Goal: Task Accomplishment & Management: Manage account settings

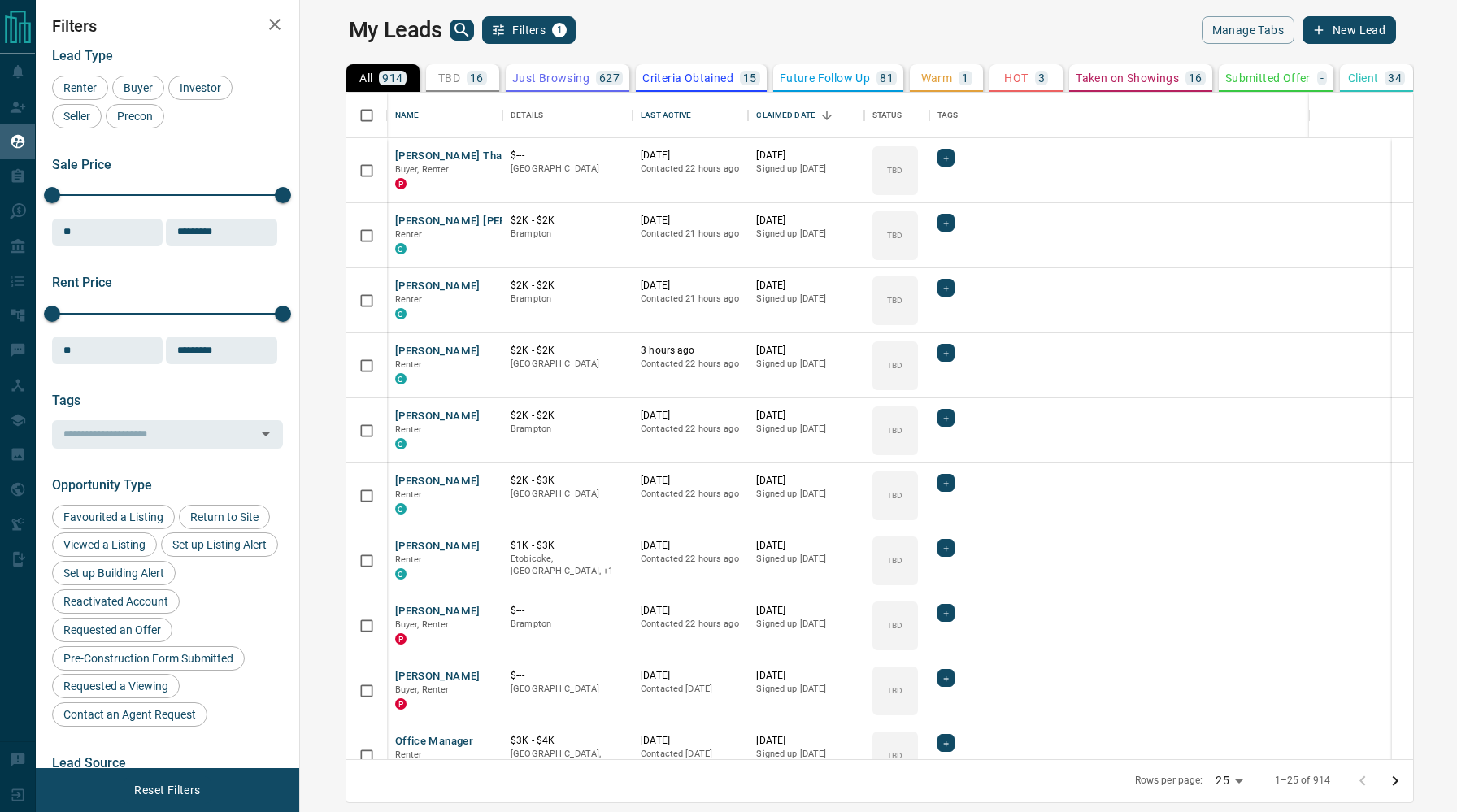
scroll to position [666, 1149]
click at [454, 32] on icon "search button" at bounding box center [461, 29] width 14 height 14
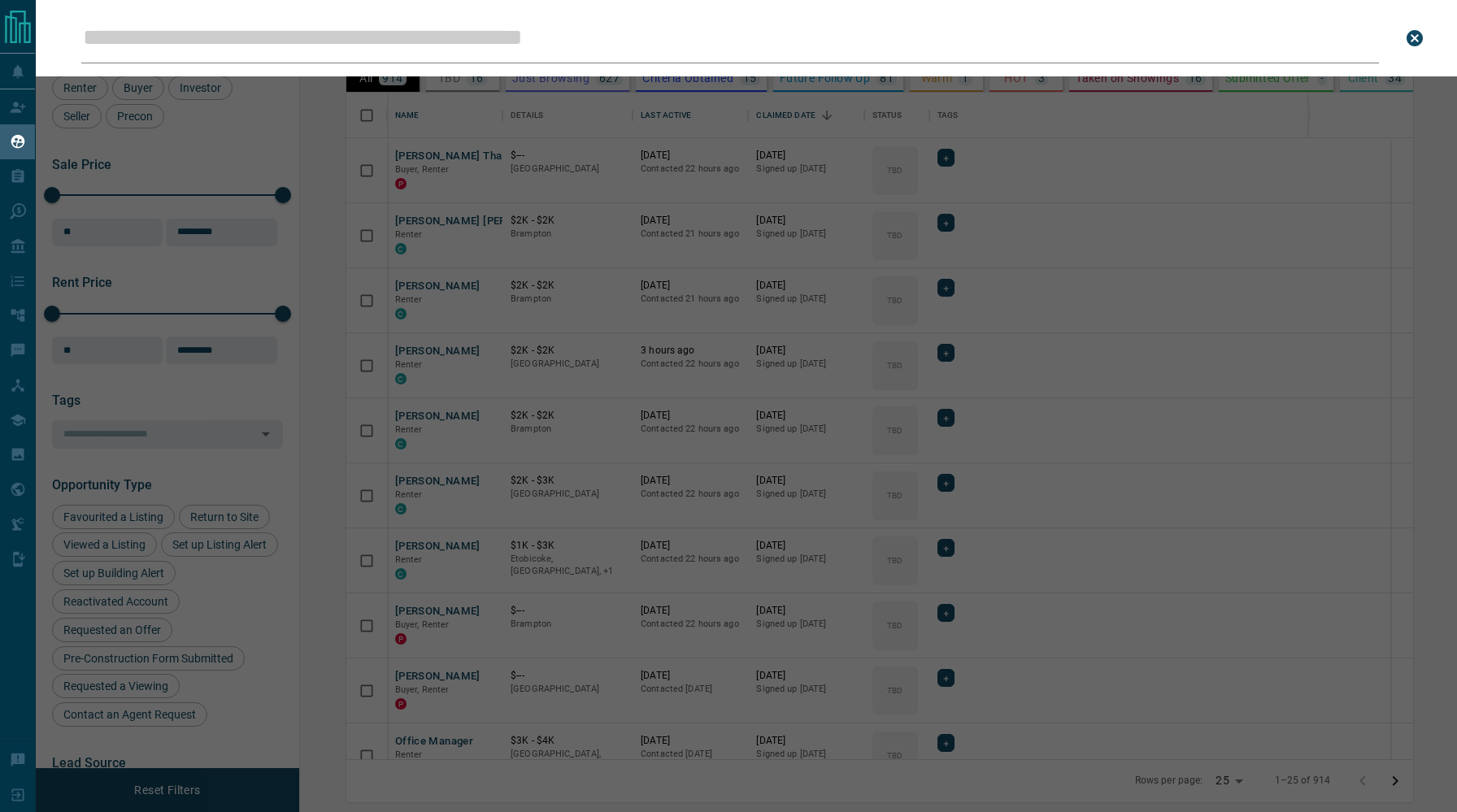
click at [373, 36] on input "Leads Search Bar" at bounding box center [729, 37] width 1298 height 50
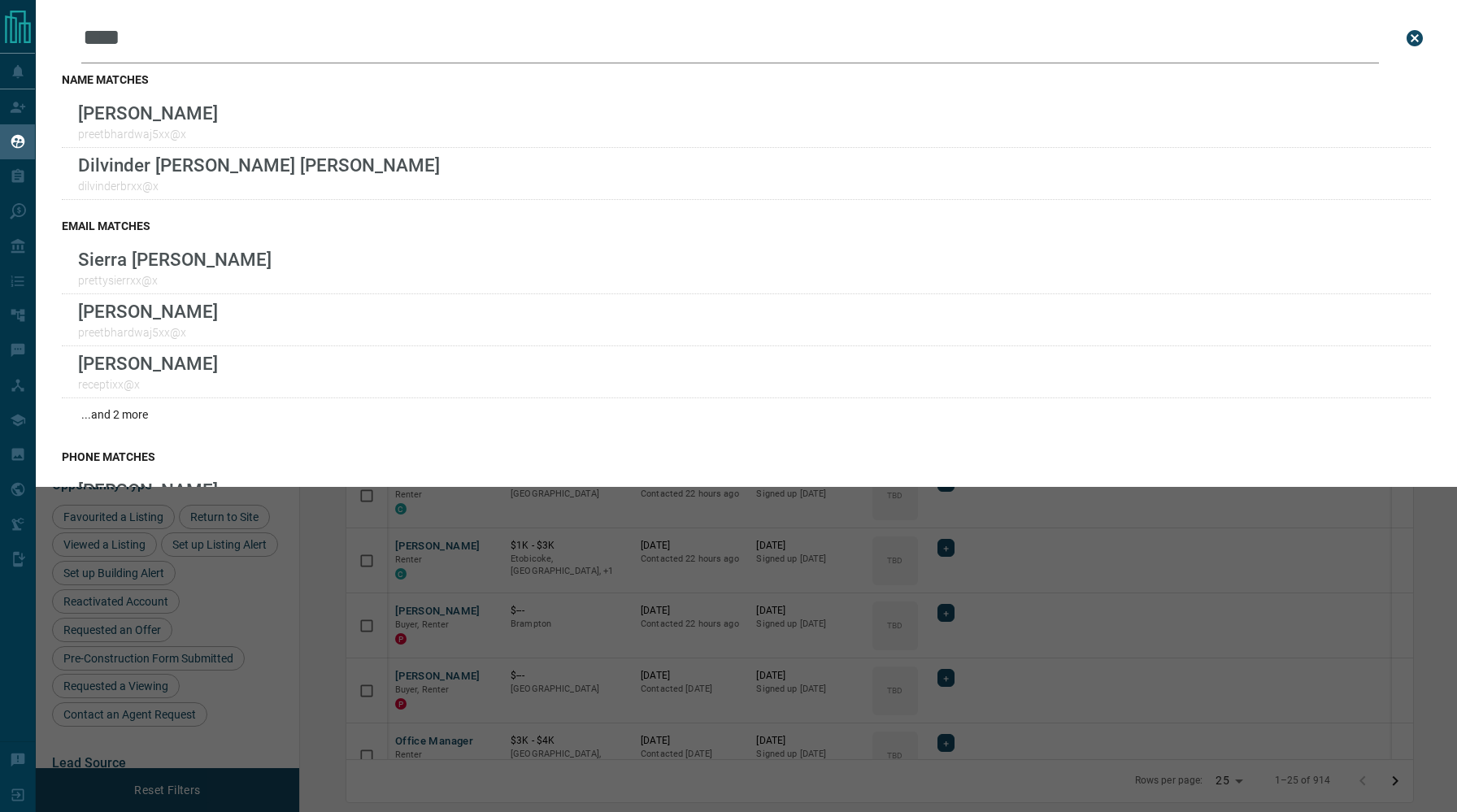
type input "****"
click at [1414, 39] on icon "close search bar" at bounding box center [1414, 38] width 16 height 16
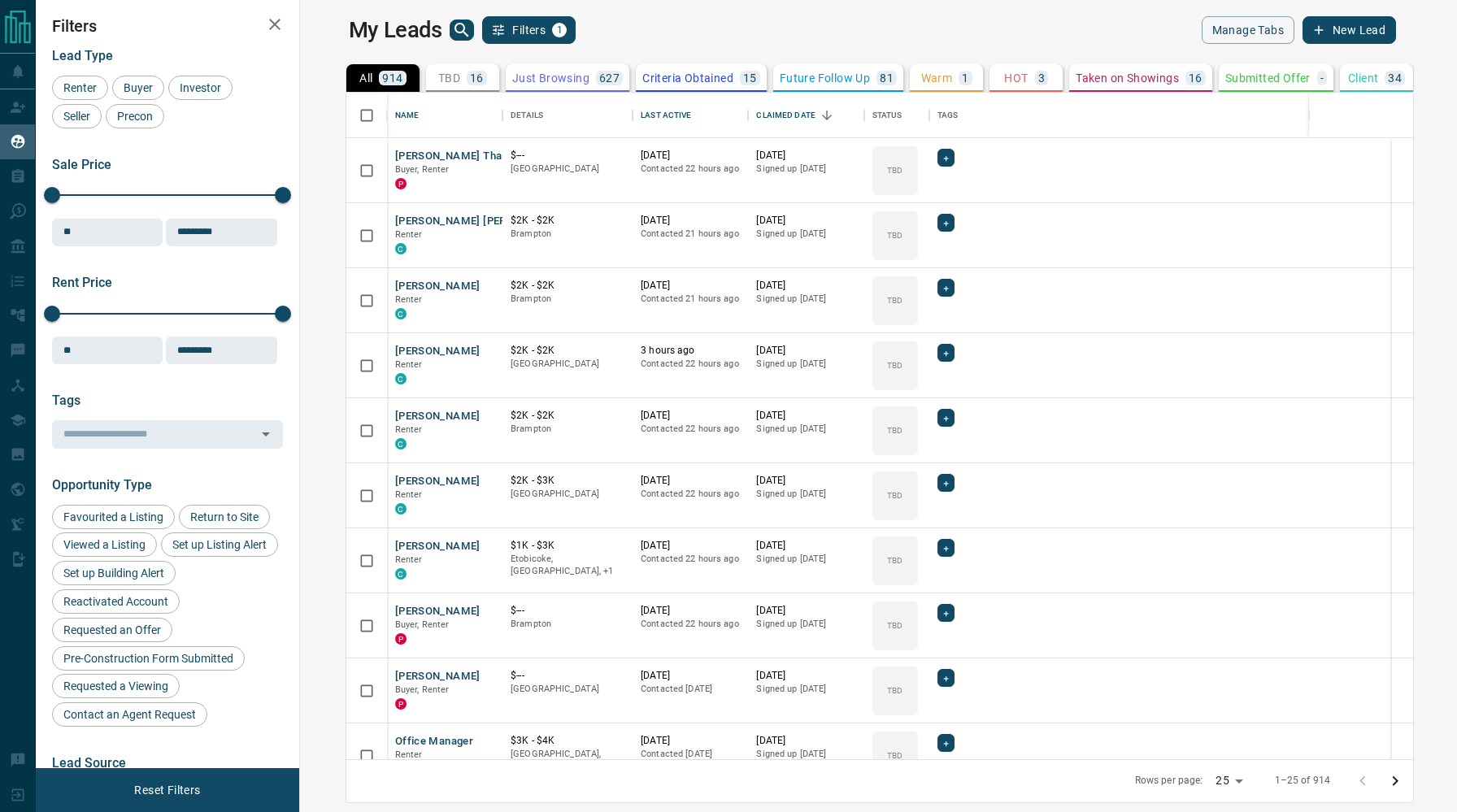
click at [1396, 60] on div "All 914 TBD 16 Do Not Contact - Not Responsive 121 Bogus - Just Browsing 627 Cr…" at bounding box center [871, 416] width 1083 height 719
click at [1075, 76] on p "Taken on Showings" at bounding box center [1126, 77] width 103 height 11
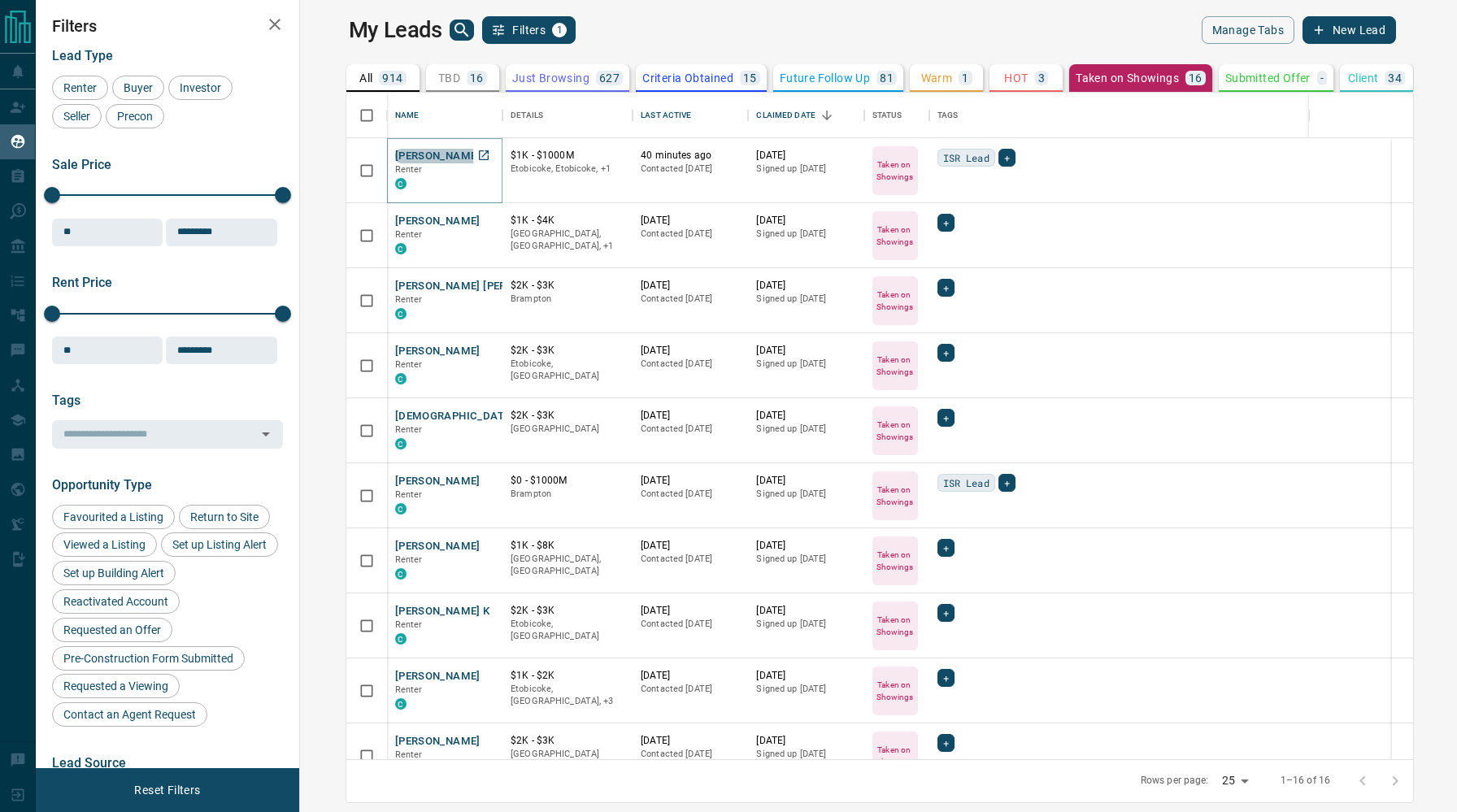
click at [397, 155] on button "[PERSON_NAME]" at bounding box center [438, 156] width 86 height 15
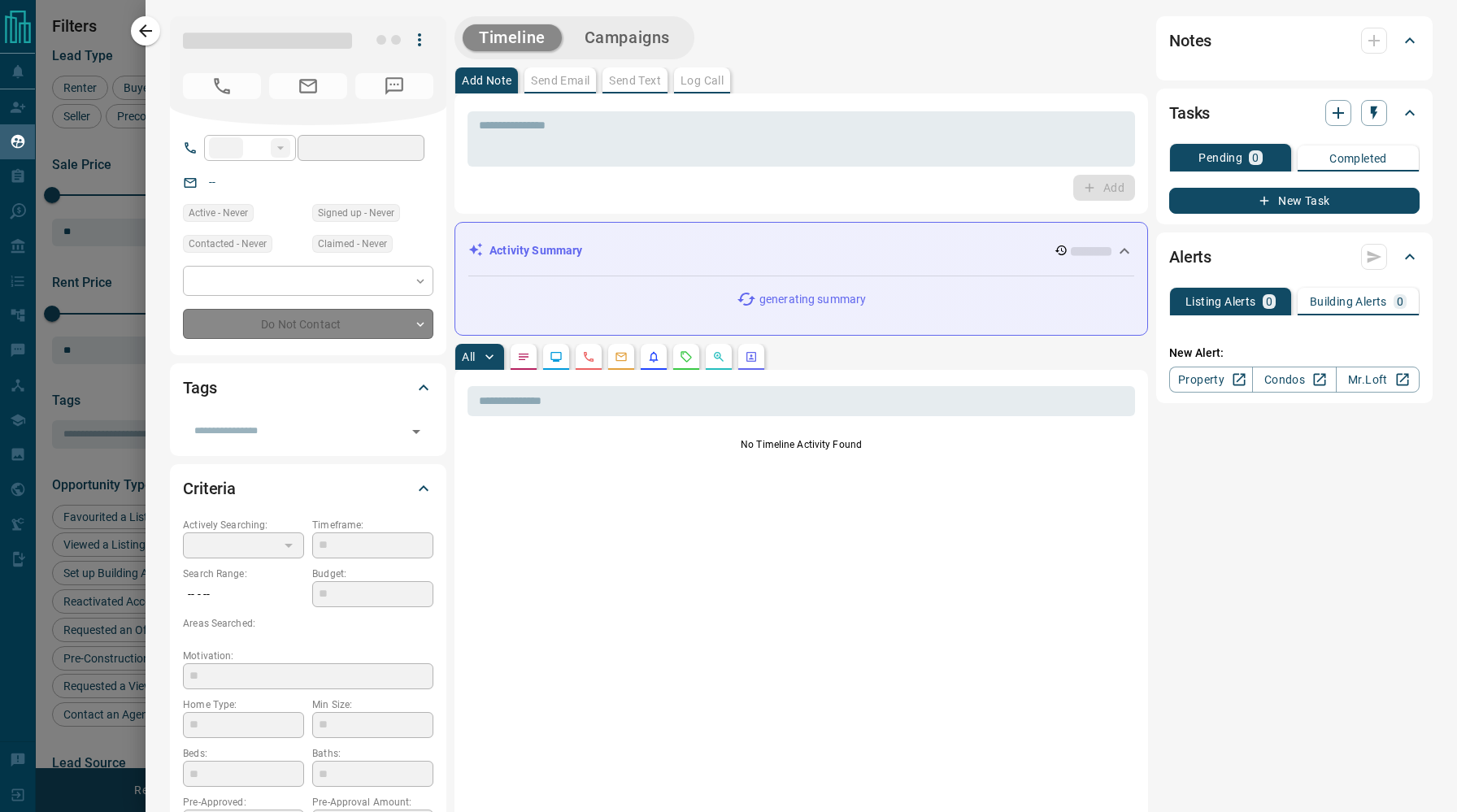
type input "**"
type input "**********"
type input "*"
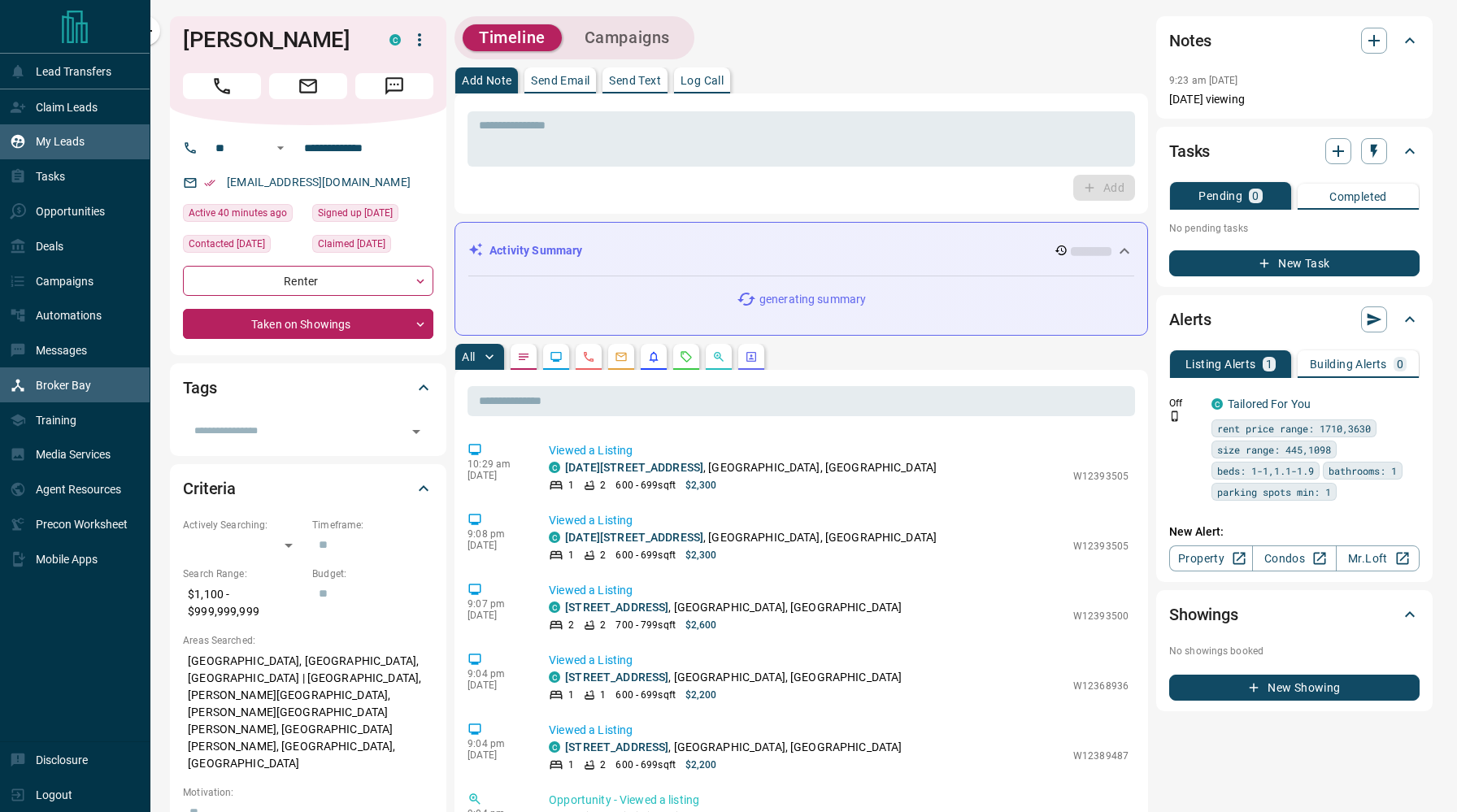
click at [60, 398] on div "Broker Bay" at bounding box center [50, 384] width 81 height 26
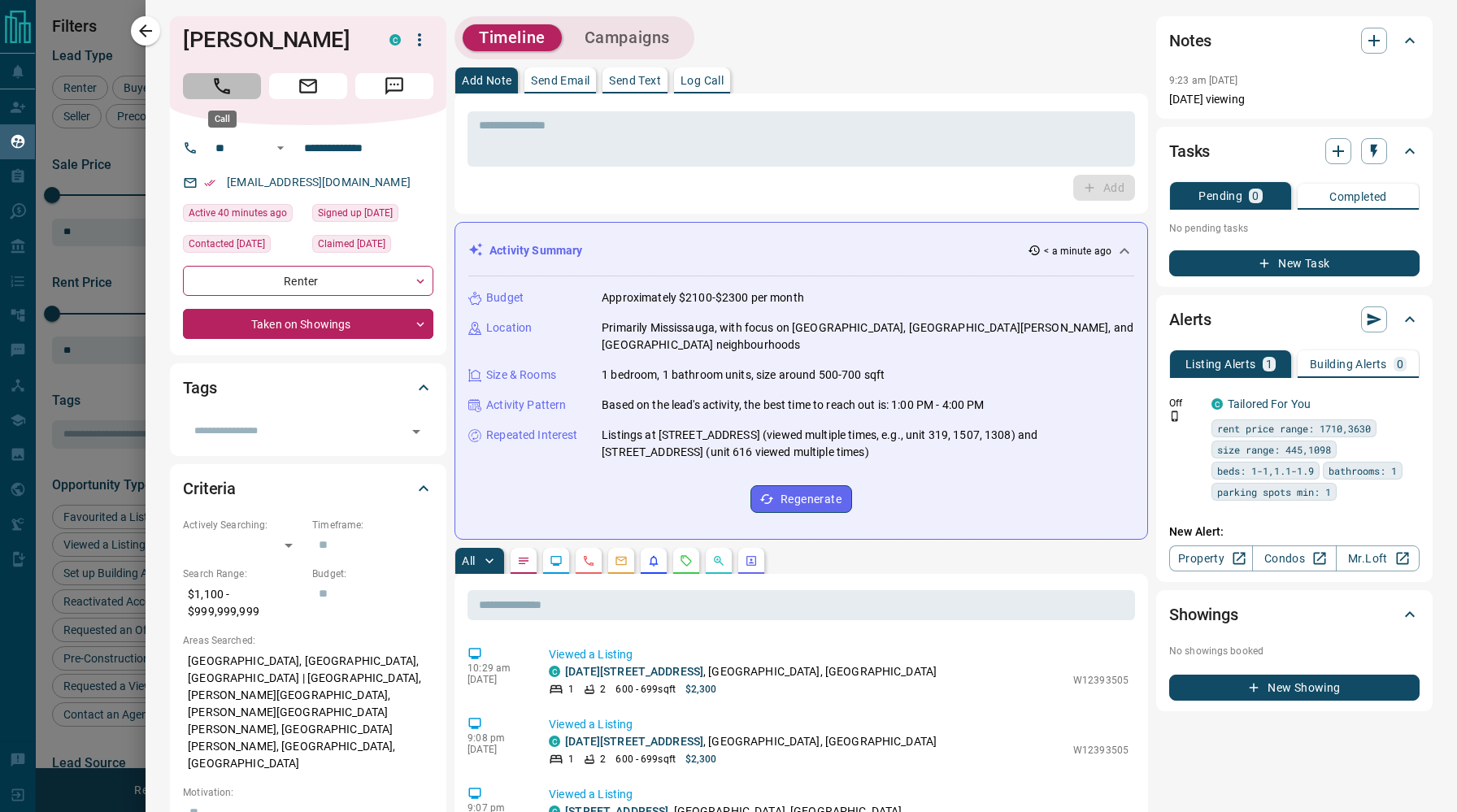
click at [240, 87] on button "Call" at bounding box center [222, 86] width 78 height 26
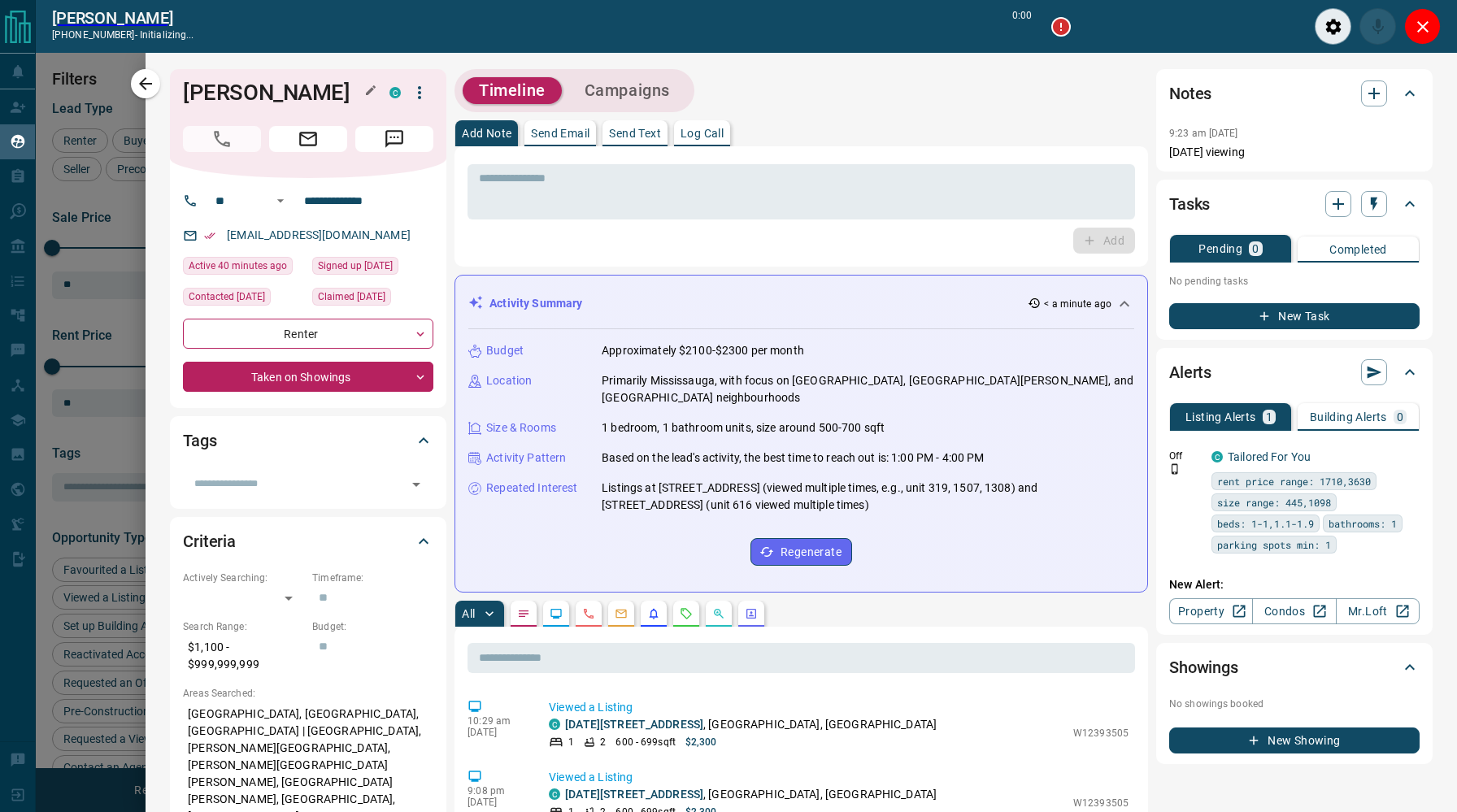
scroll to position [616, 1149]
type input "*******"
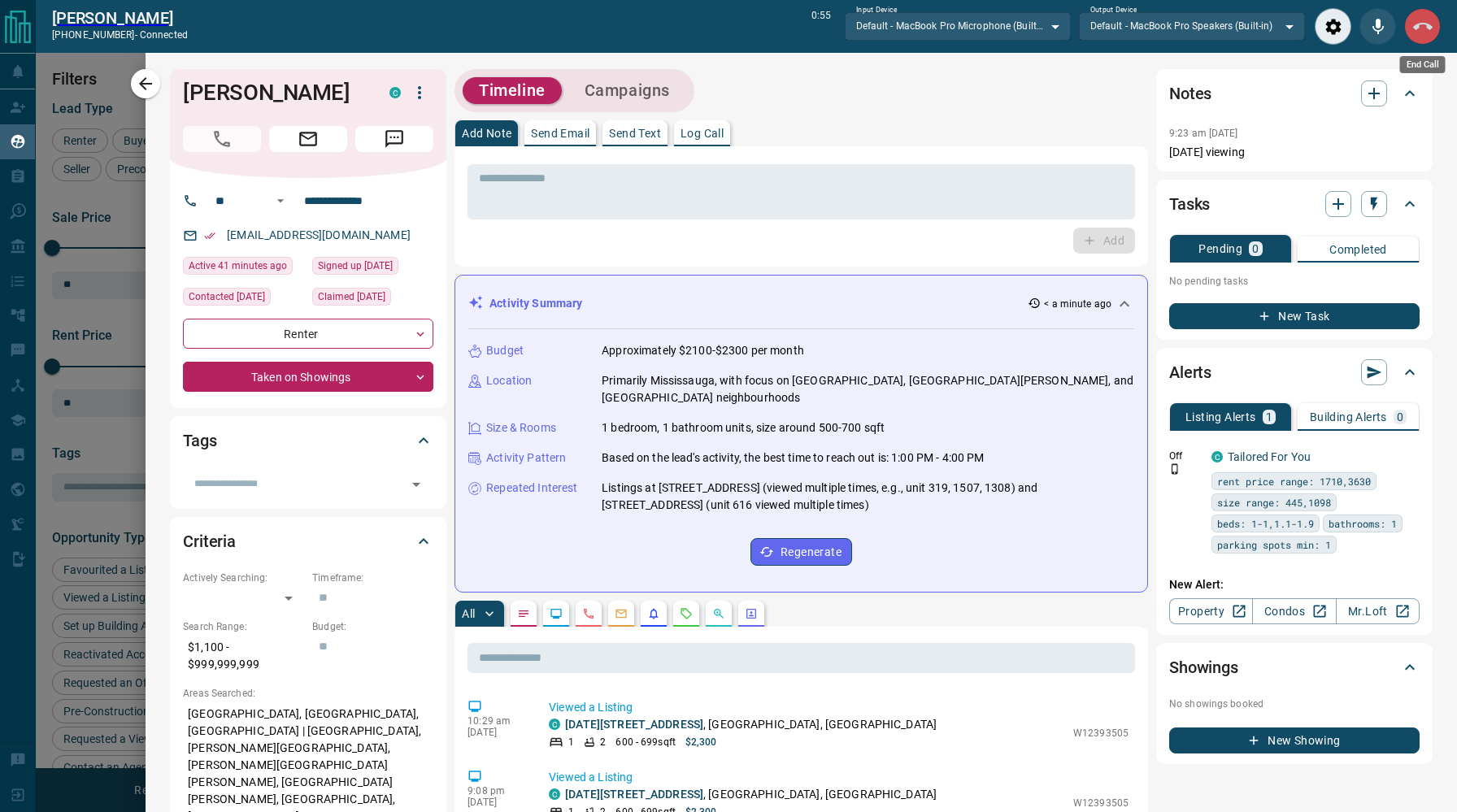
click at [1418, 27] on icon "End Call" at bounding box center [1421, 26] width 19 height 19
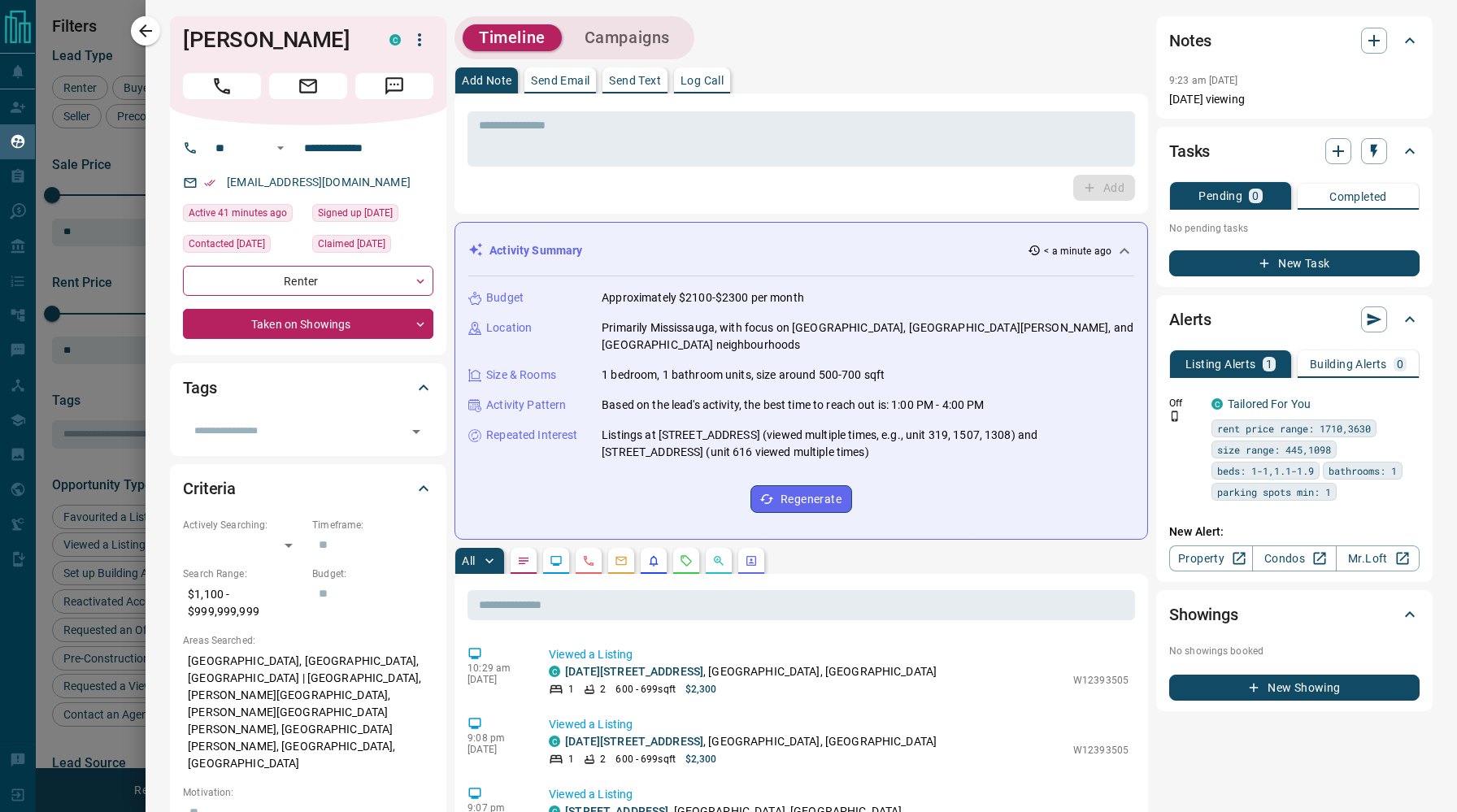
scroll to position [666, 1149]
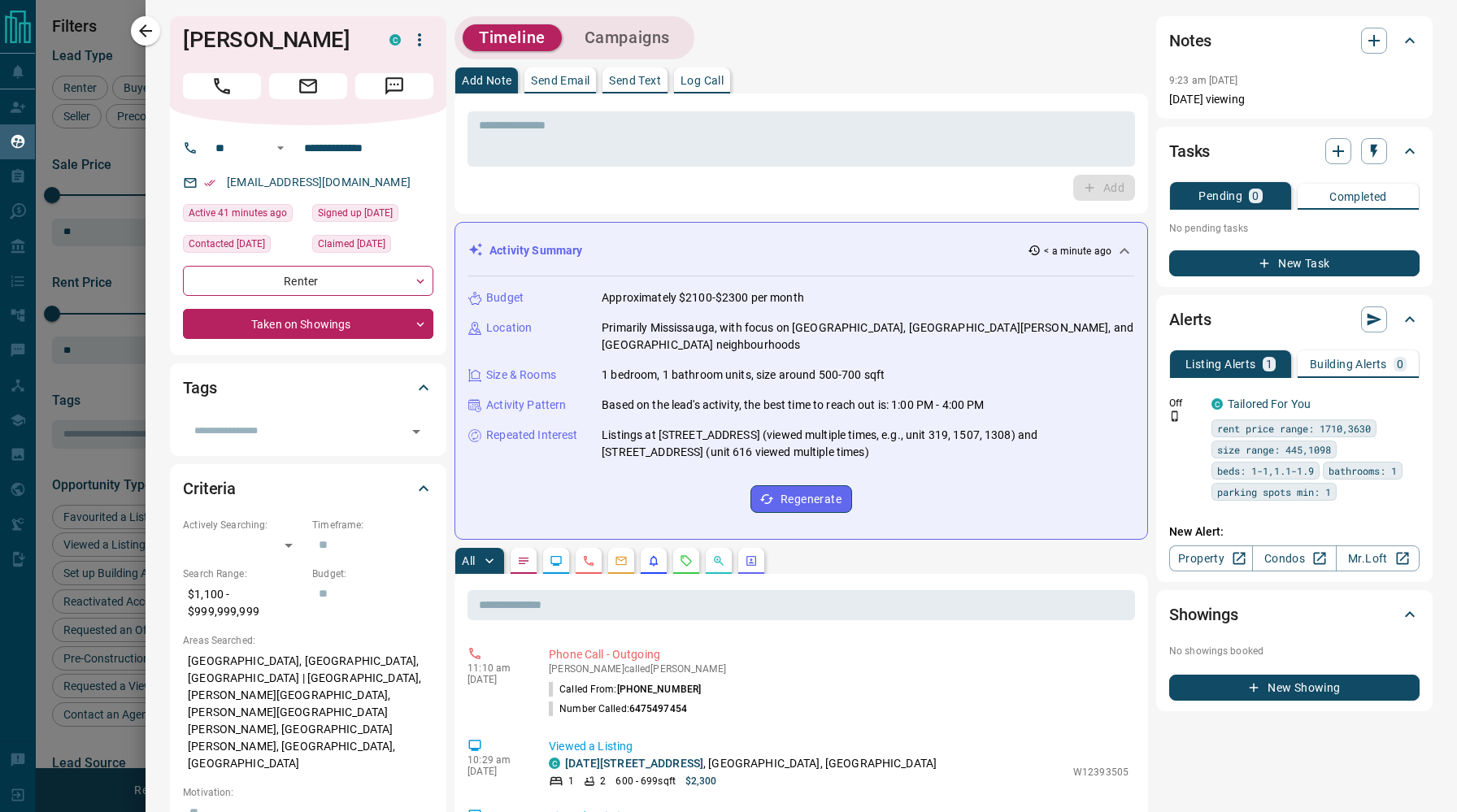
click at [637, 79] on p "Send Text" at bounding box center [635, 80] width 52 height 11
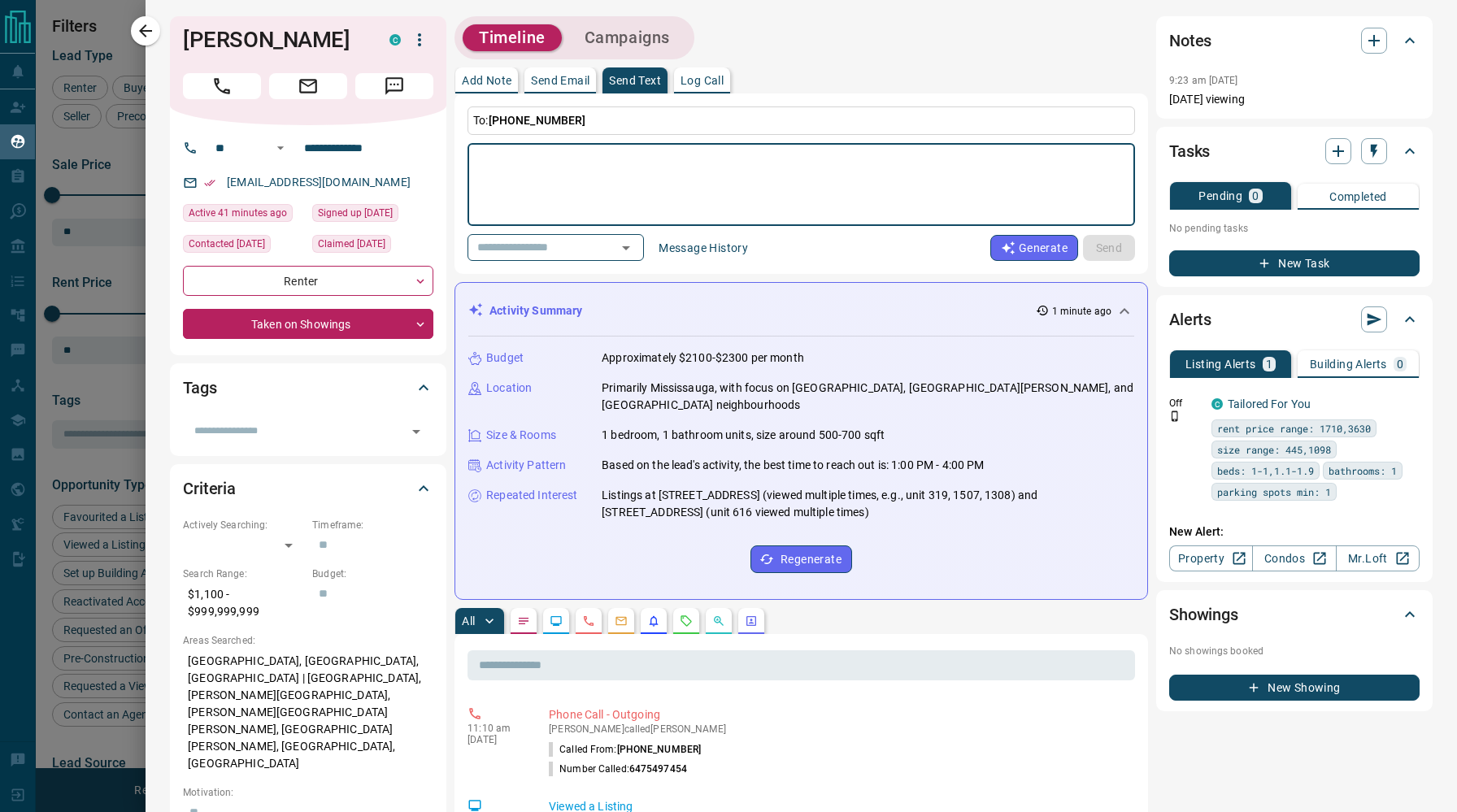
paste textarea "**********"
type textarea "**********"
click at [1116, 250] on button "Send" at bounding box center [1108, 248] width 52 height 26
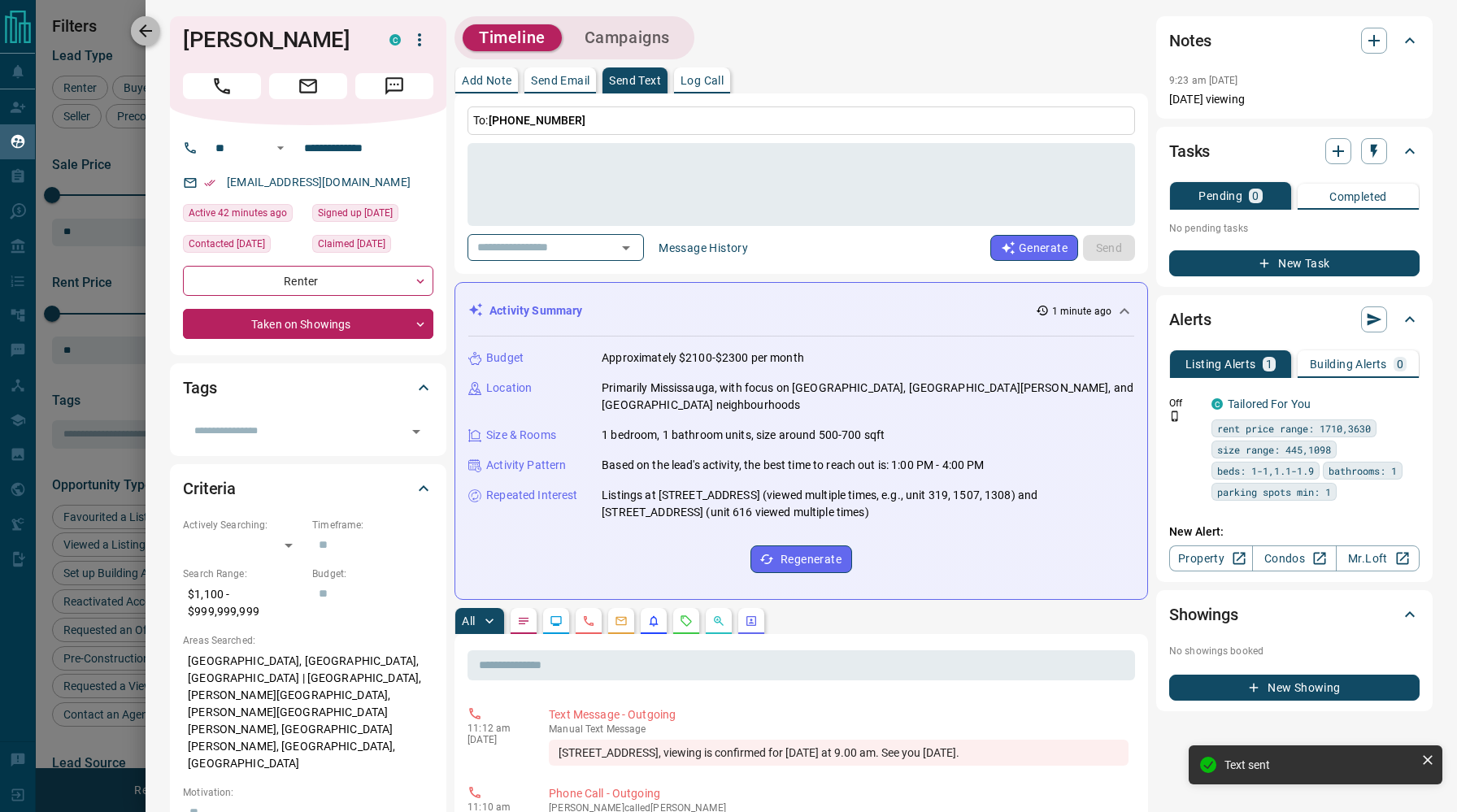
click at [144, 25] on icon "button" at bounding box center [145, 30] width 19 height 19
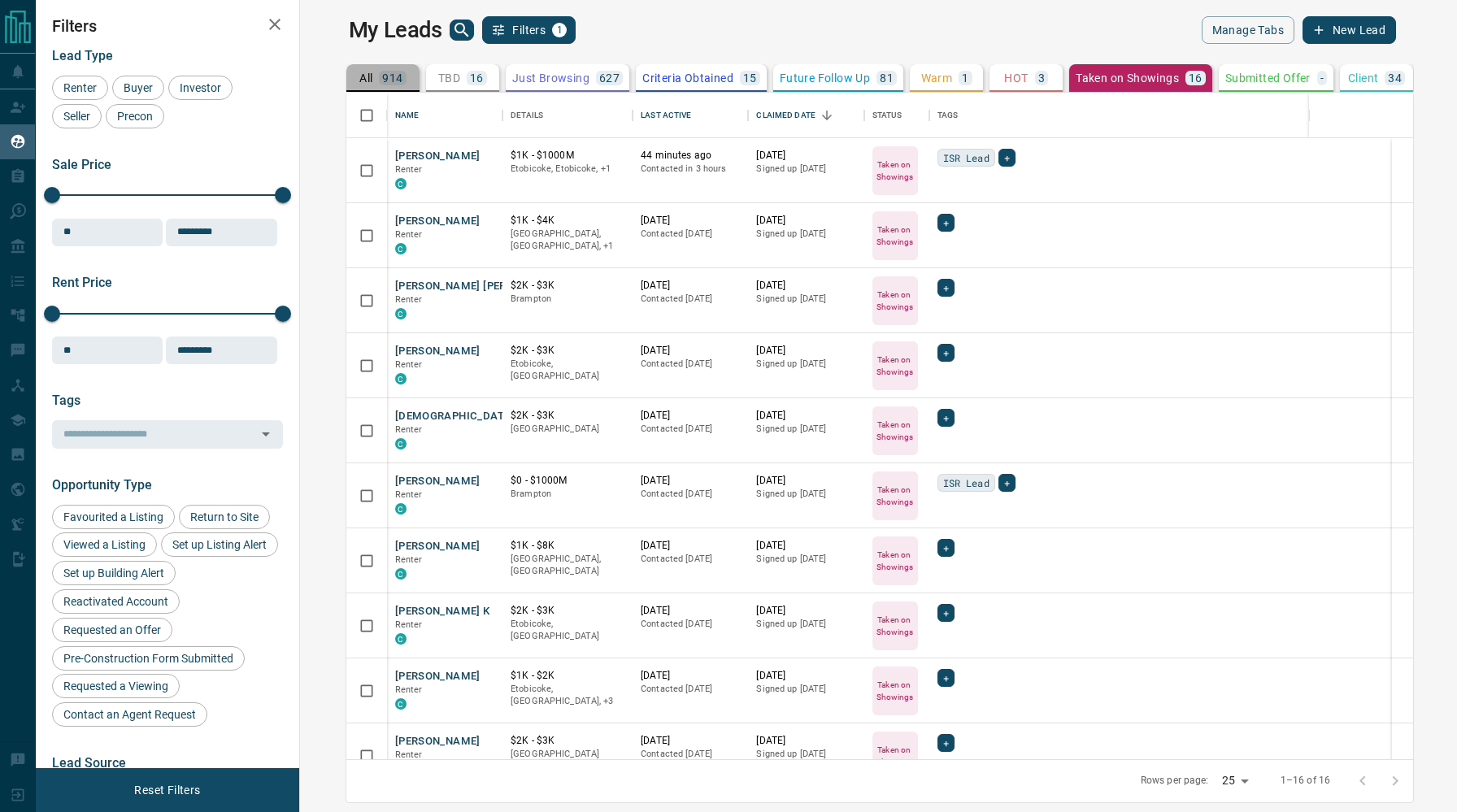
click at [382, 76] on p "914" at bounding box center [392, 77] width 20 height 11
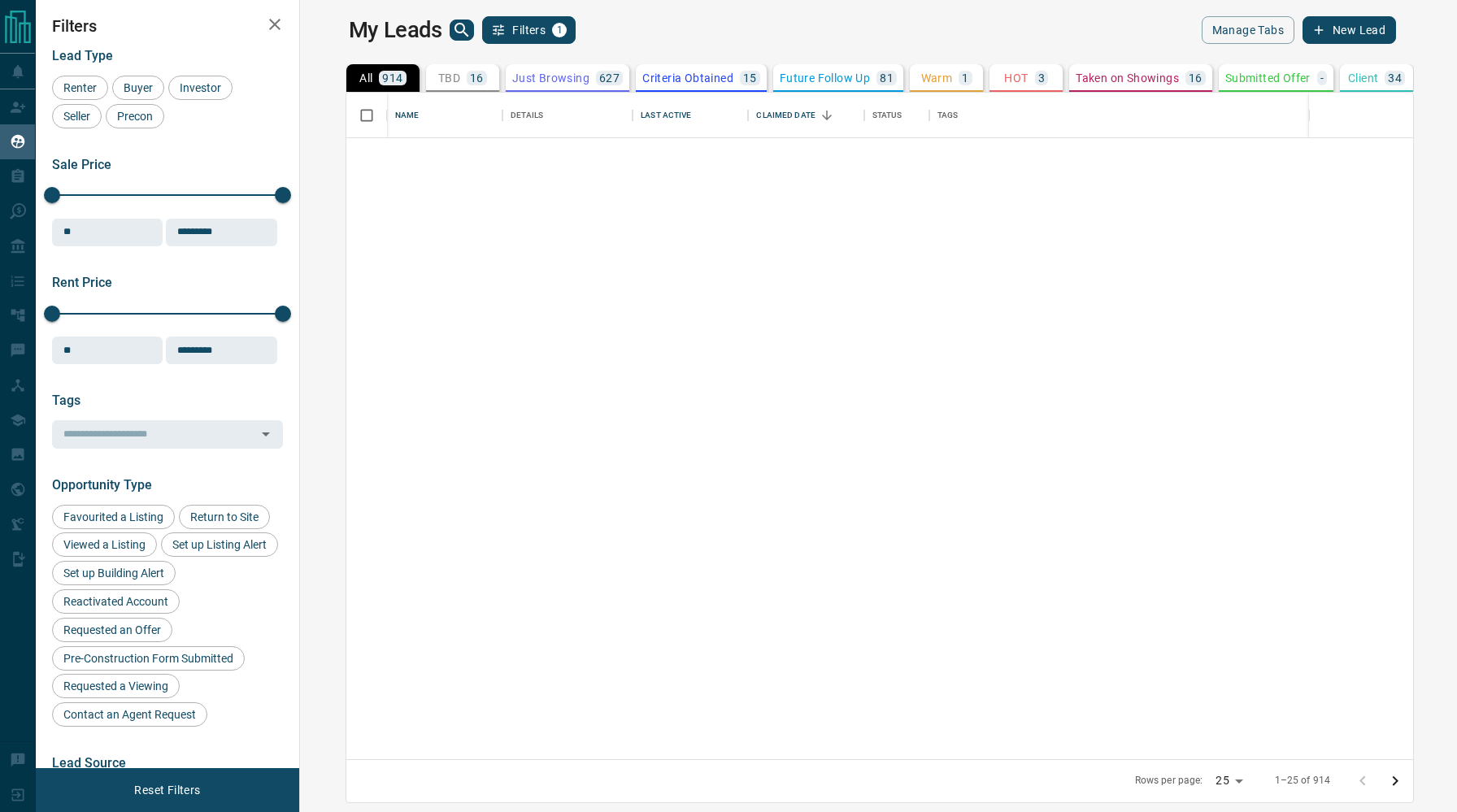
scroll to position [0, 0]
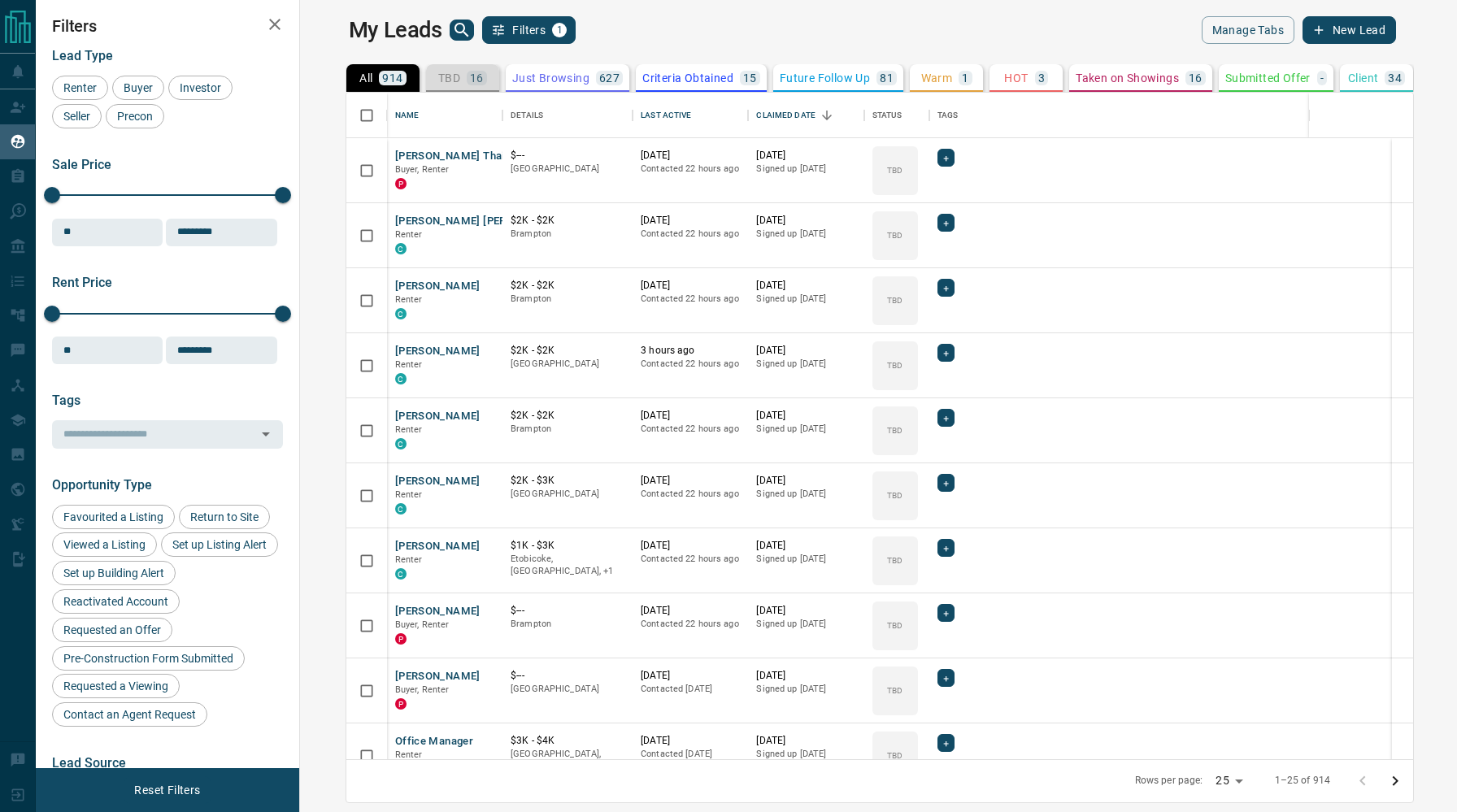
click at [438, 80] on p "TBD" at bounding box center [449, 77] width 22 height 11
click at [405, 289] on button "[PERSON_NAME]" at bounding box center [438, 286] width 86 height 15
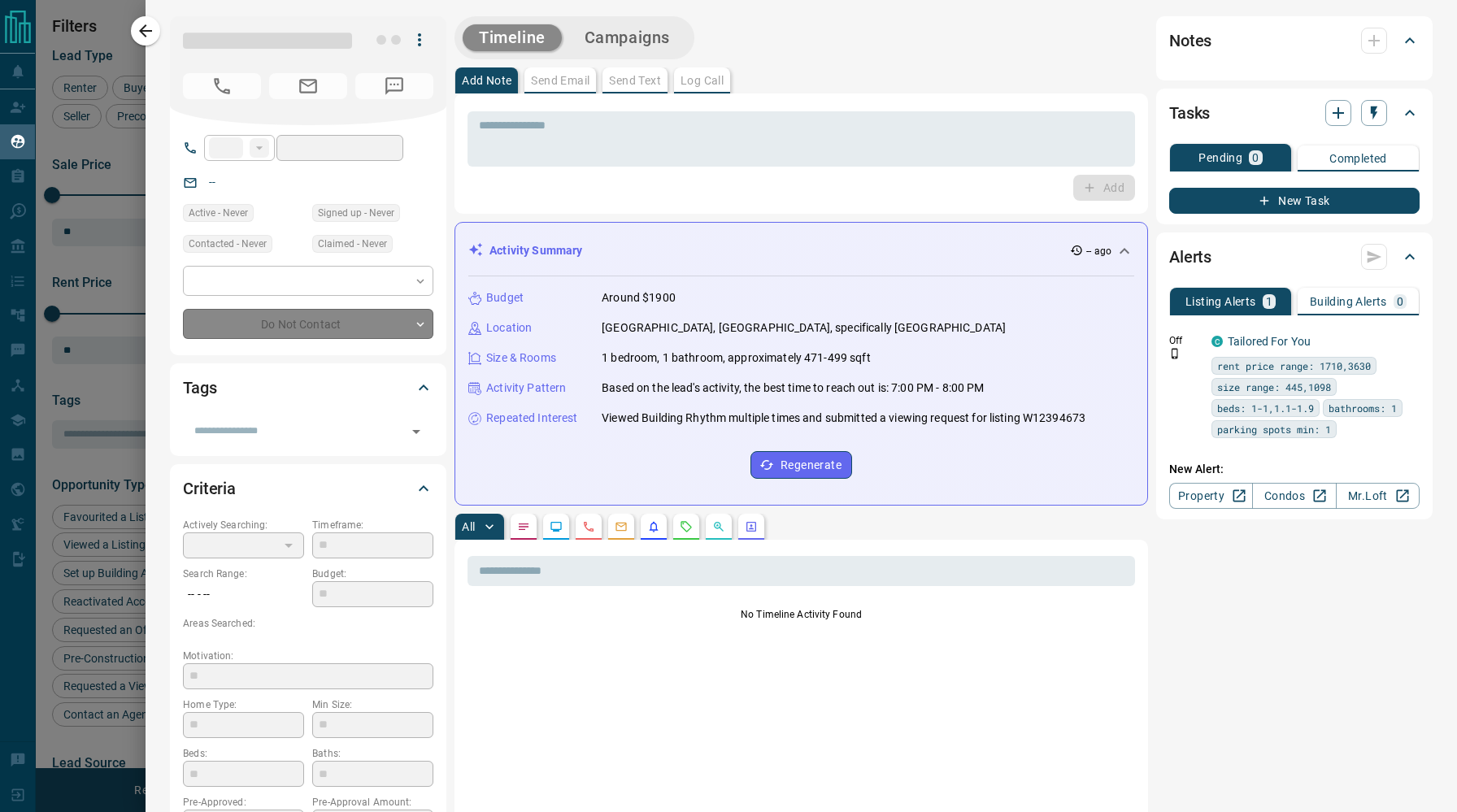
type input "**"
type input "**********"
type input "**"
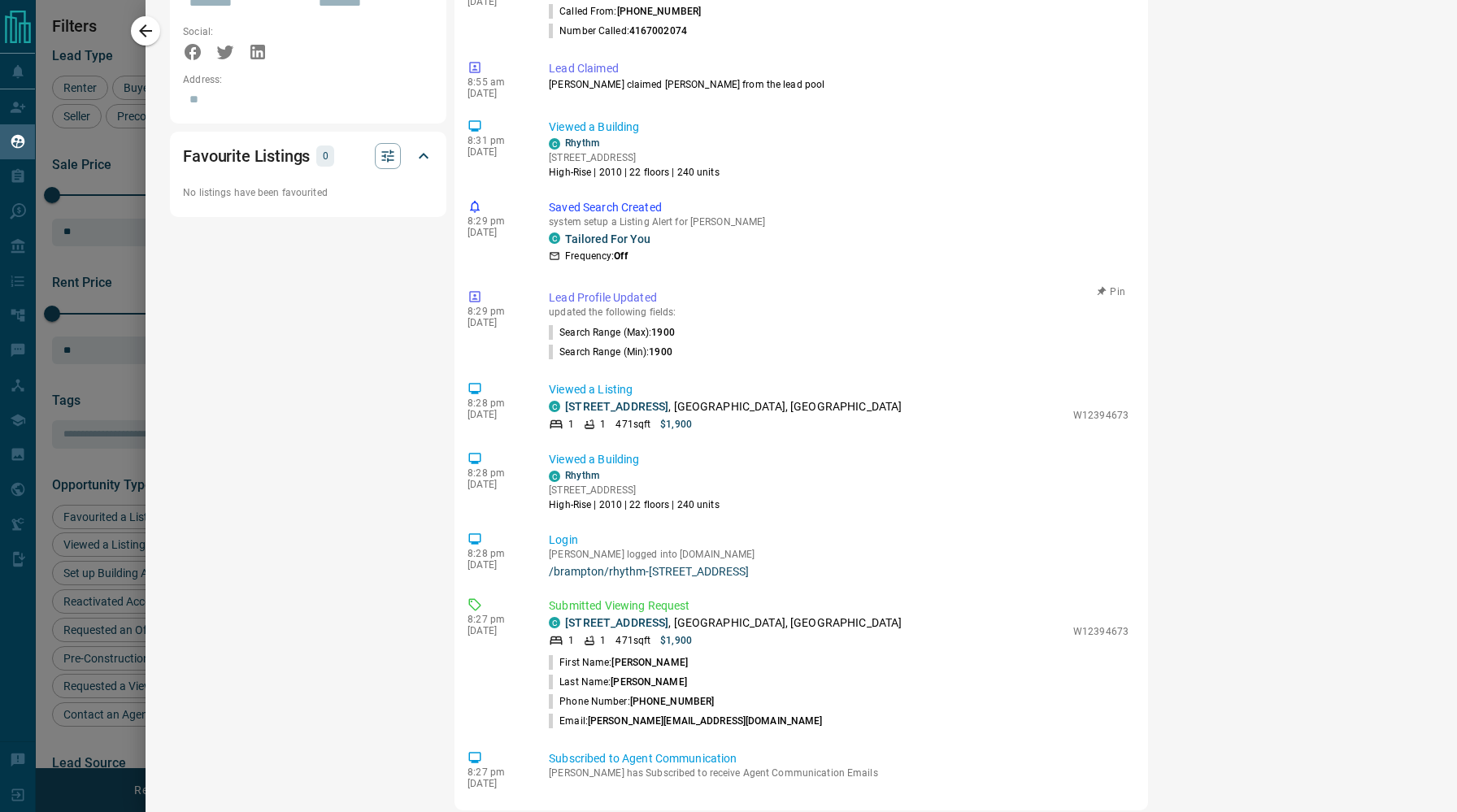
scroll to position [1144, 0]
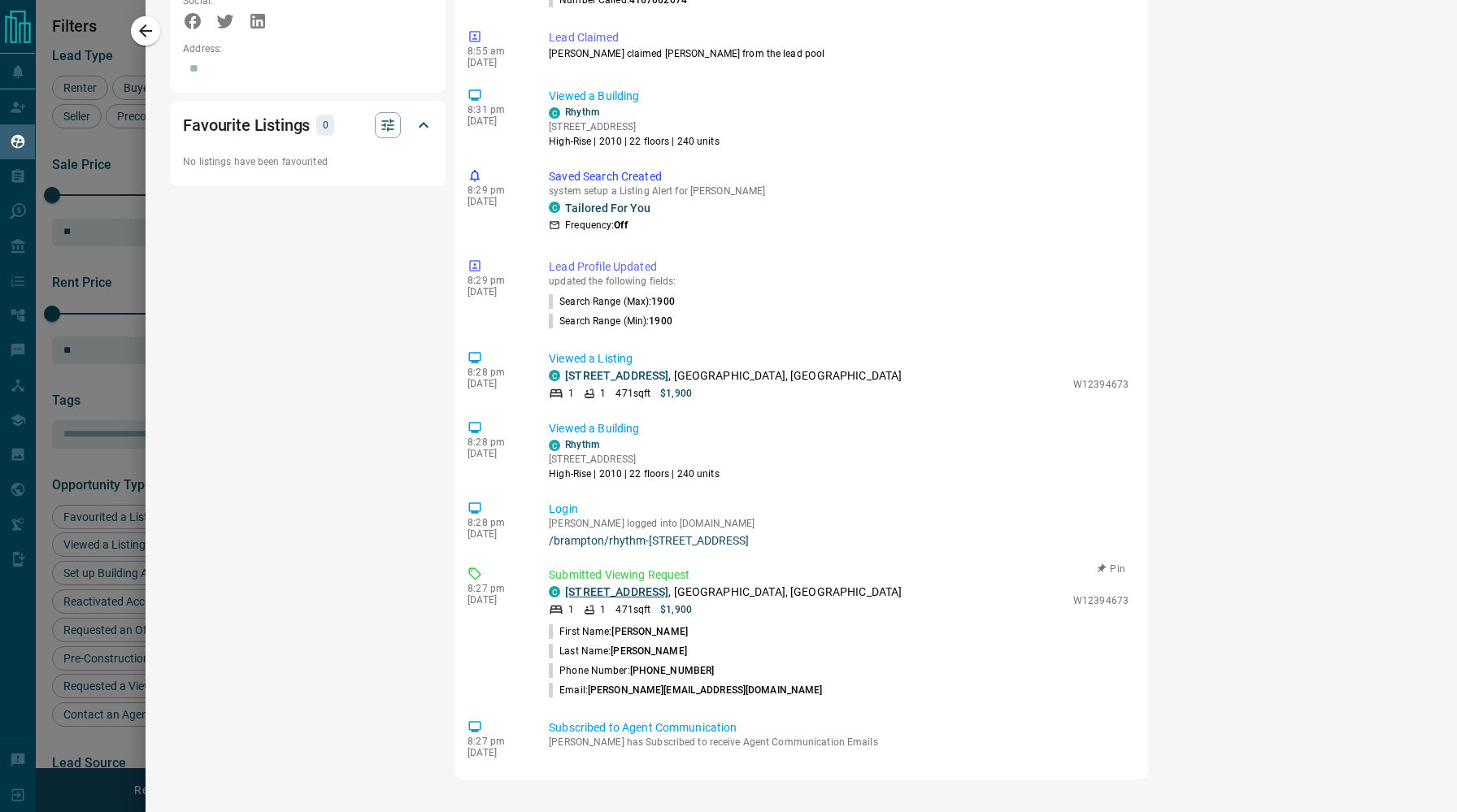
click at [663, 592] on link "[STREET_ADDRESS]" at bounding box center [616, 592] width 103 height 13
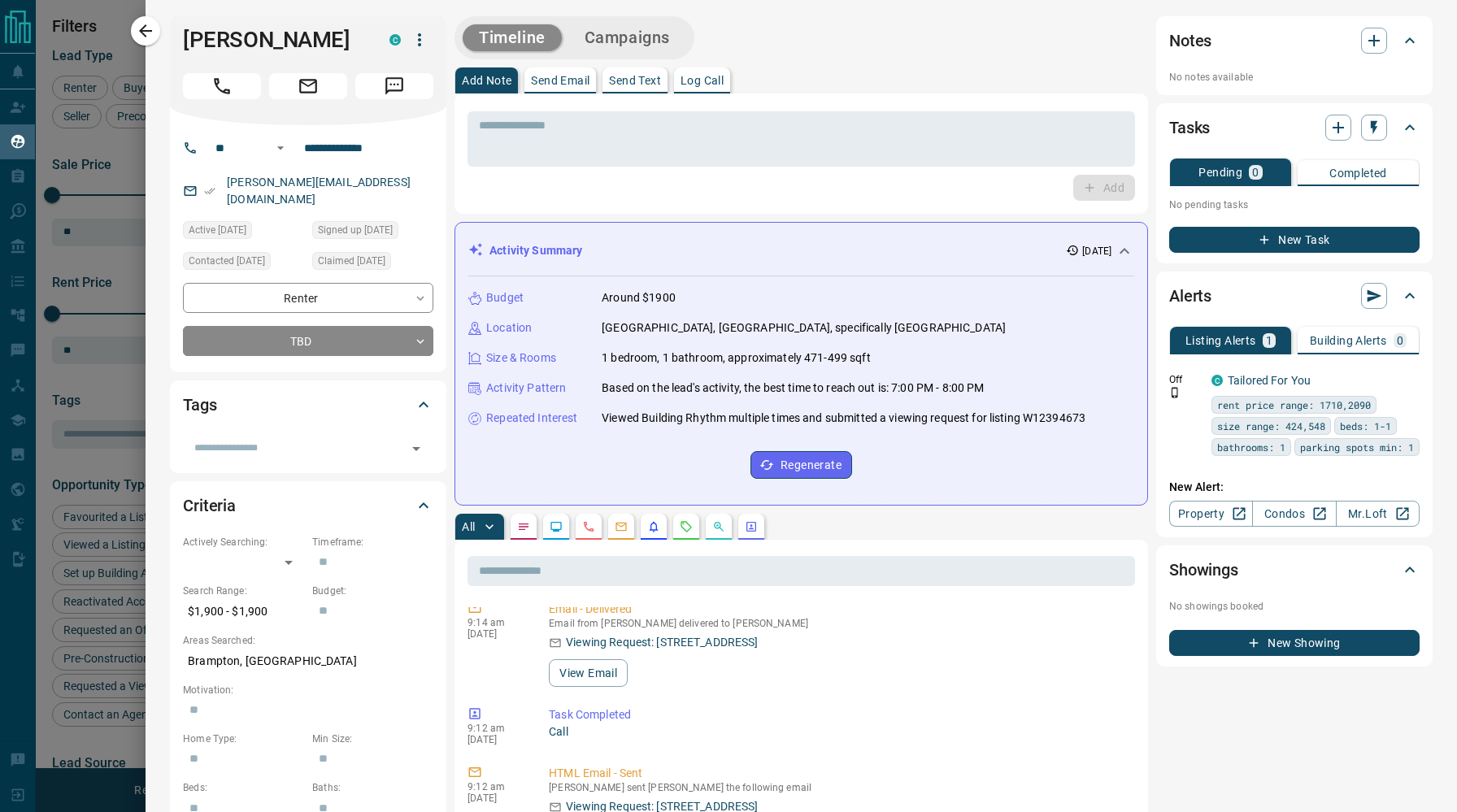
click at [632, 72] on button "Send Text" at bounding box center [634, 80] width 65 height 26
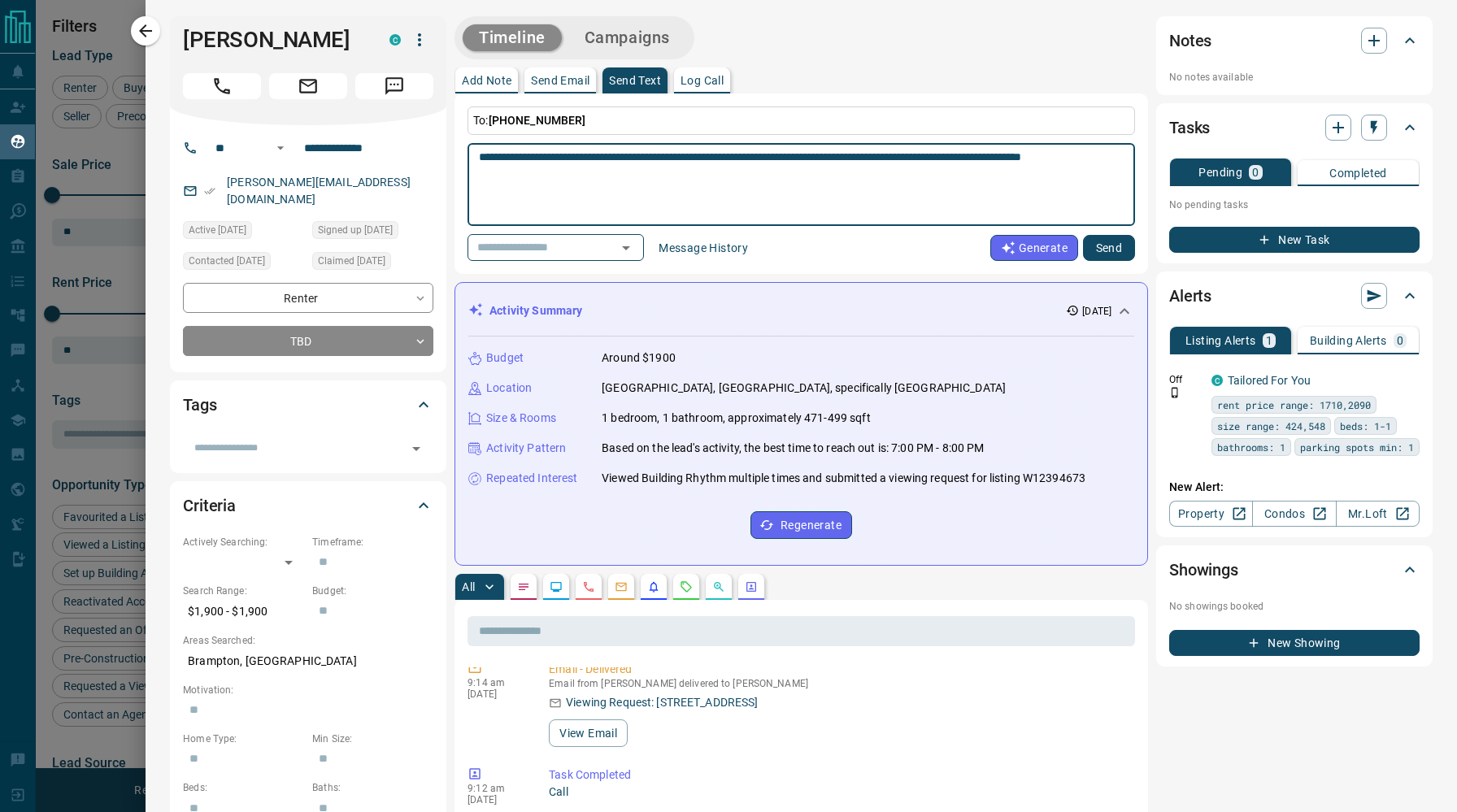
click at [1055, 156] on textarea "**********" at bounding box center [801, 185] width 645 height 69
click at [1057, 163] on textarea "**********" at bounding box center [801, 185] width 645 height 69
click at [481, 156] on textarea "**********" at bounding box center [801, 185] width 645 height 69
paste textarea "**********"
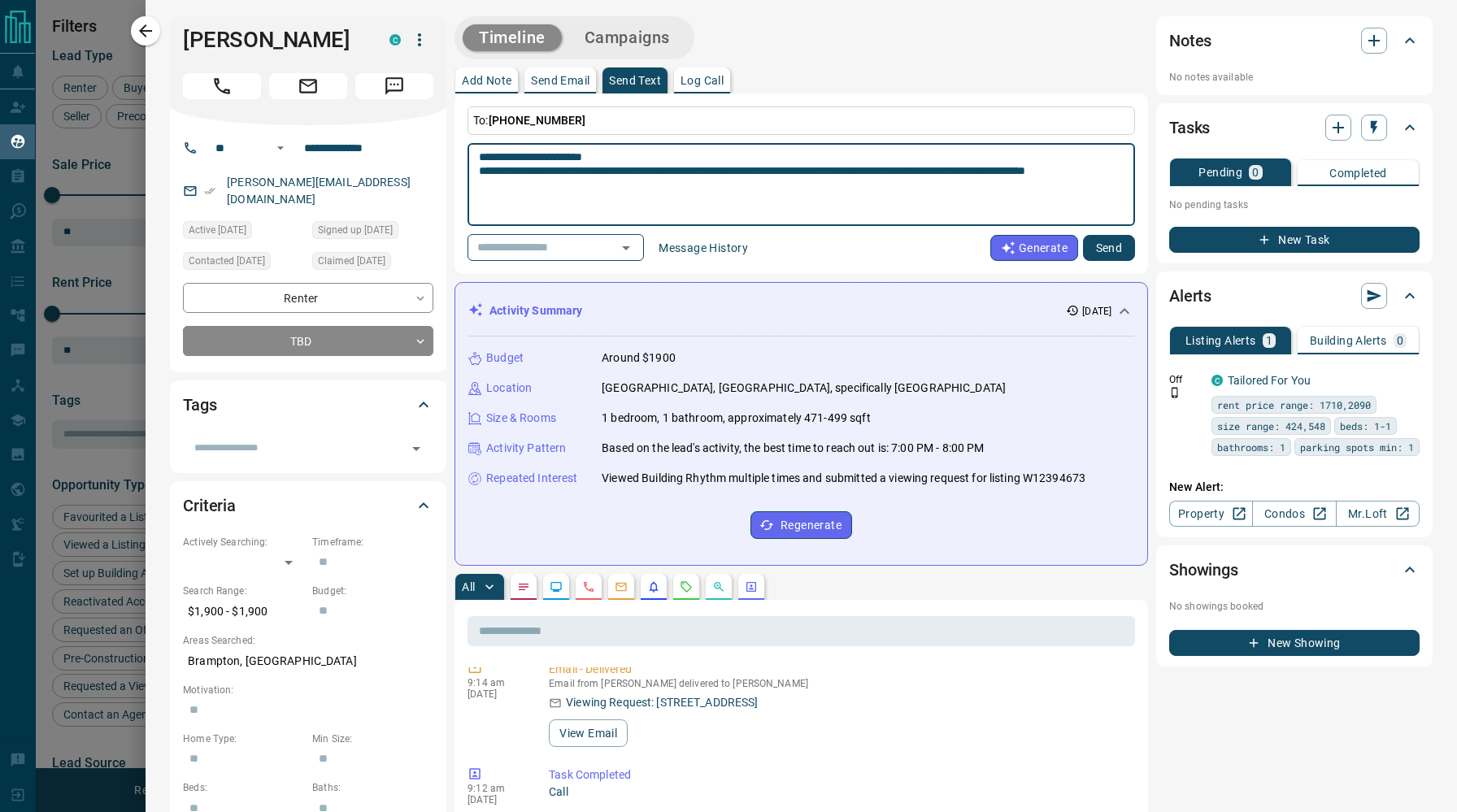
type textarea "**********"
click at [1119, 250] on button "Send" at bounding box center [1108, 248] width 52 height 26
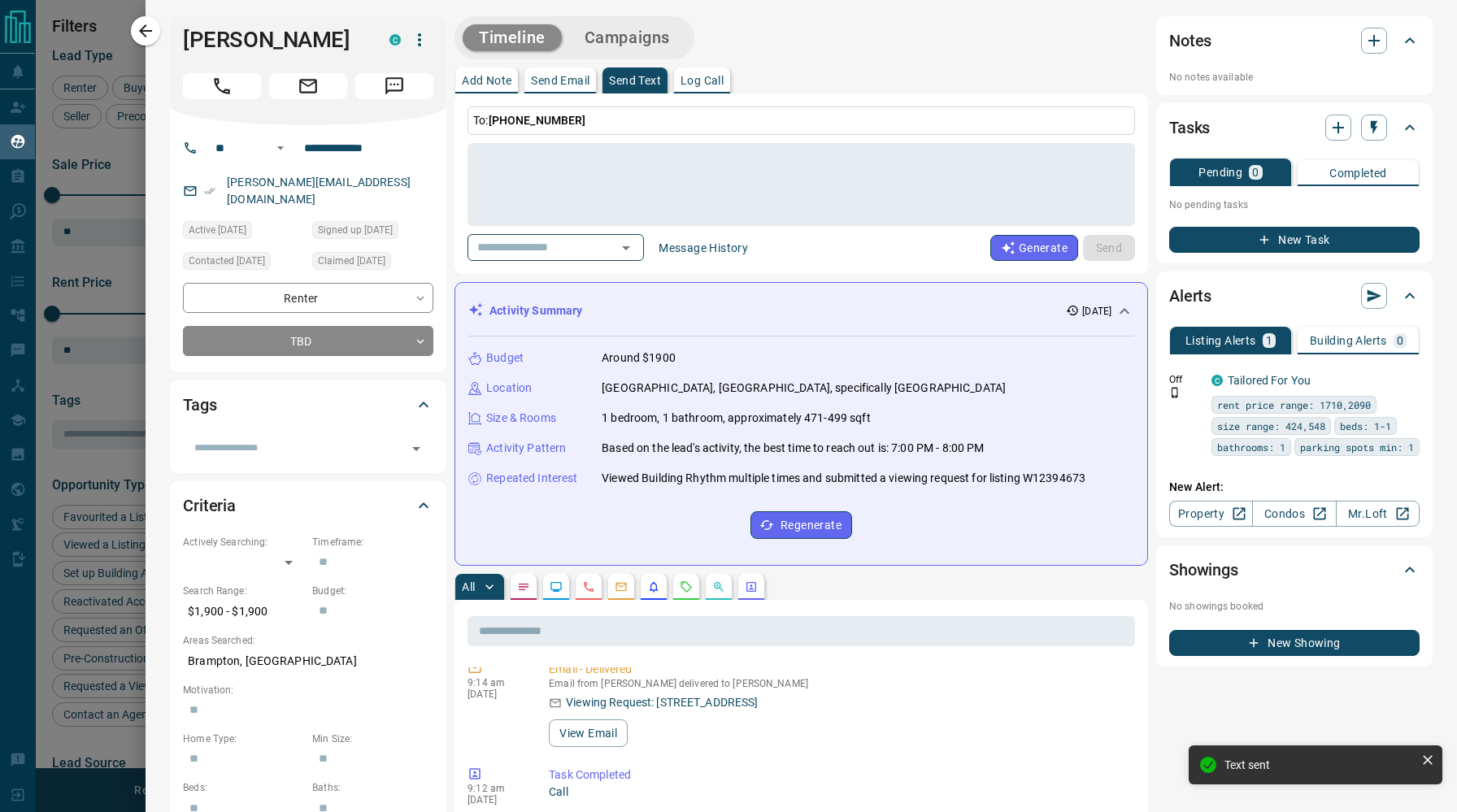
scroll to position [105, 0]
click at [141, 28] on icon "button" at bounding box center [146, 31] width 13 height 13
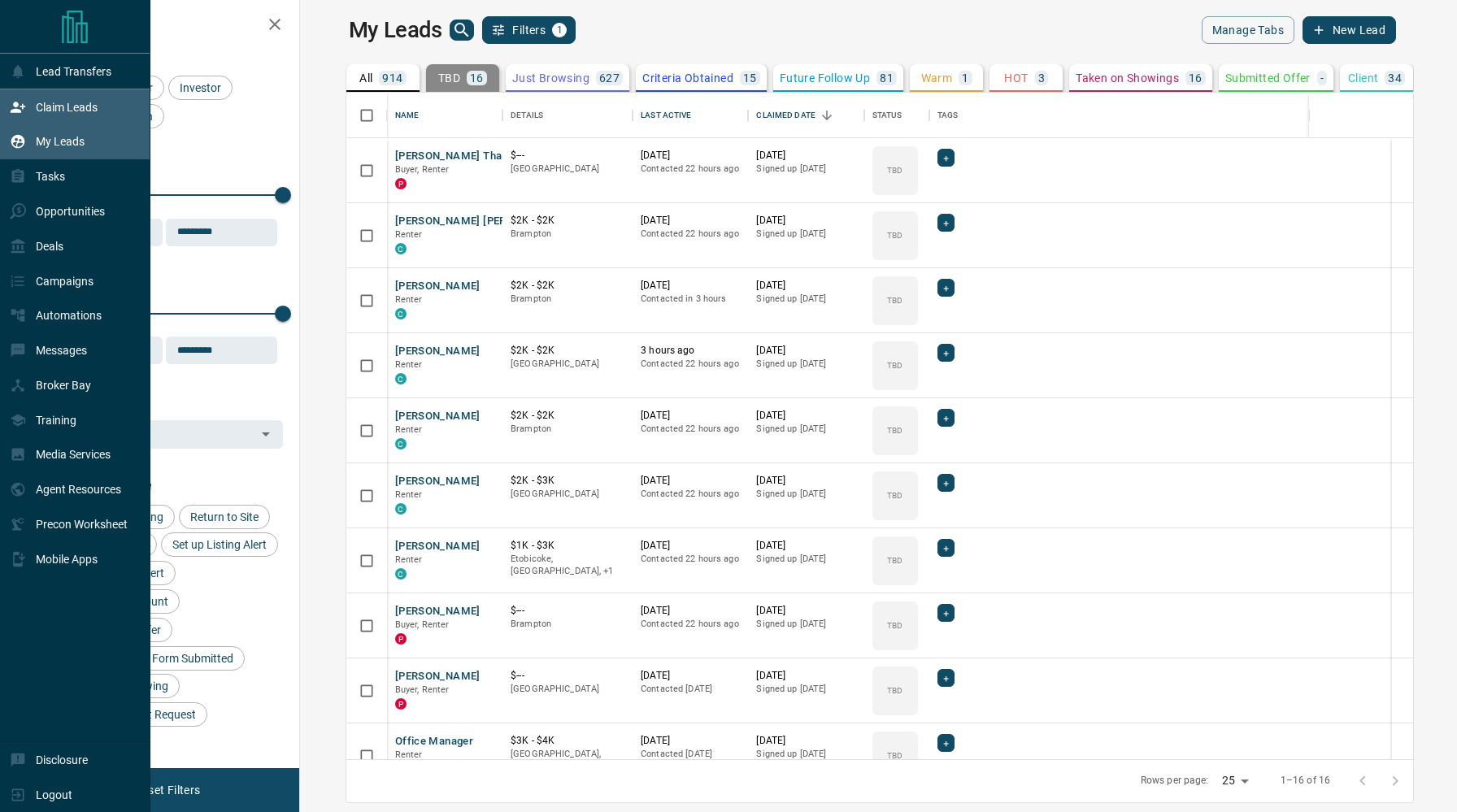
click at [40, 102] on p "Claim Leads" at bounding box center [66, 107] width 62 height 13
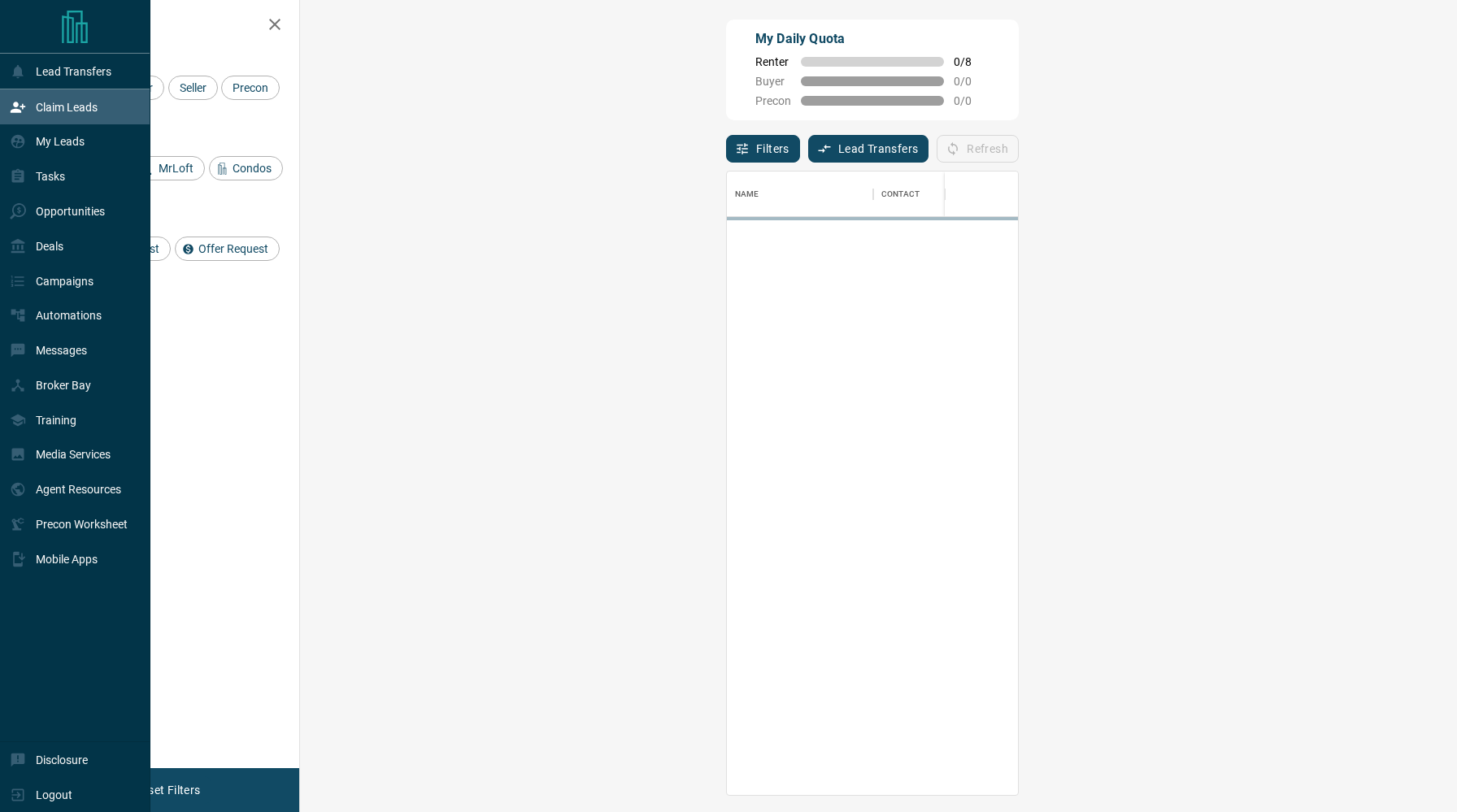
scroll to position [624, 1122]
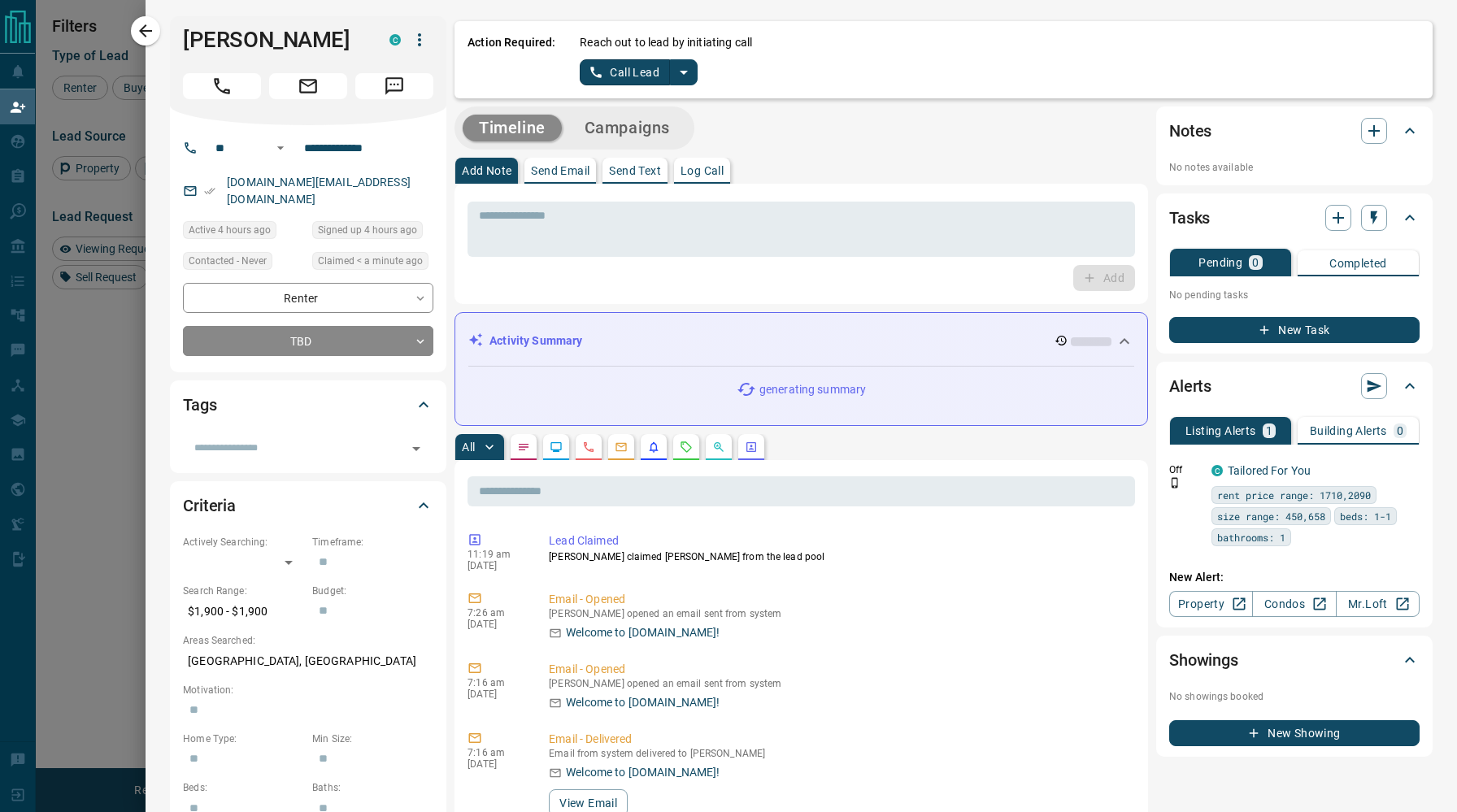
click at [616, 75] on button "Call Lead" at bounding box center [624, 72] width 90 height 26
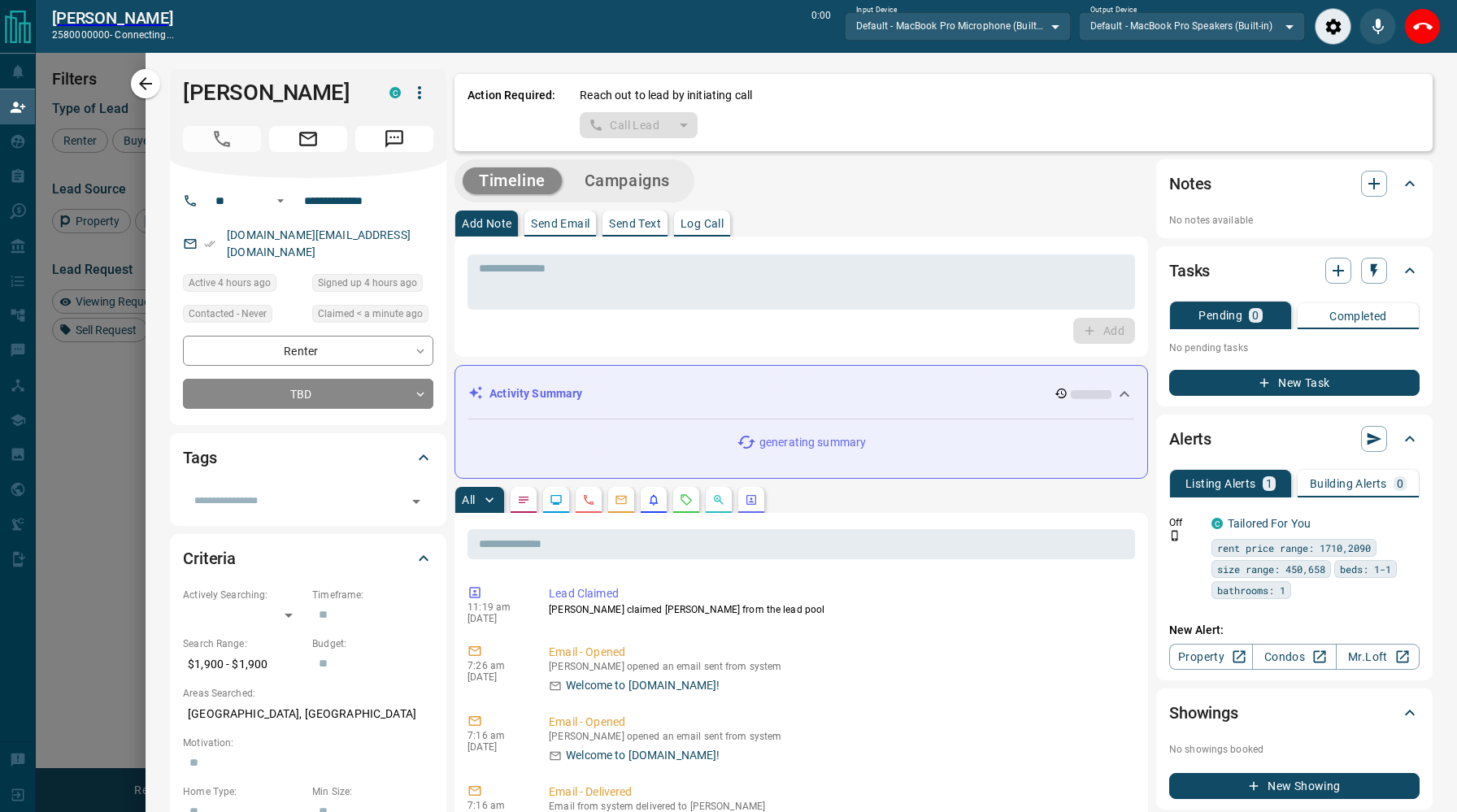
scroll to position [583, 1122]
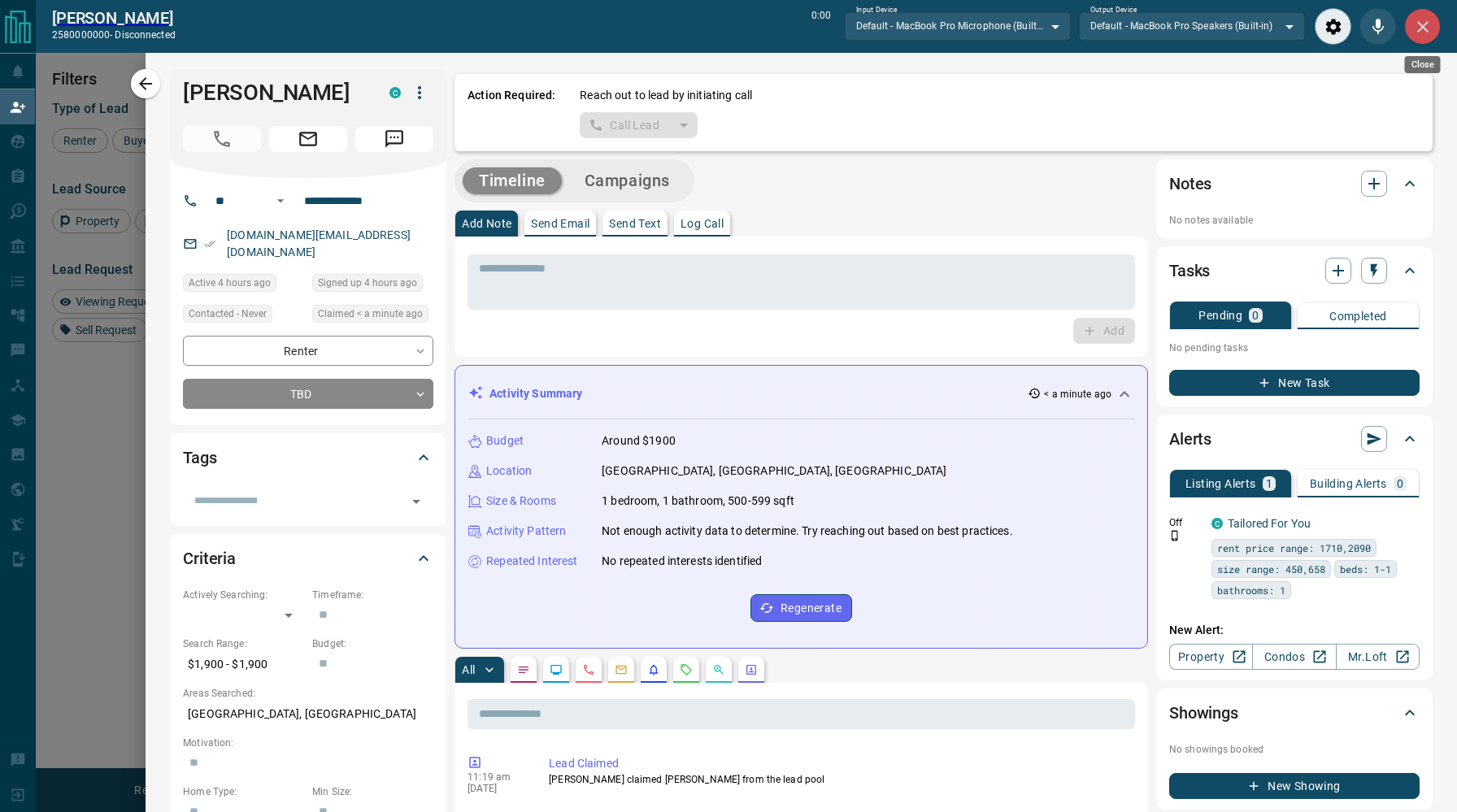
click at [1414, 29] on icon "Close" at bounding box center [1421, 26] width 19 height 19
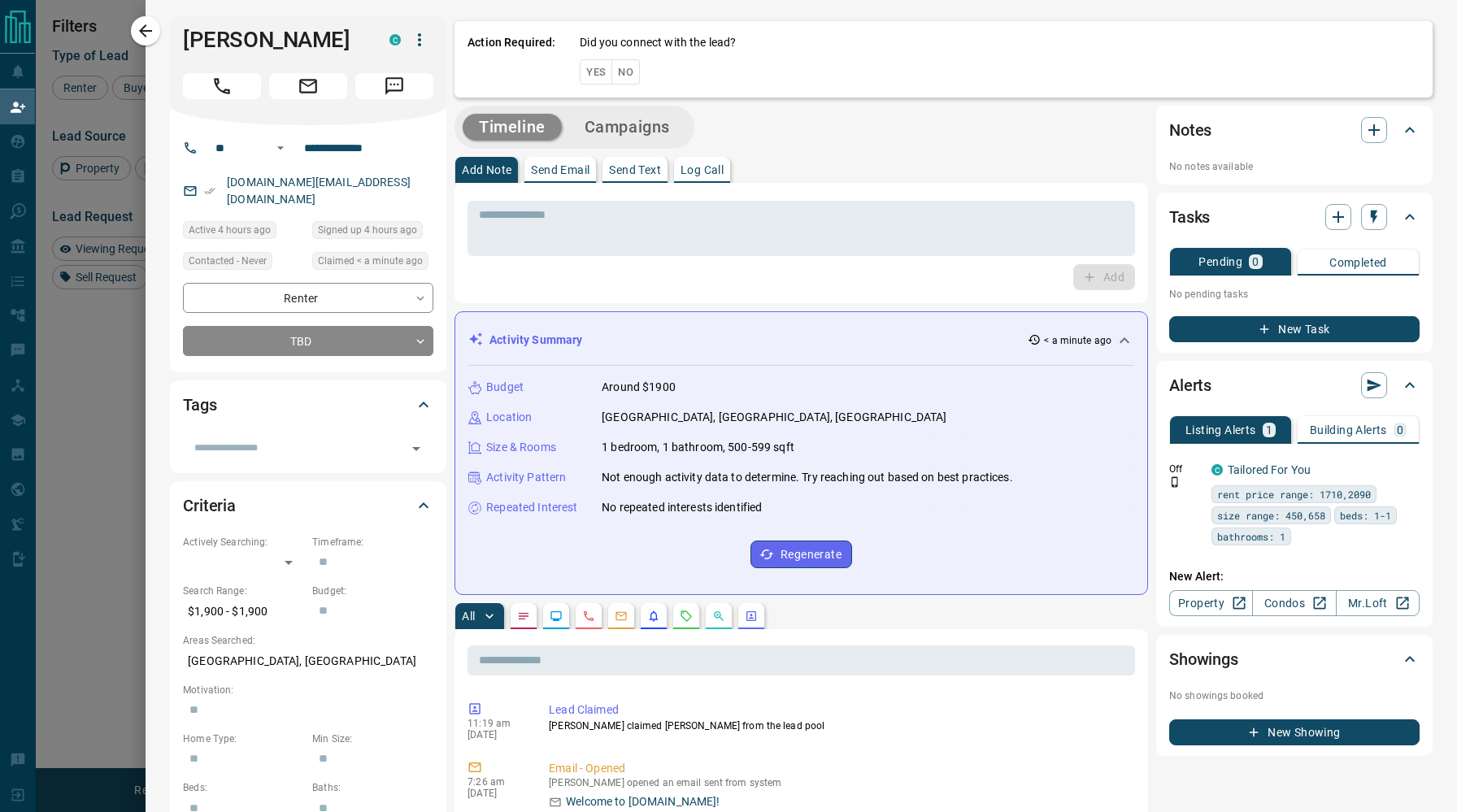
scroll to position [624, 1122]
click at [626, 72] on button "No" at bounding box center [625, 72] width 28 height 25
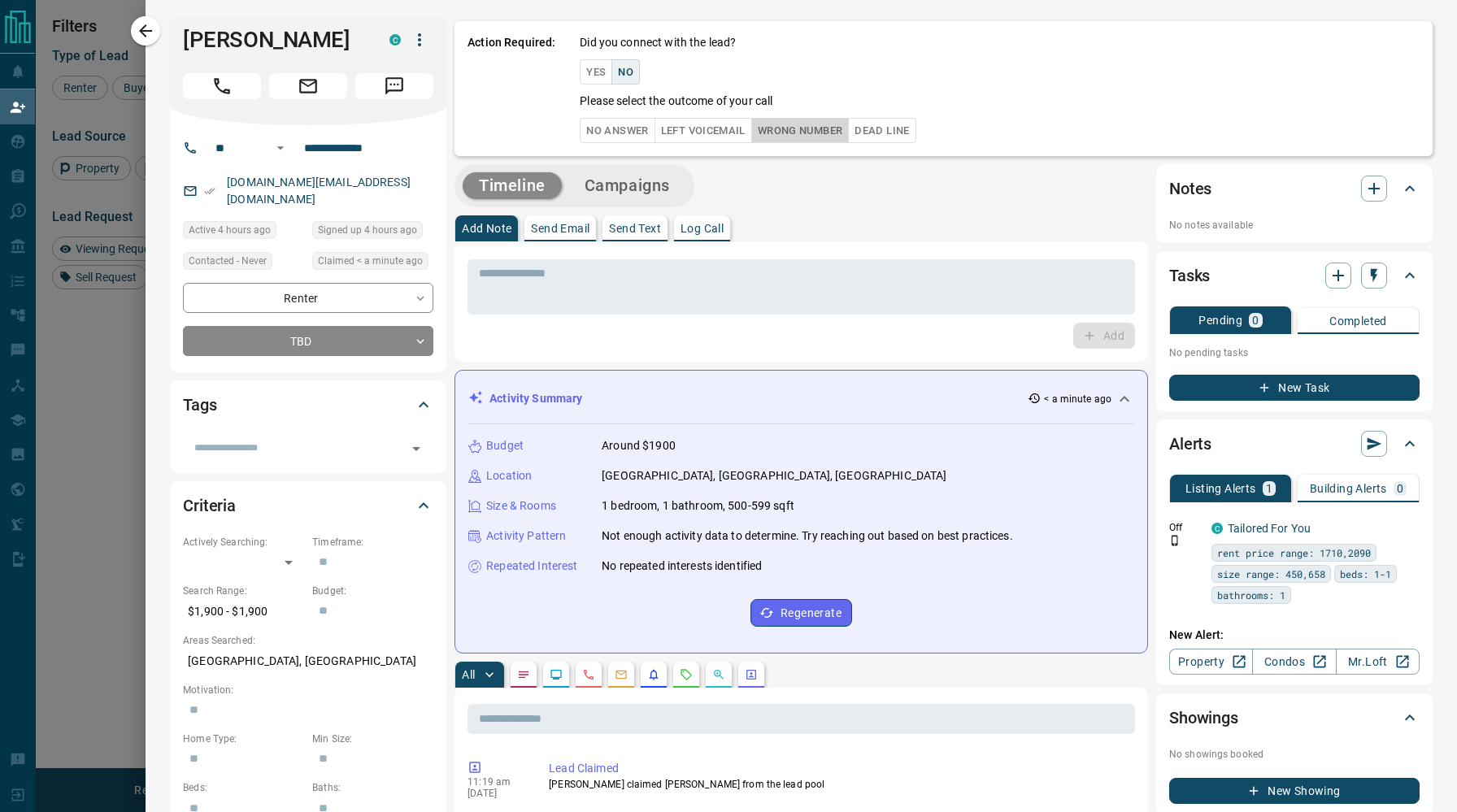
click at [840, 127] on button "Wrong Number" at bounding box center [800, 130] width 97 height 25
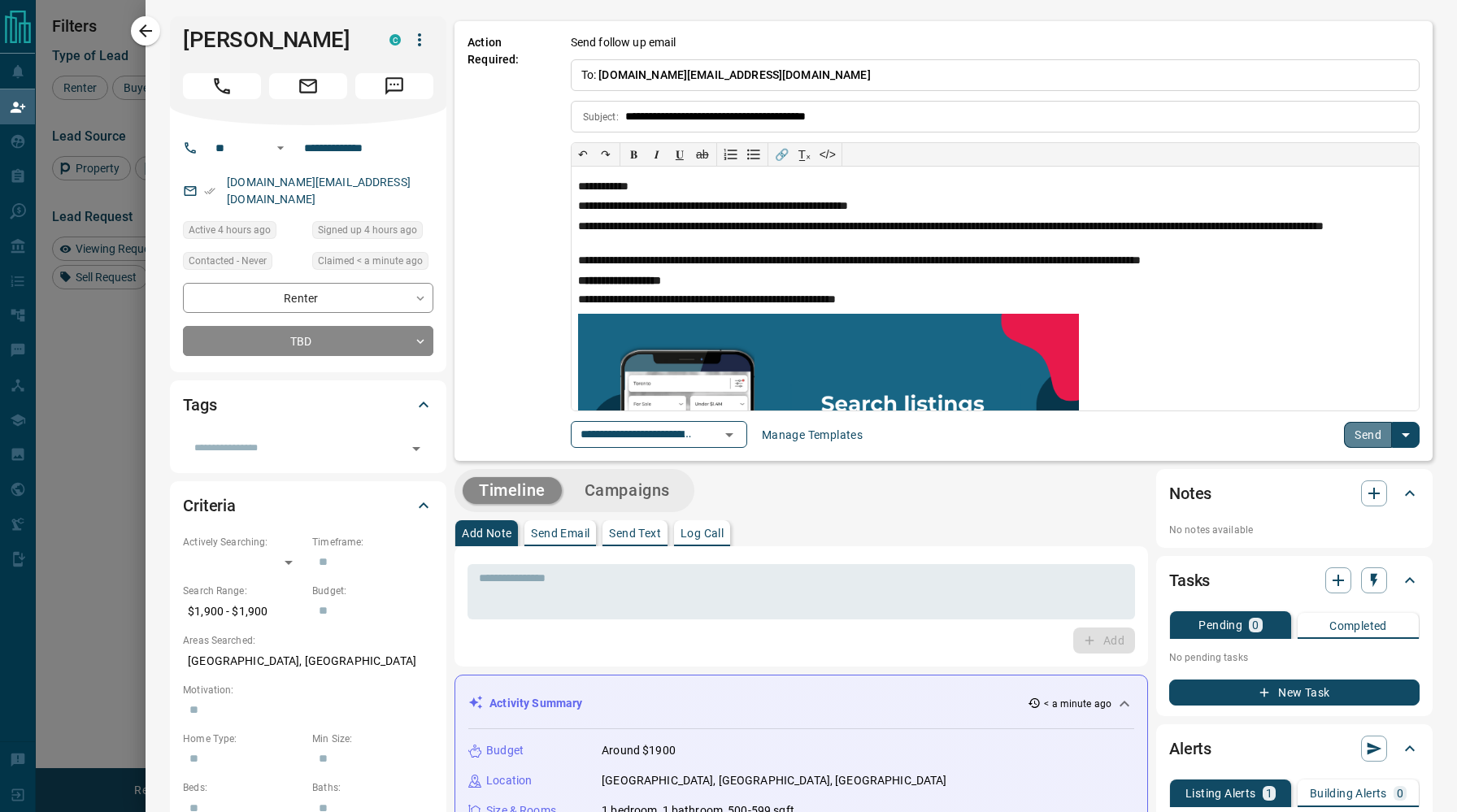
click at [1354, 430] on button "Send" at bounding box center [1367, 434] width 48 height 26
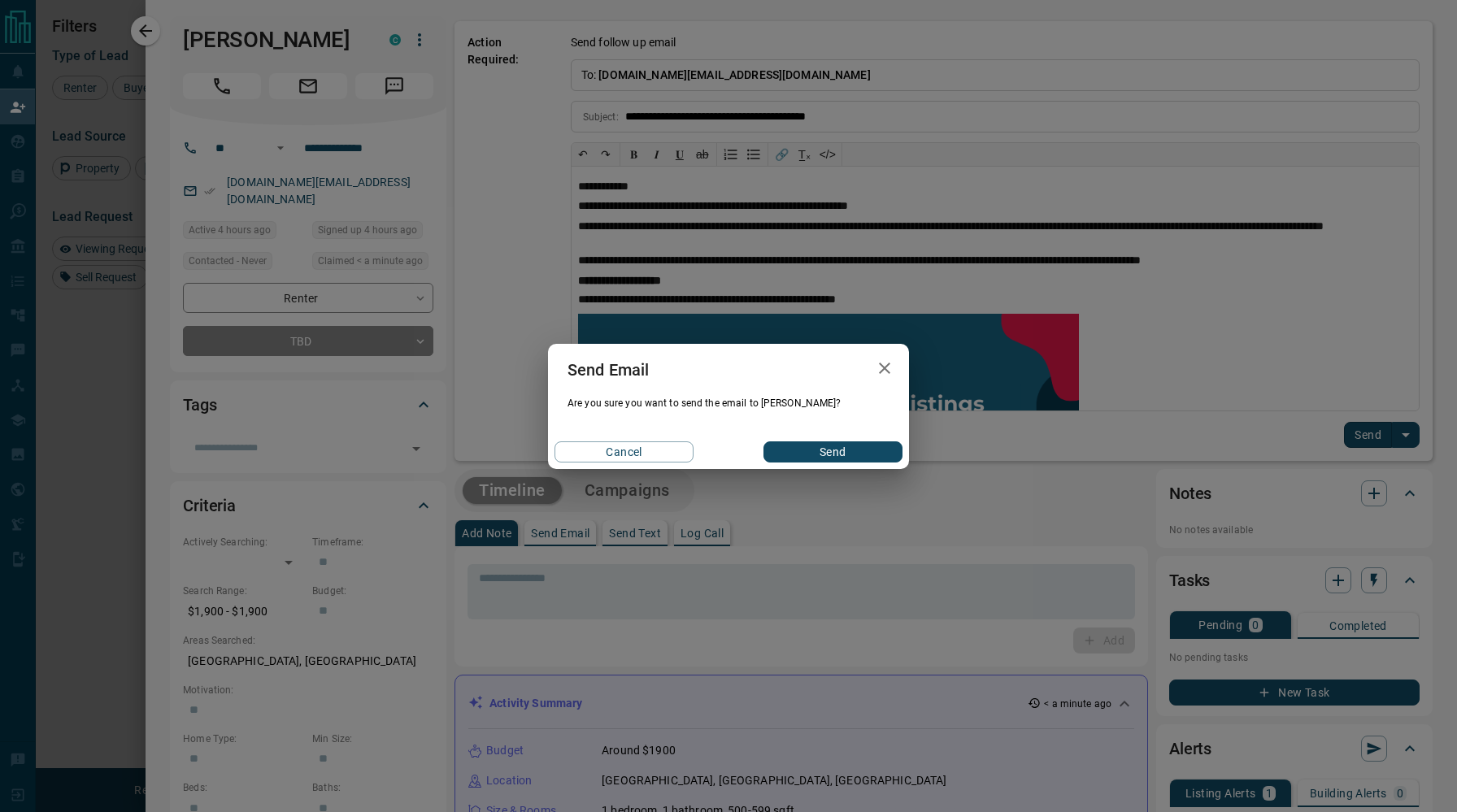
click at [888, 451] on button "Send" at bounding box center [832, 452] width 139 height 21
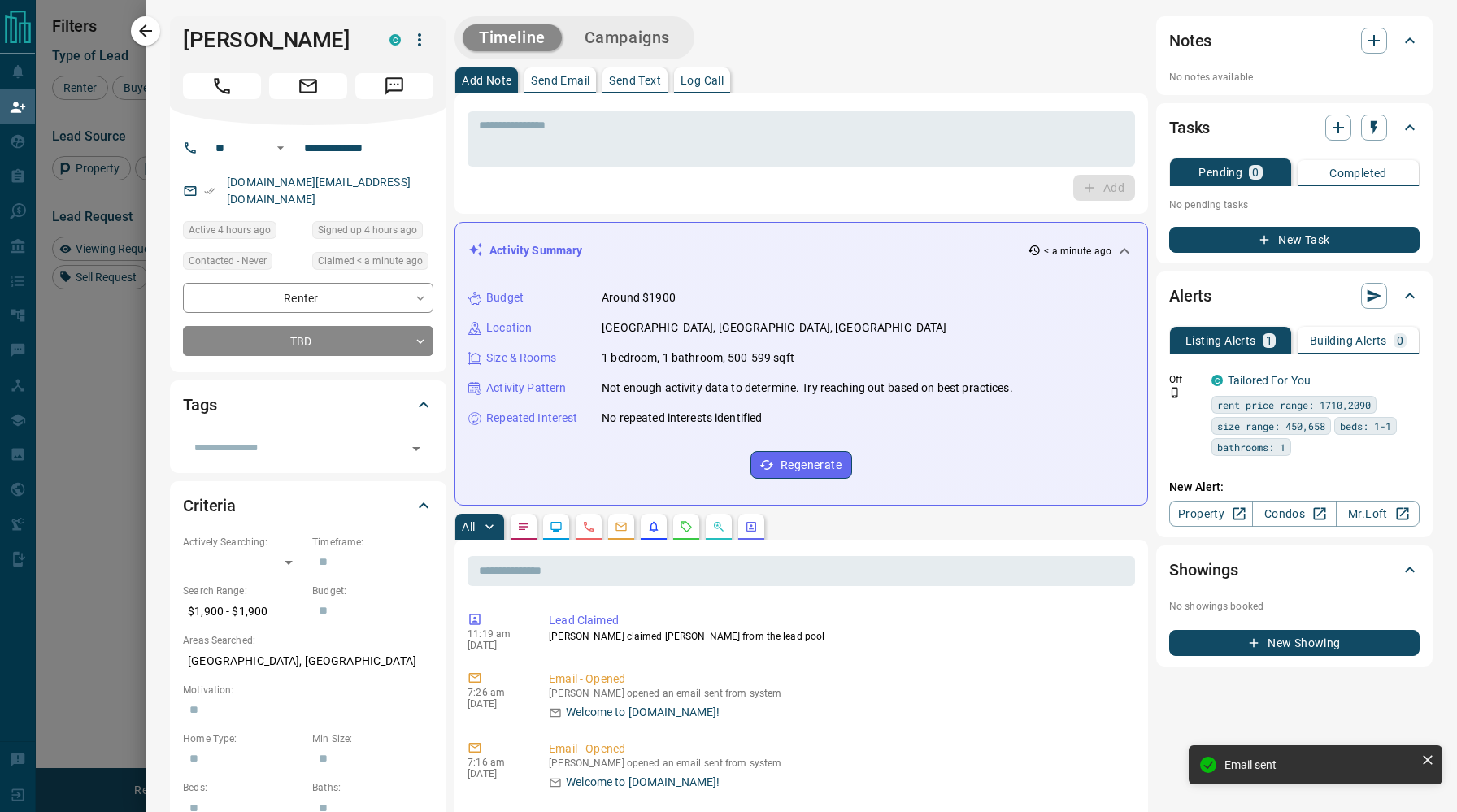
click at [140, 10] on div at bounding box center [728, 406] width 1457 height 812
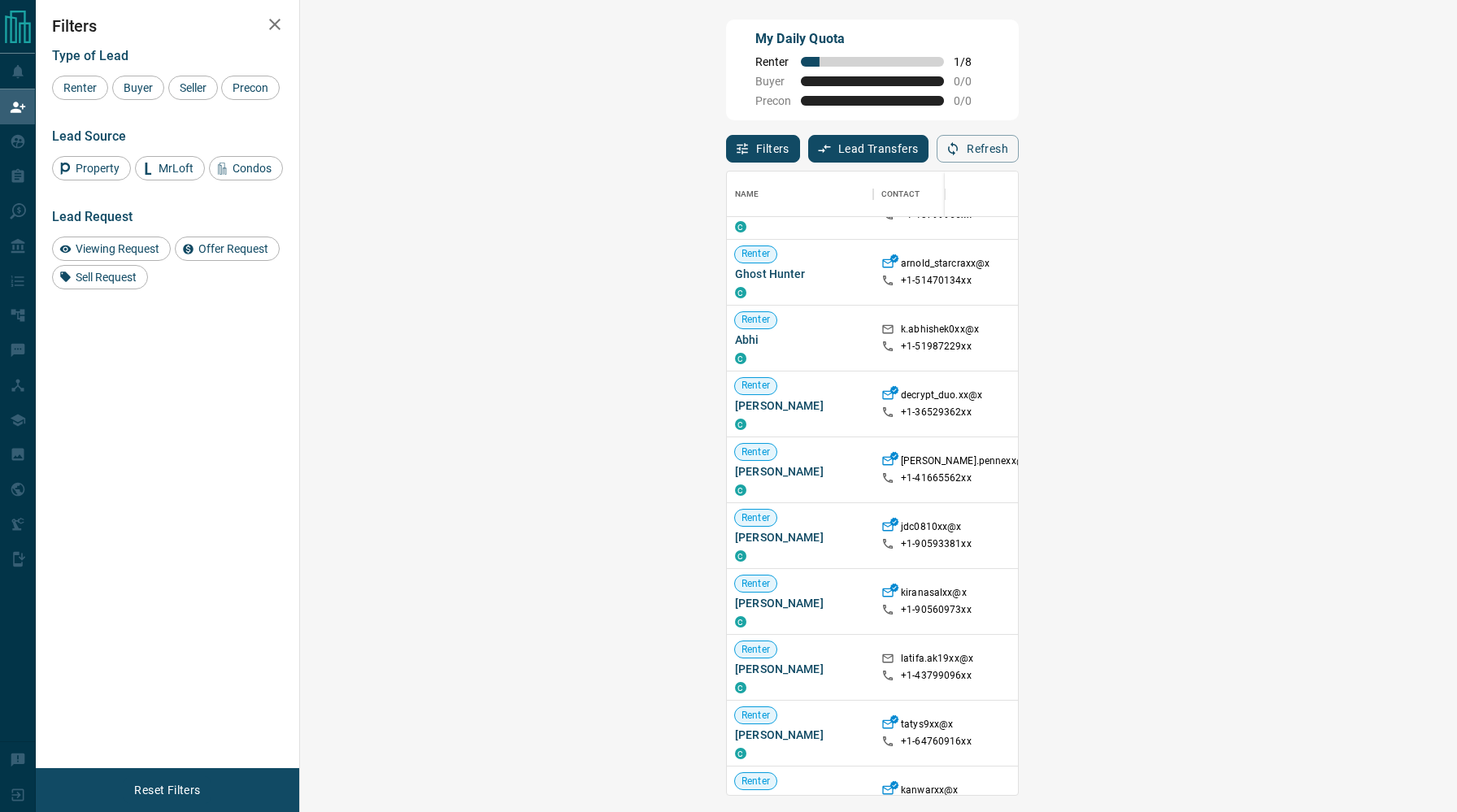
scroll to position [351, 0]
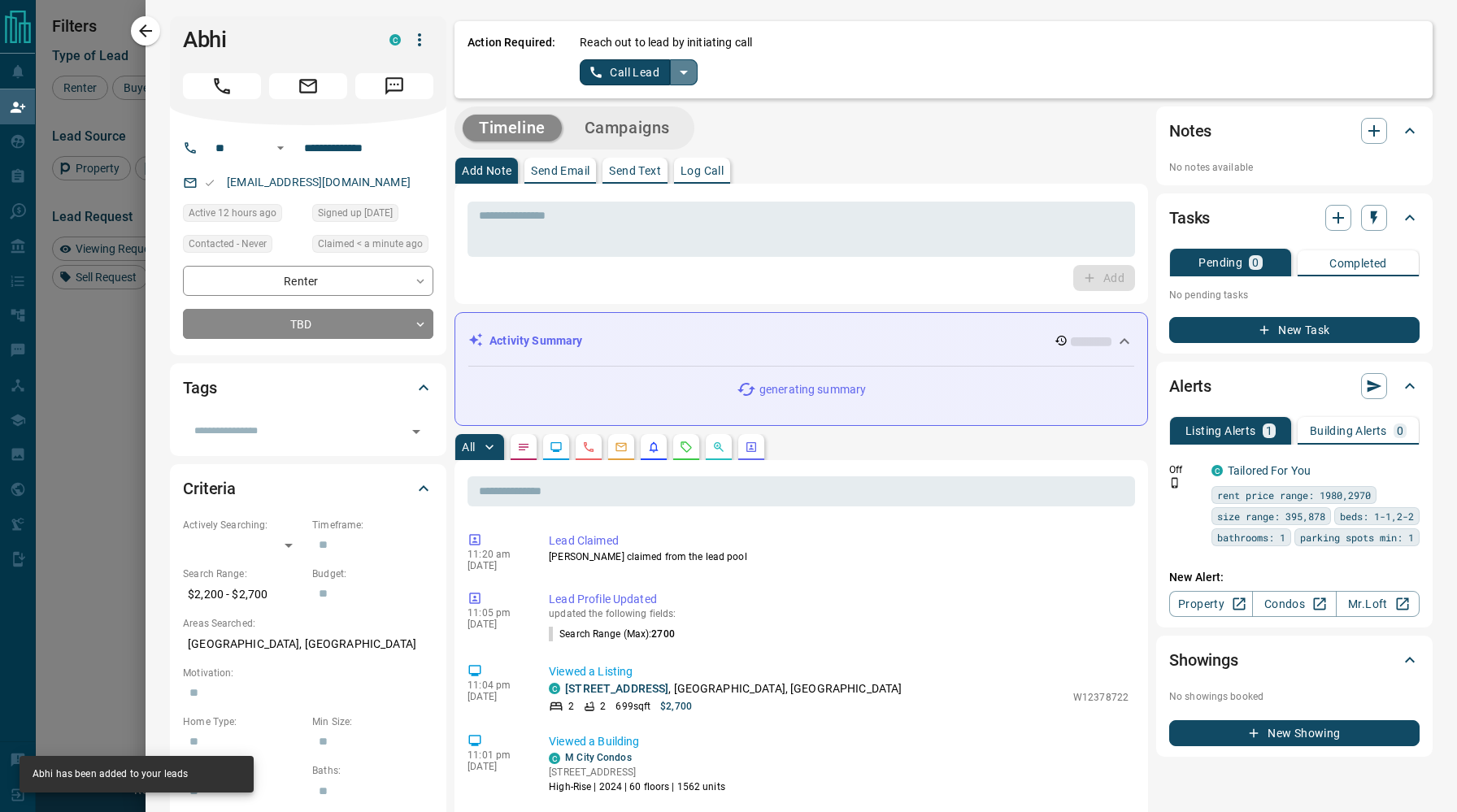
click at [683, 66] on icon "split button" at bounding box center [683, 72] width 19 height 19
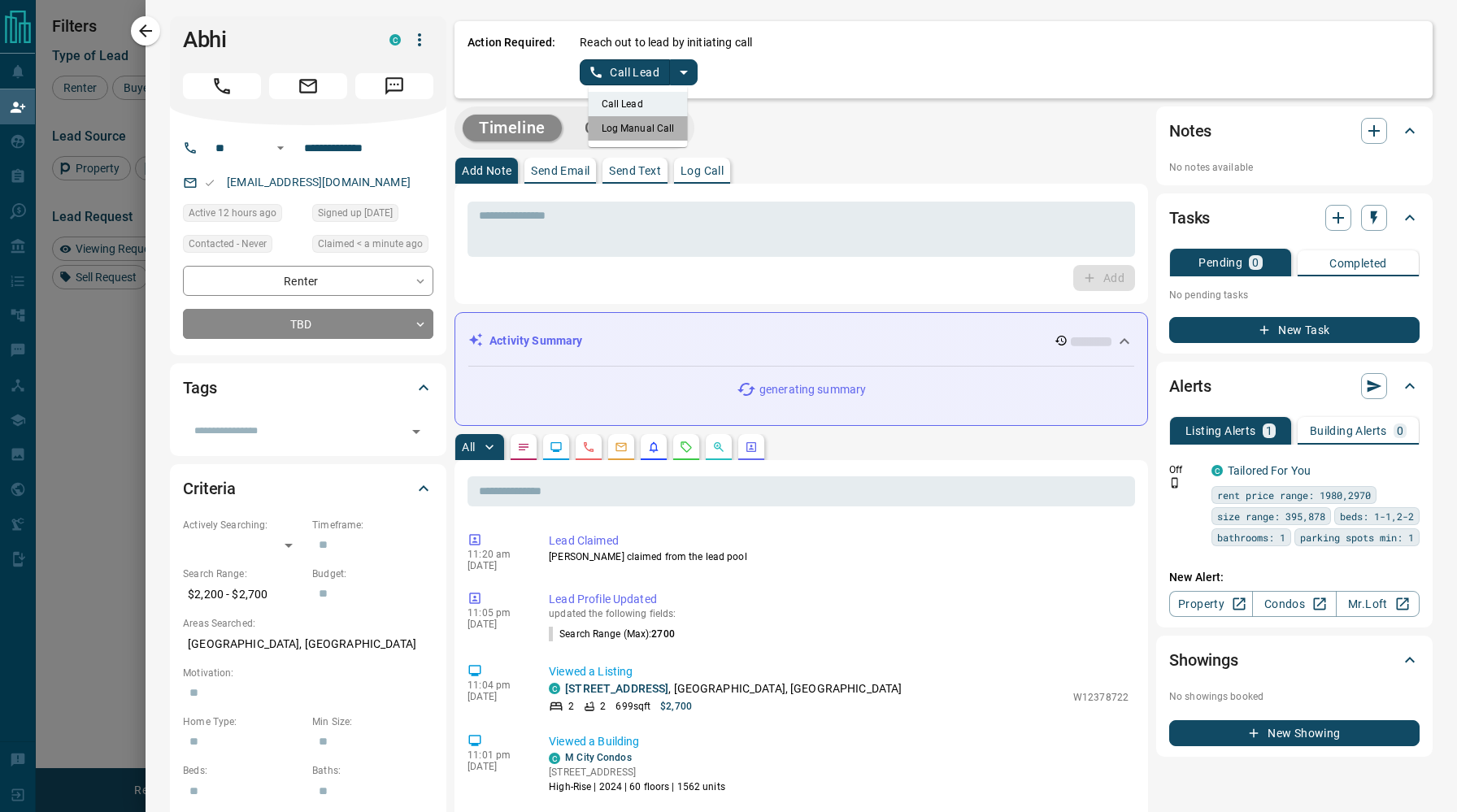
click at [647, 125] on li "Log Manual Call" at bounding box center [637, 128] width 99 height 25
click at [616, 67] on button "Log Manual Call" at bounding box center [633, 72] width 107 height 26
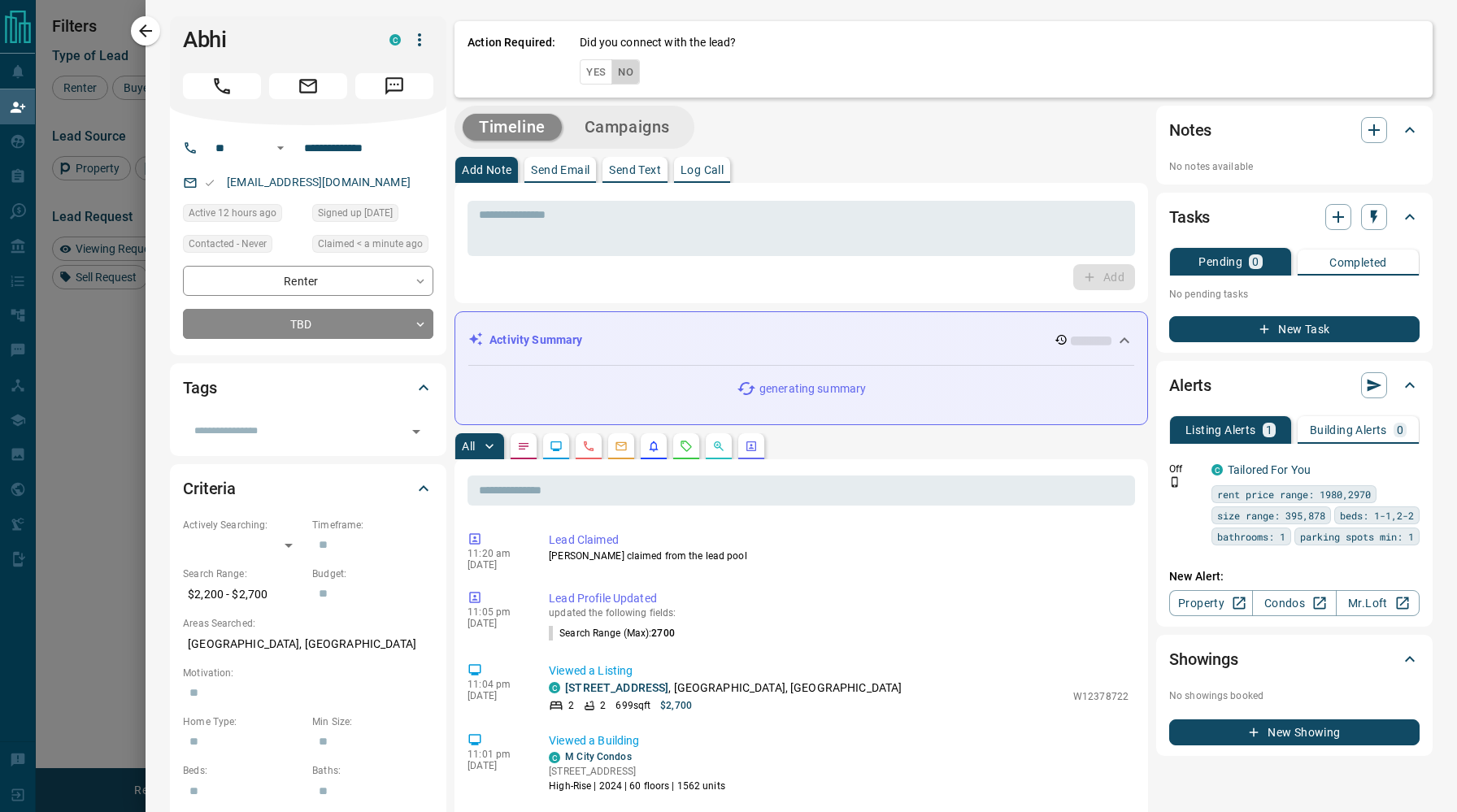
click at [616, 67] on button "No" at bounding box center [625, 72] width 28 height 25
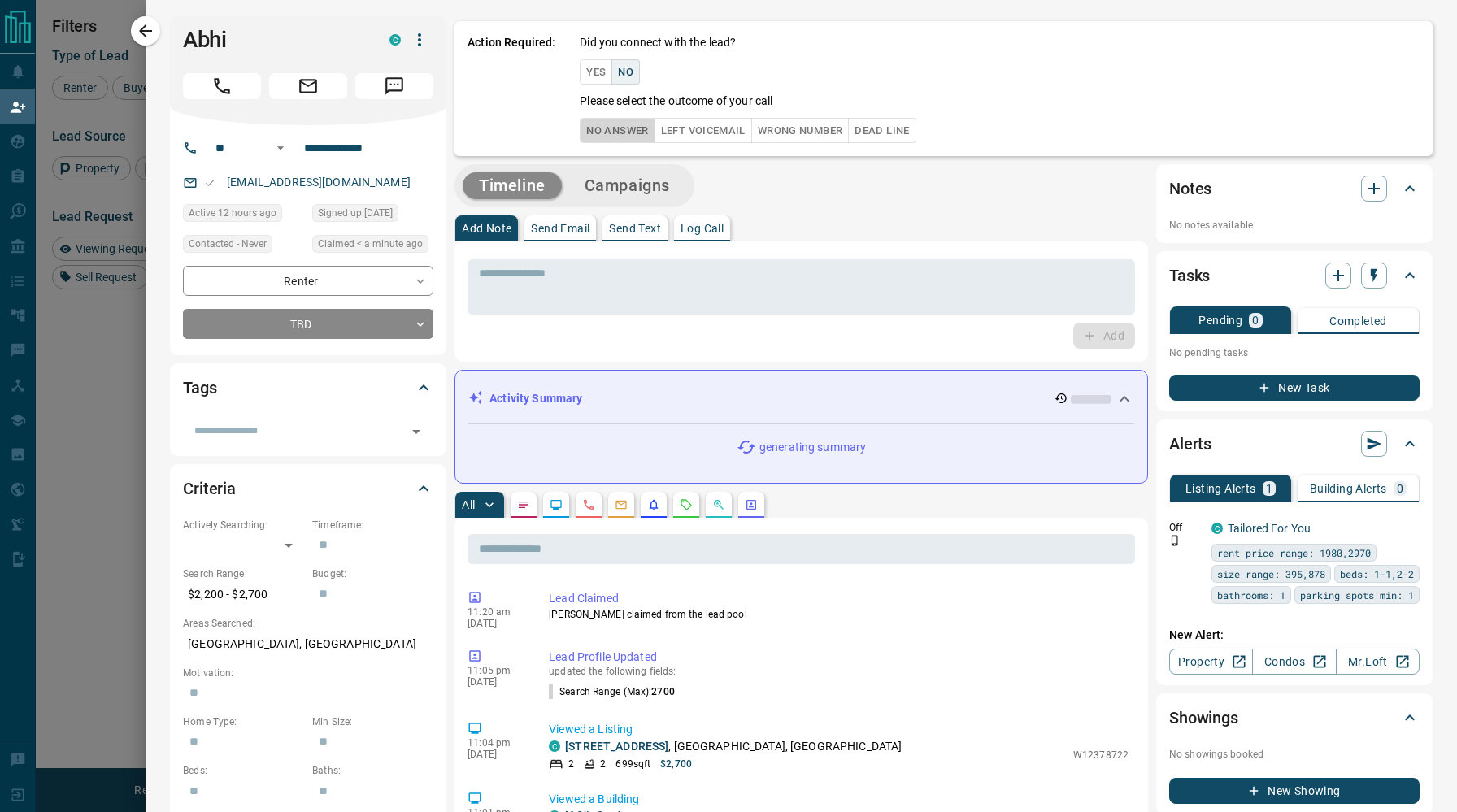
click at [628, 127] on button "No Answer" at bounding box center [616, 130] width 75 height 25
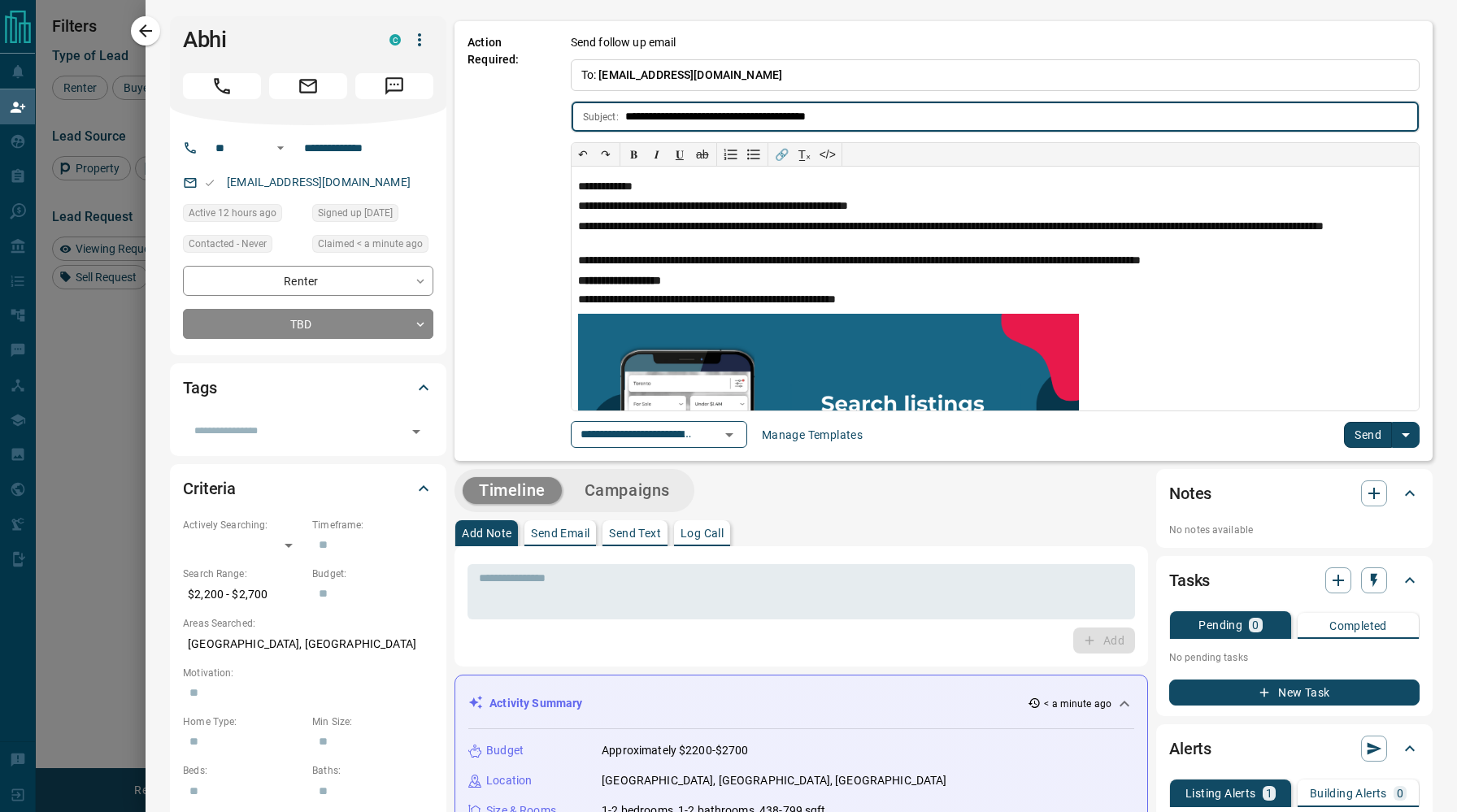
click at [1357, 440] on button "Send" at bounding box center [1367, 434] width 48 height 26
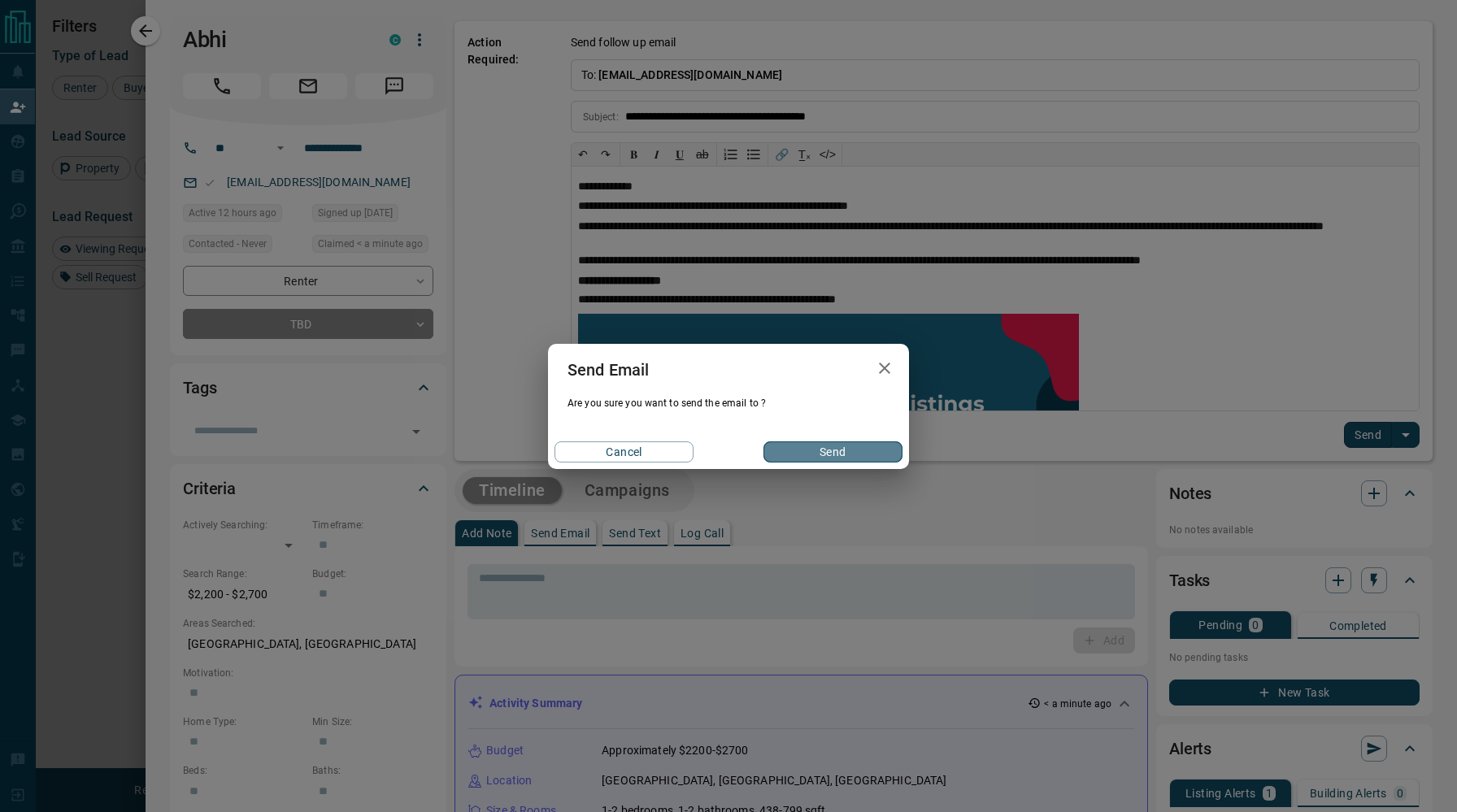
click at [890, 449] on button "Send" at bounding box center [832, 452] width 139 height 21
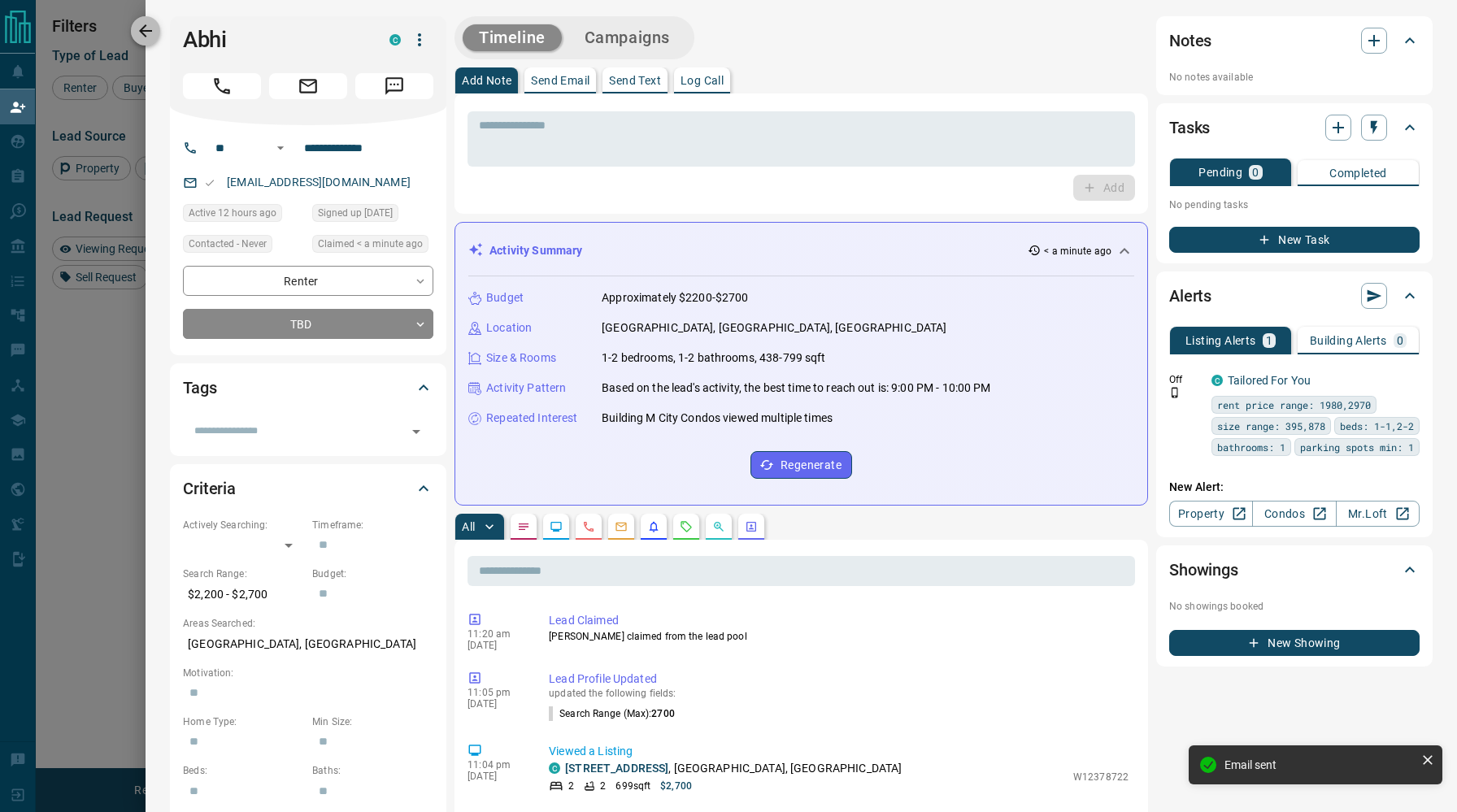
click at [140, 27] on icon "button" at bounding box center [145, 30] width 19 height 19
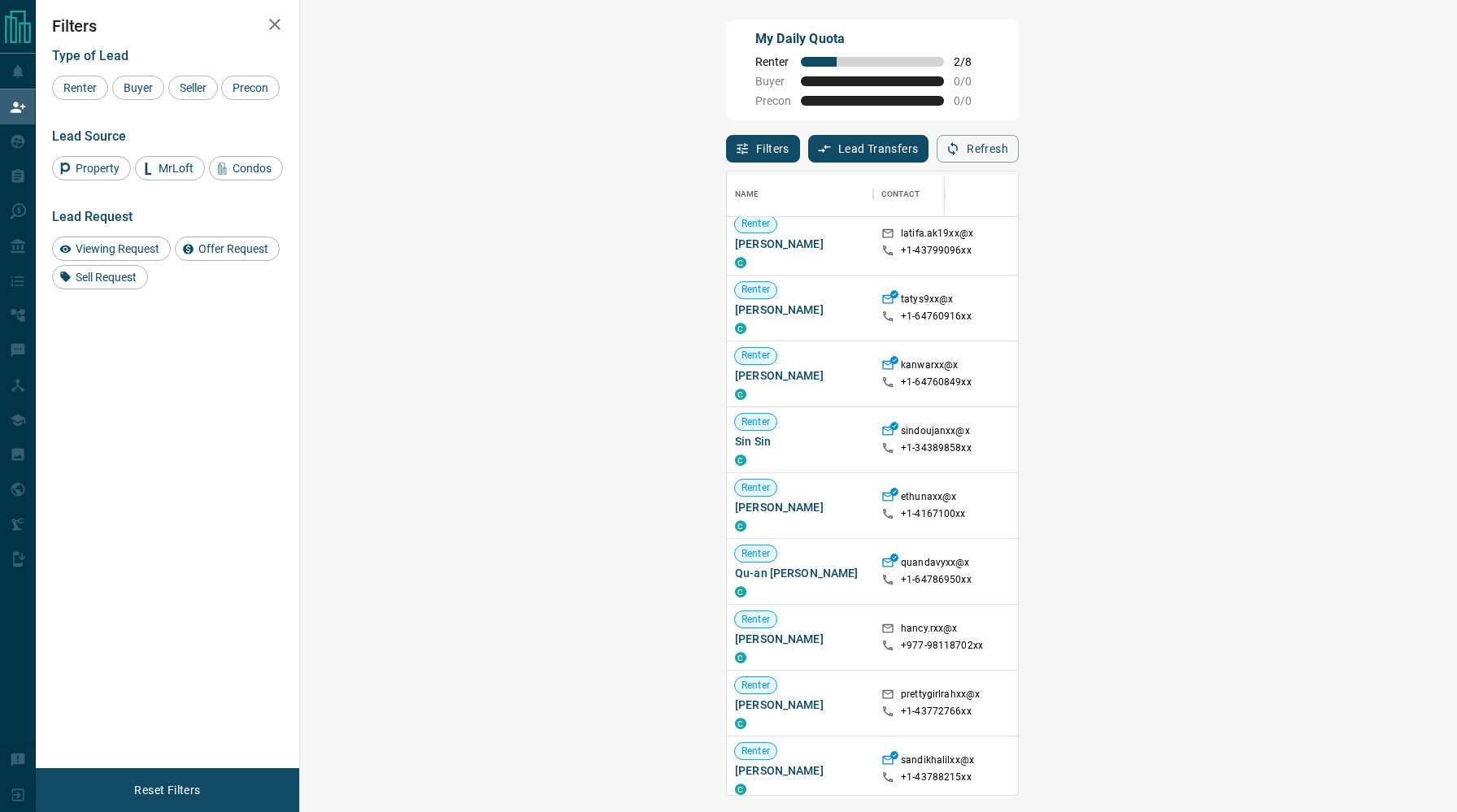
scroll to position [748, 0]
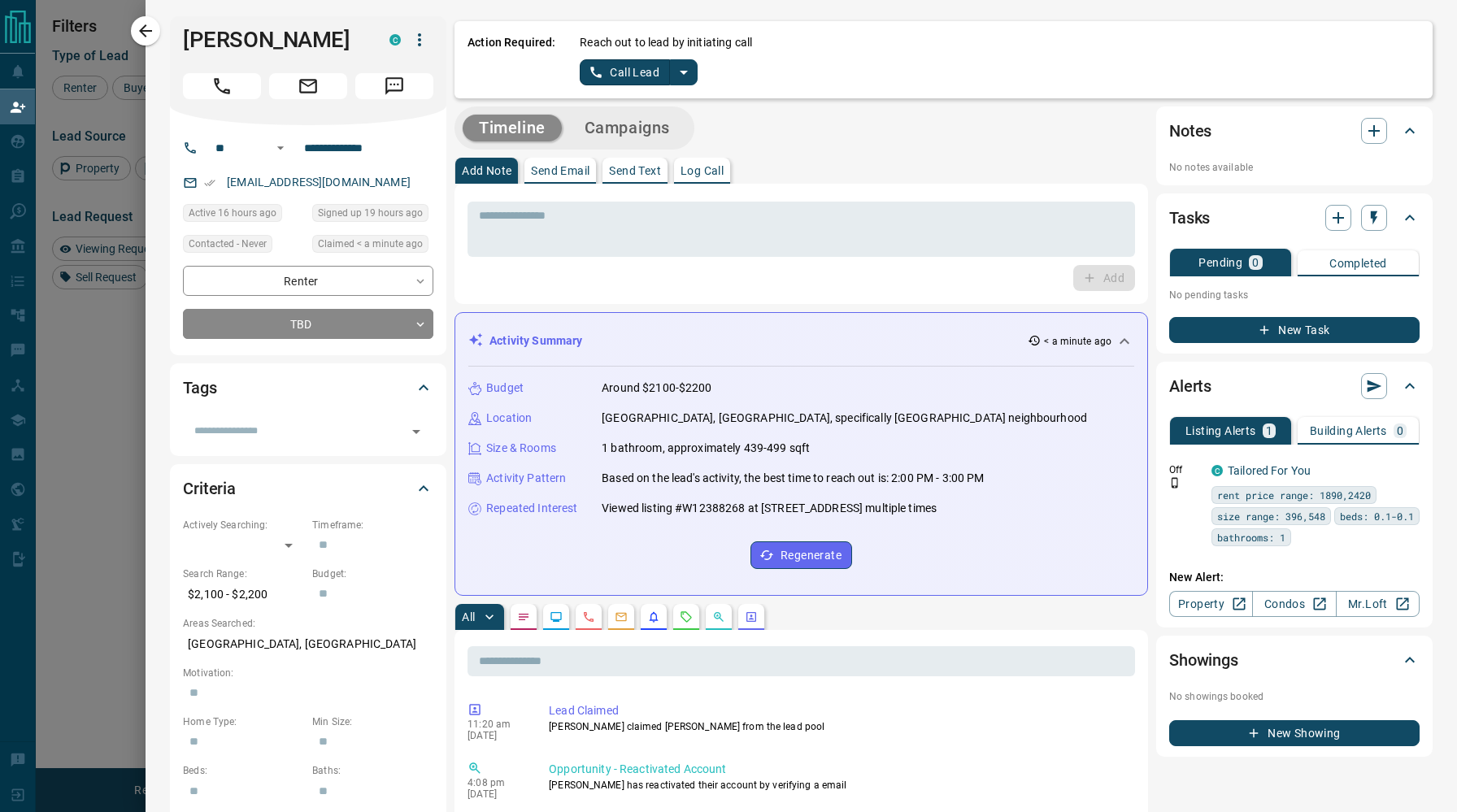
click at [636, 75] on button "Call Lead" at bounding box center [624, 72] width 90 height 26
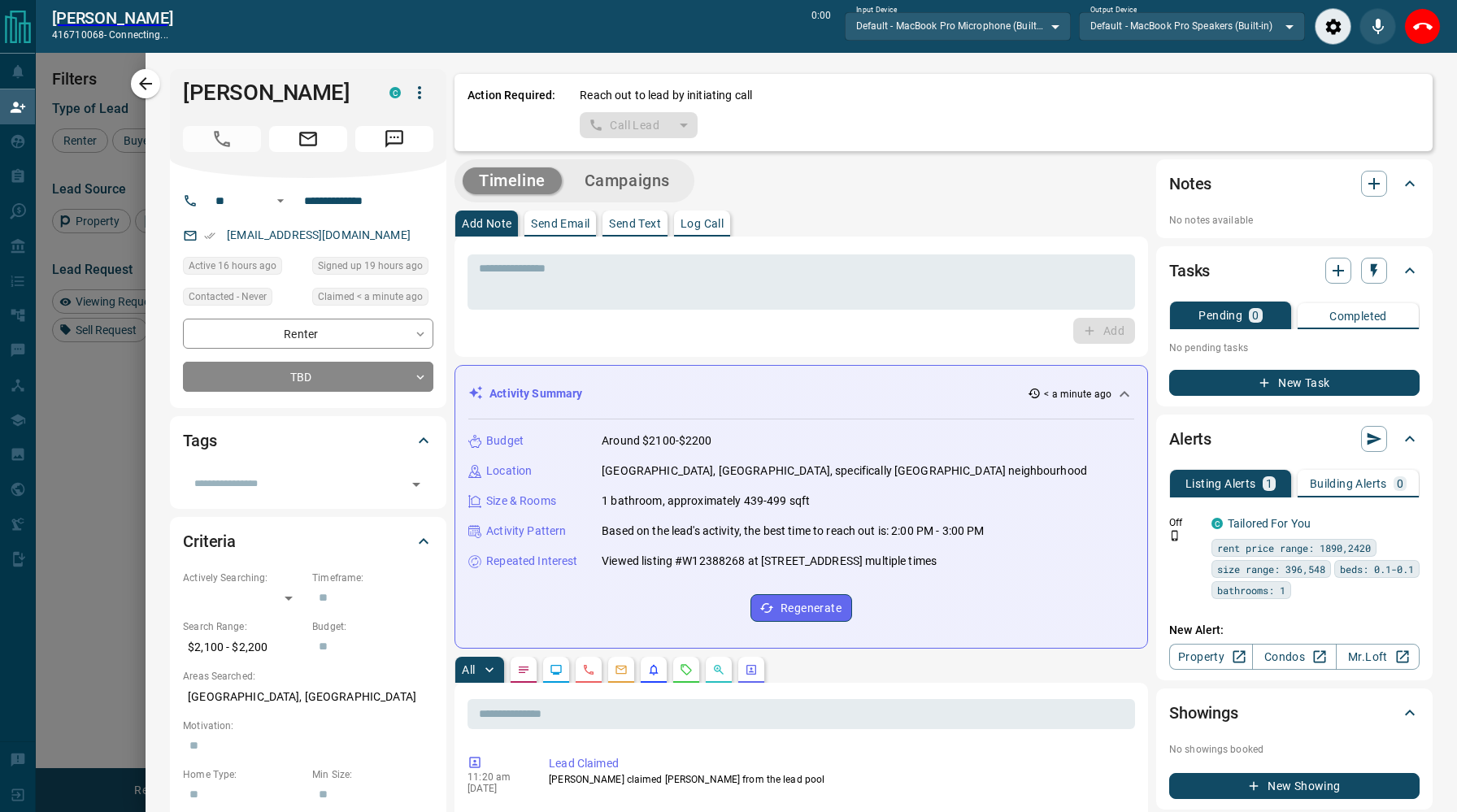
scroll to position [583, 1122]
click at [1420, 26] on icon "Close" at bounding box center [1421, 26] width 19 height 19
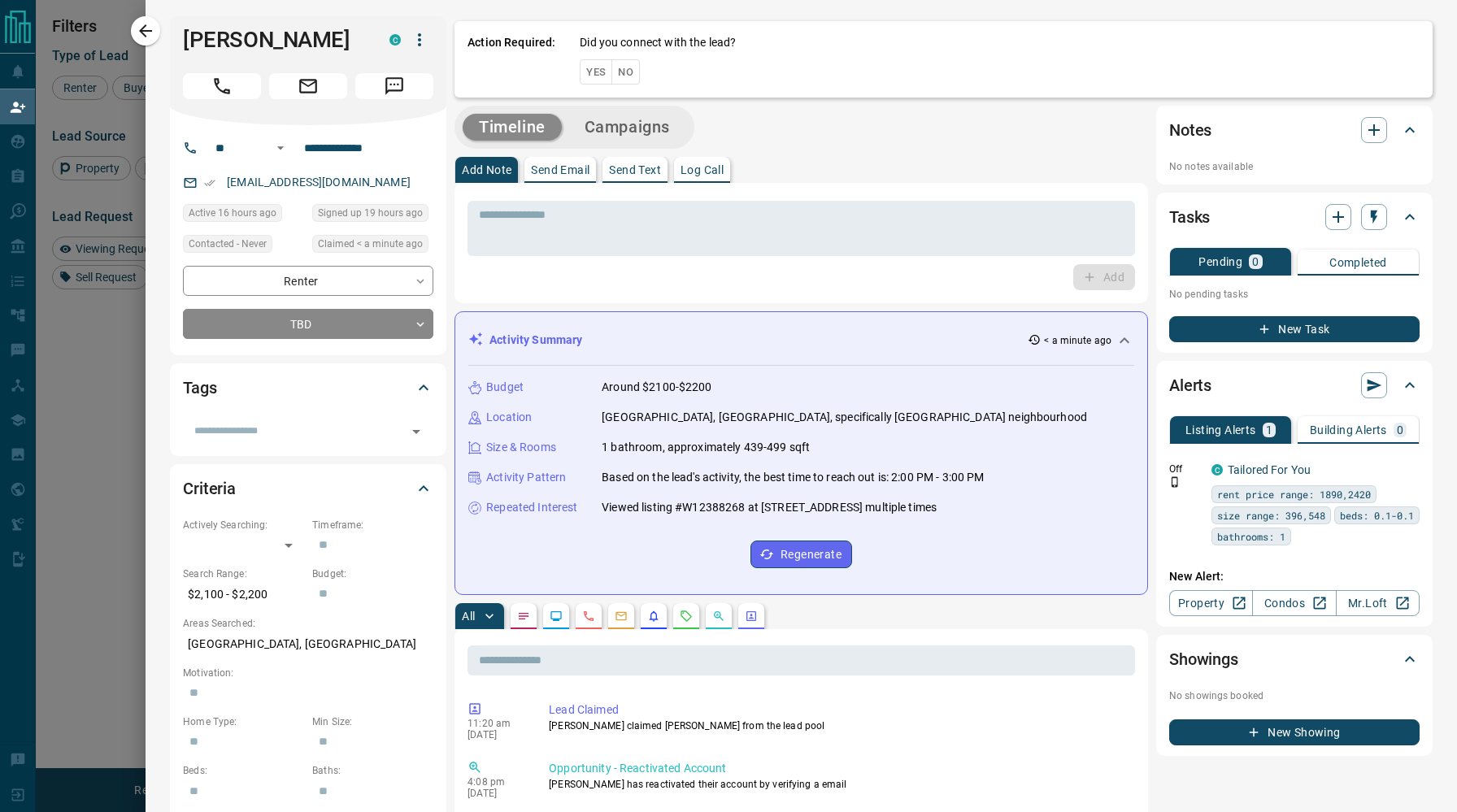
scroll to position [624, 1122]
click at [617, 68] on button "No" at bounding box center [625, 72] width 28 height 25
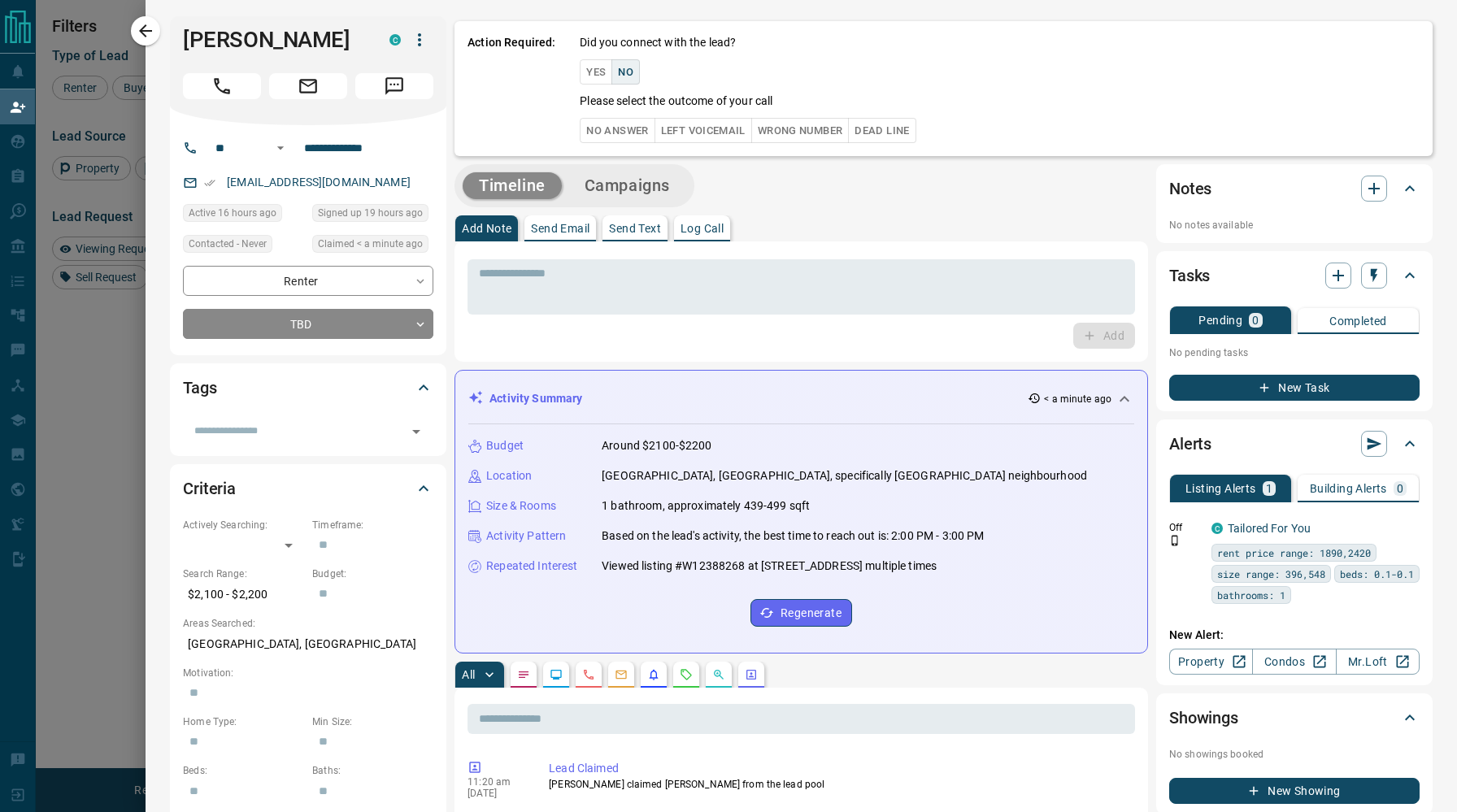
click at [625, 129] on button "No Answer" at bounding box center [616, 130] width 75 height 25
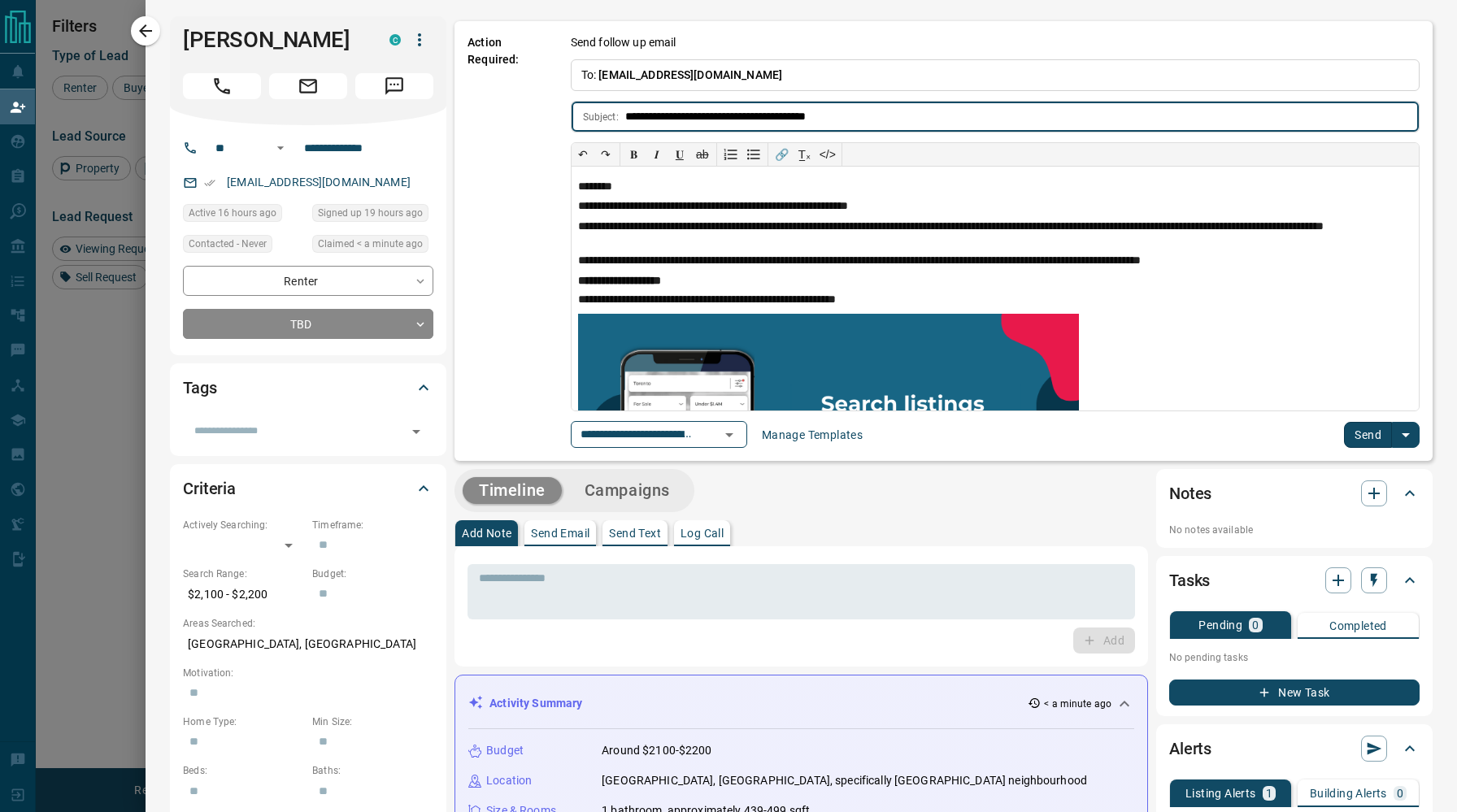
click at [1357, 429] on button "Send" at bounding box center [1367, 434] width 48 height 26
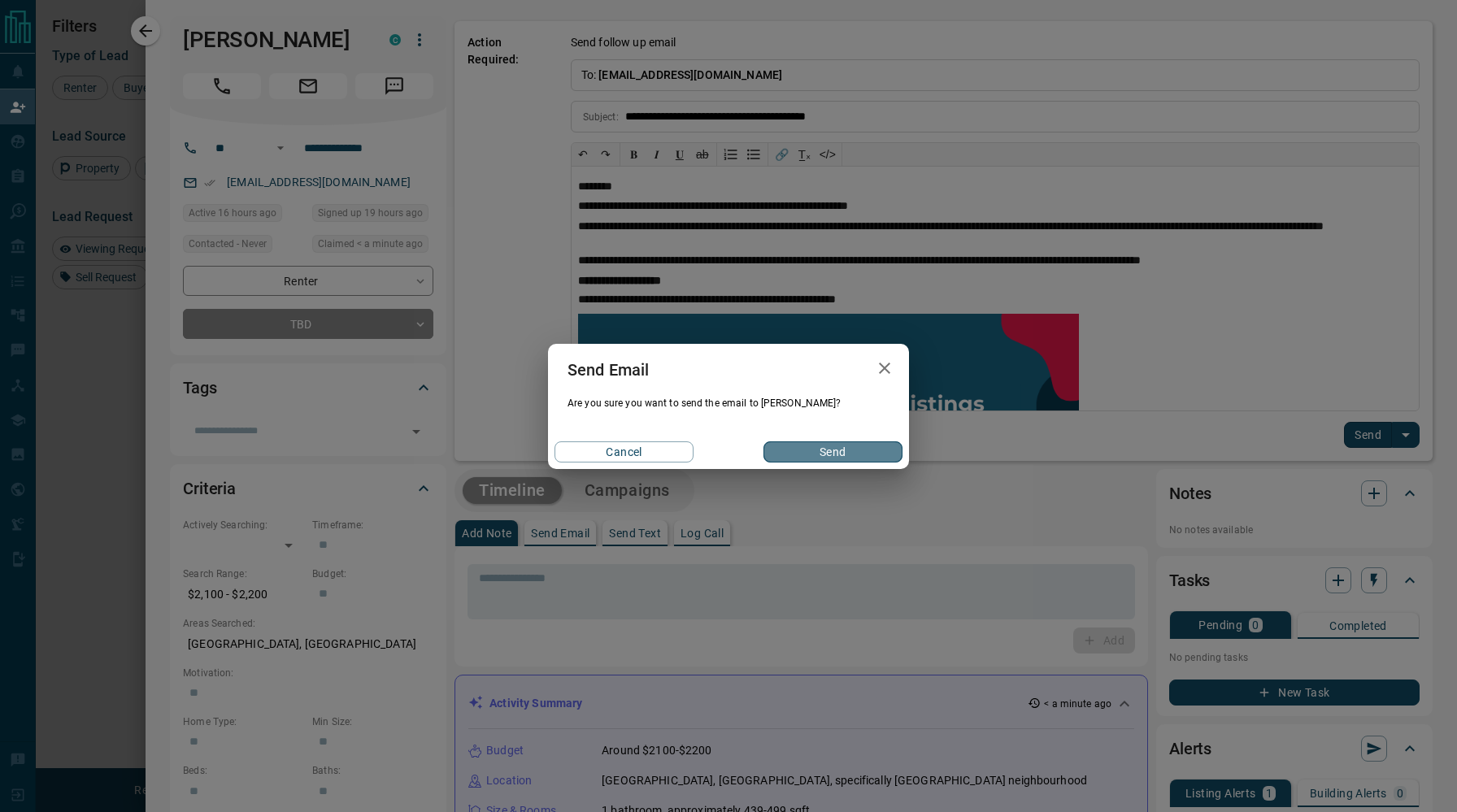
click at [873, 451] on button "Send" at bounding box center [832, 452] width 139 height 21
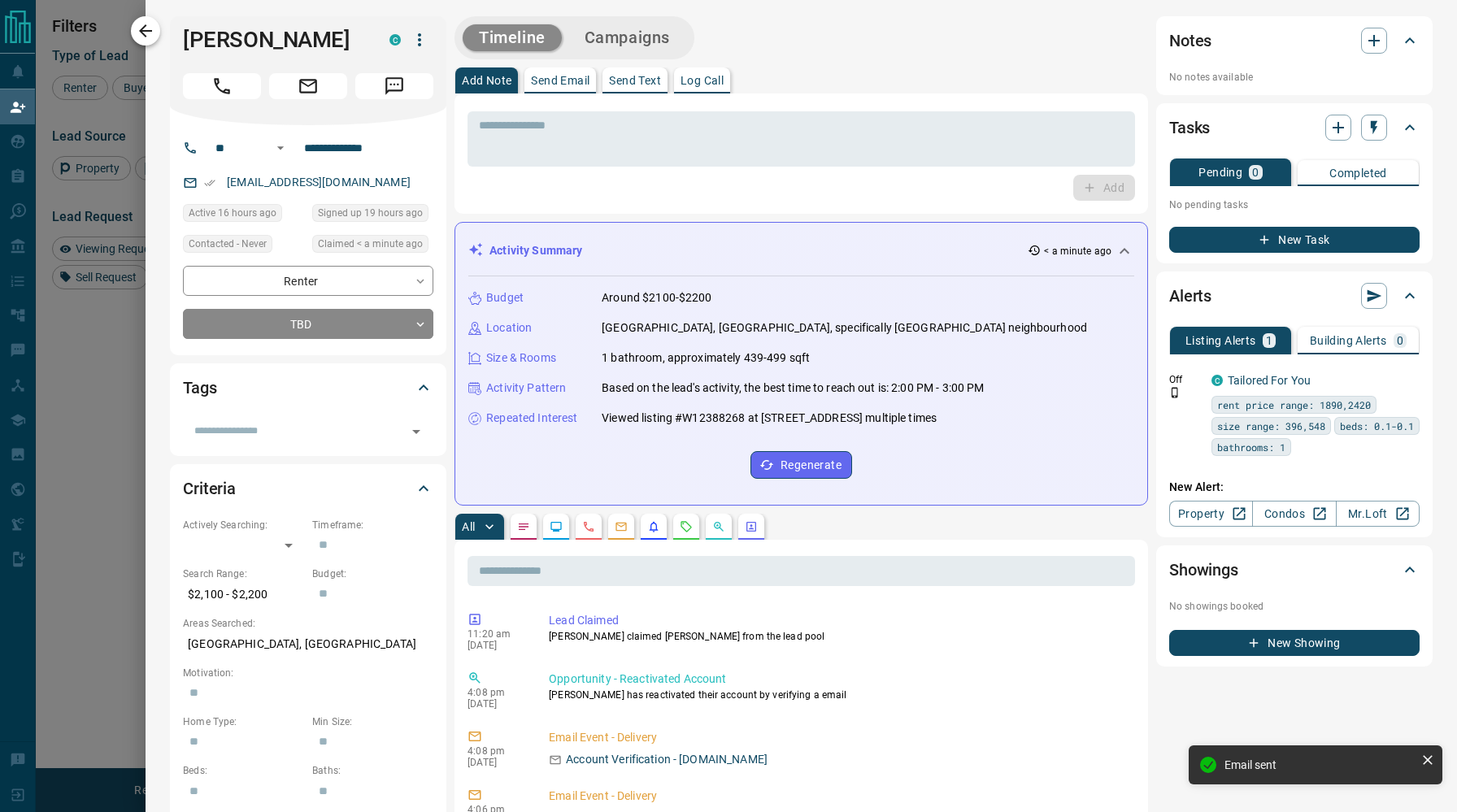
click at [138, 22] on icon "button" at bounding box center [145, 30] width 19 height 19
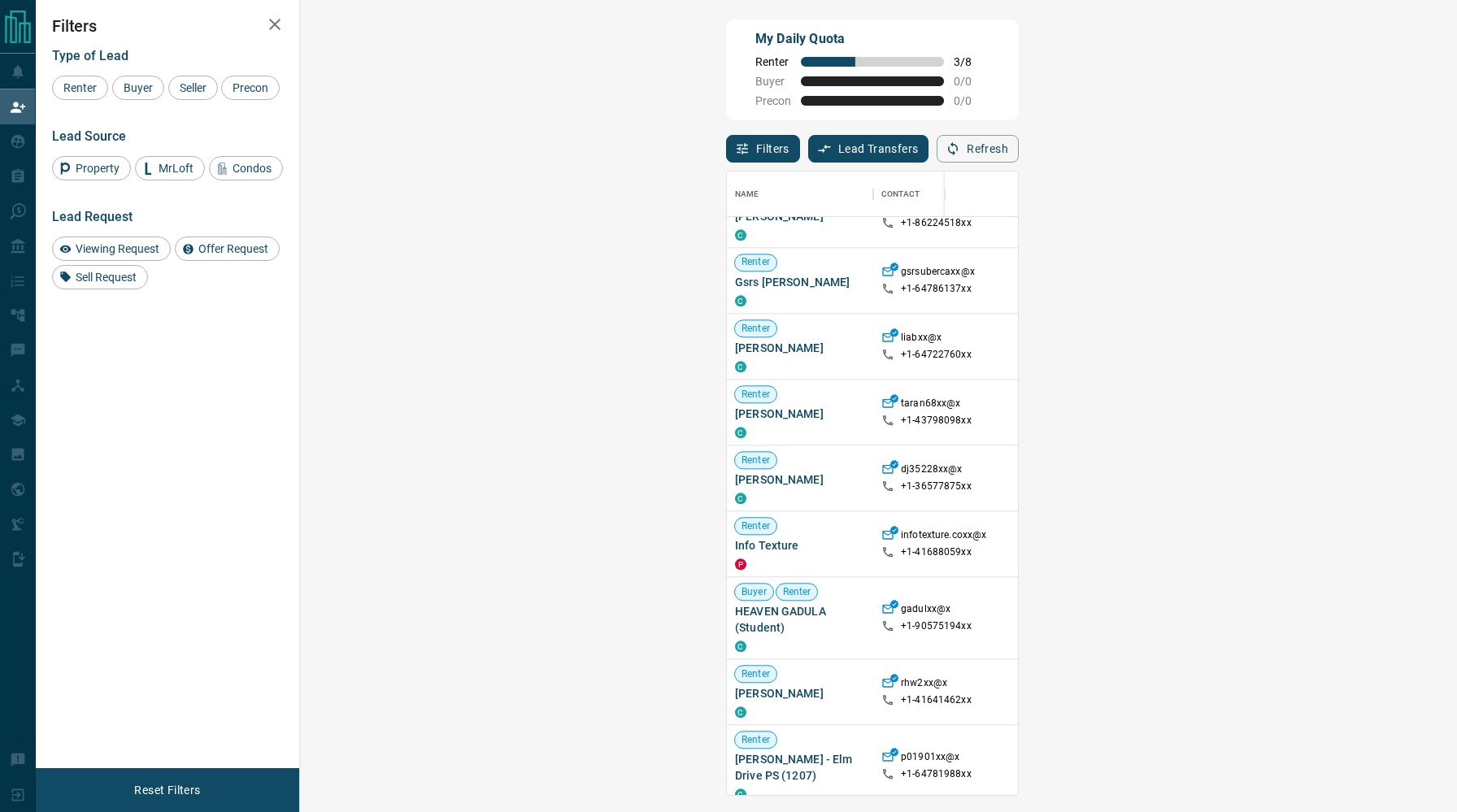
scroll to position [1731, 0]
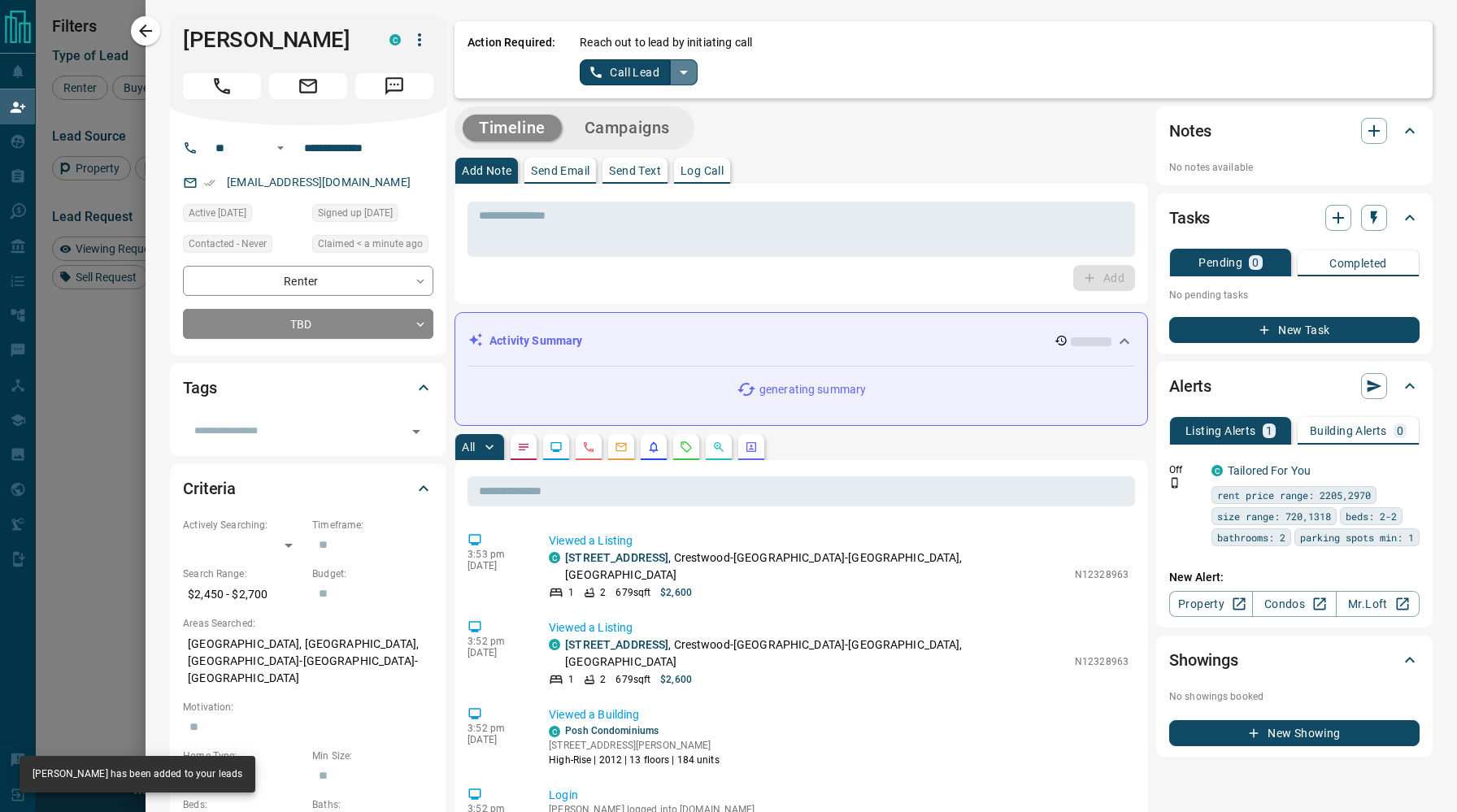
click at [677, 66] on icon "split button" at bounding box center [683, 72] width 19 height 19
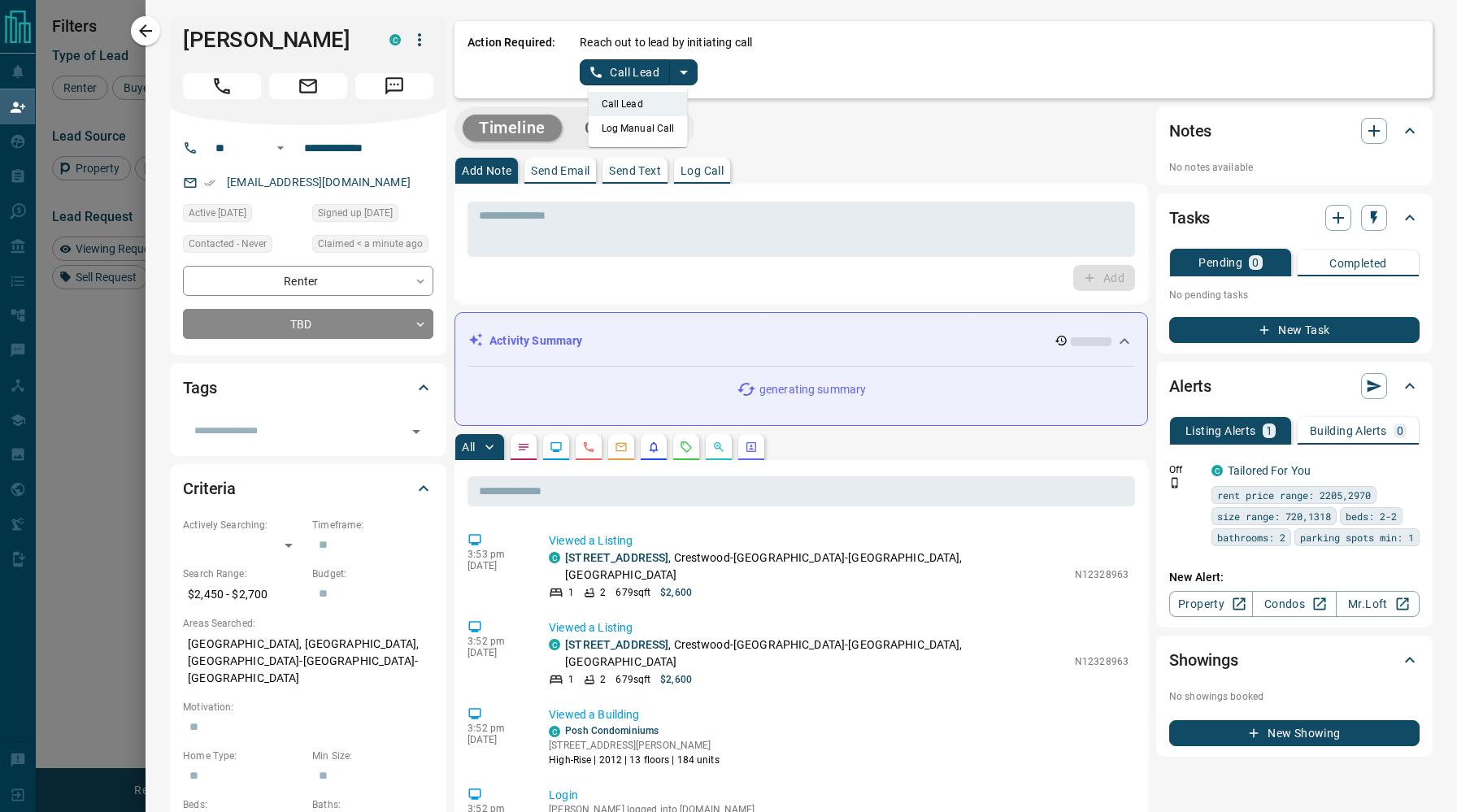
click at [627, 75] on button "Call Lead" at bounding box center [624, 72] width 90 height 26
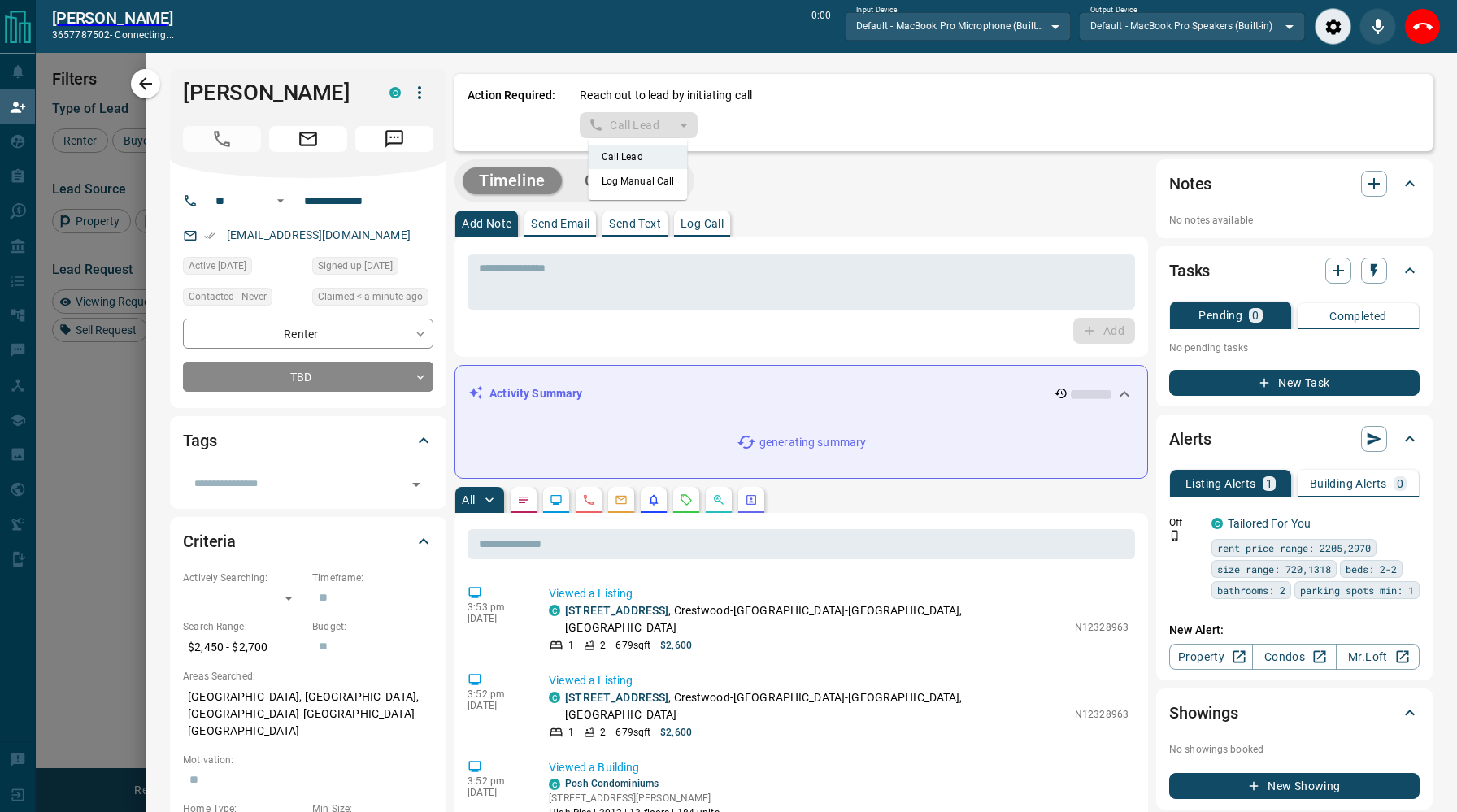
scroll to position [583, 1122]
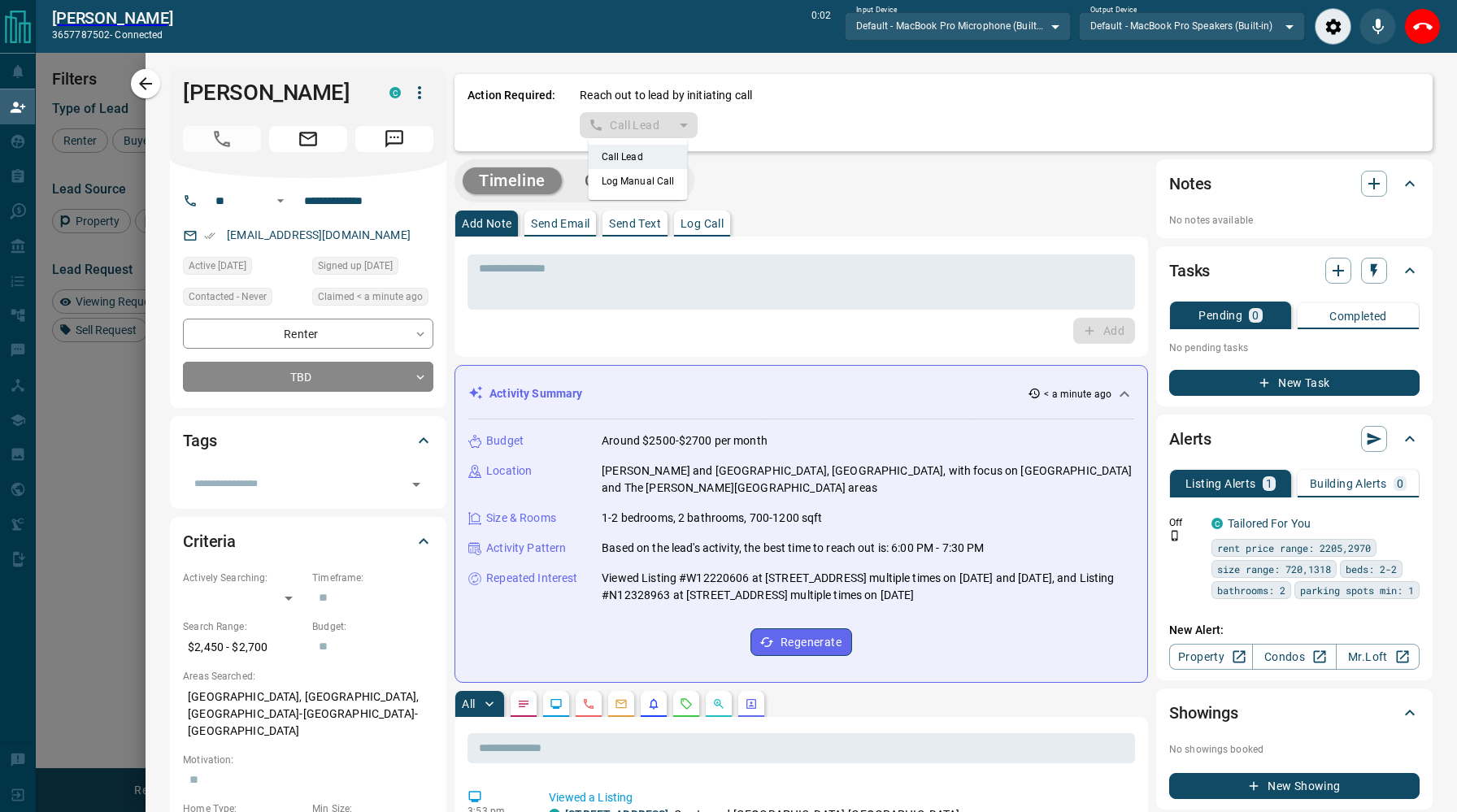
click at [1058, 186] on div "Timeline Campaigns" at bounding box center [800, 180] width 693 height 43
click at [1423, 24] on icon "End Call" at bounding box center [1421, 26] width 19 height 7
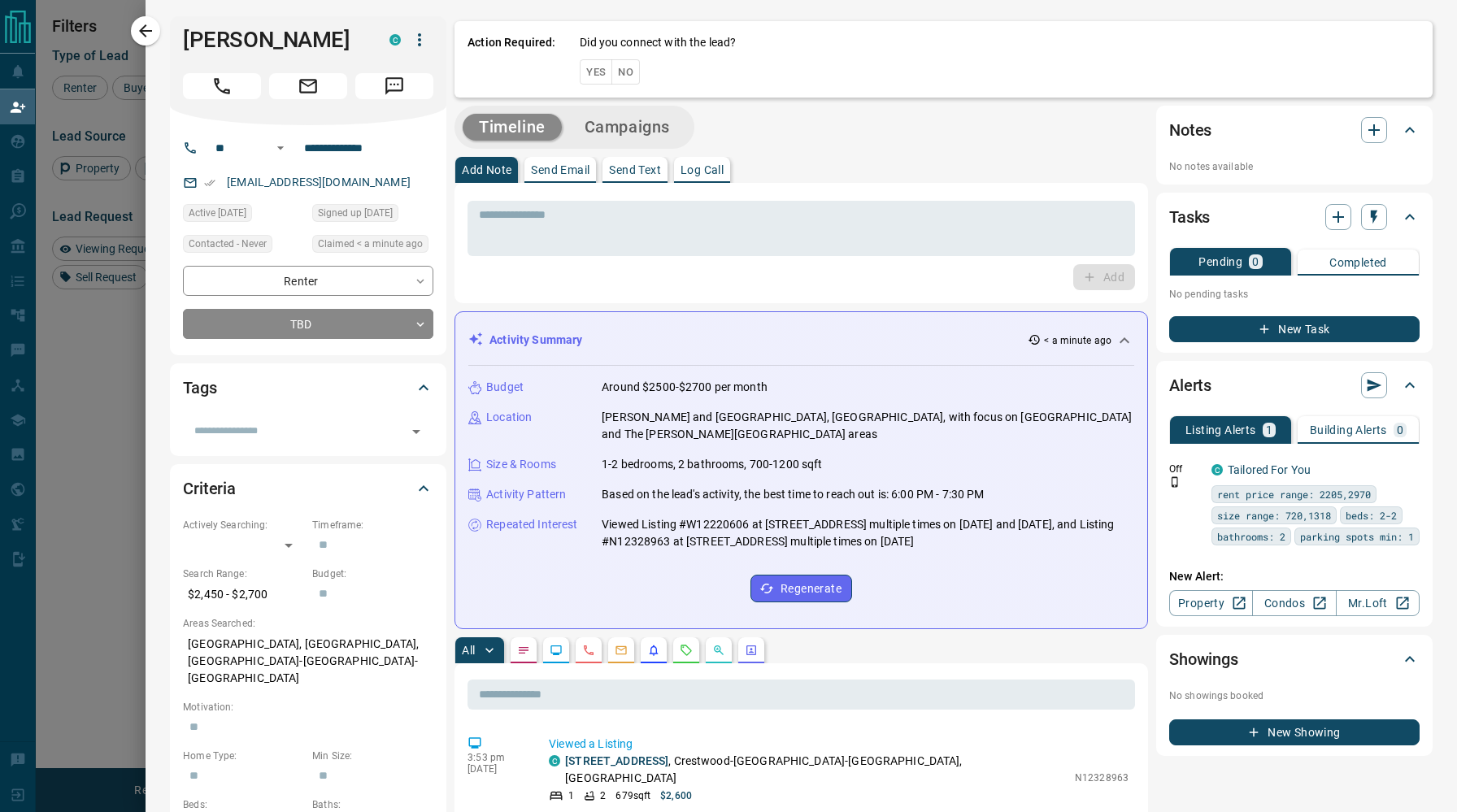
scroll to position [624, 1122]
click at [624, 72] on button "No" at bounding box center [625, 72] width 28 height 25
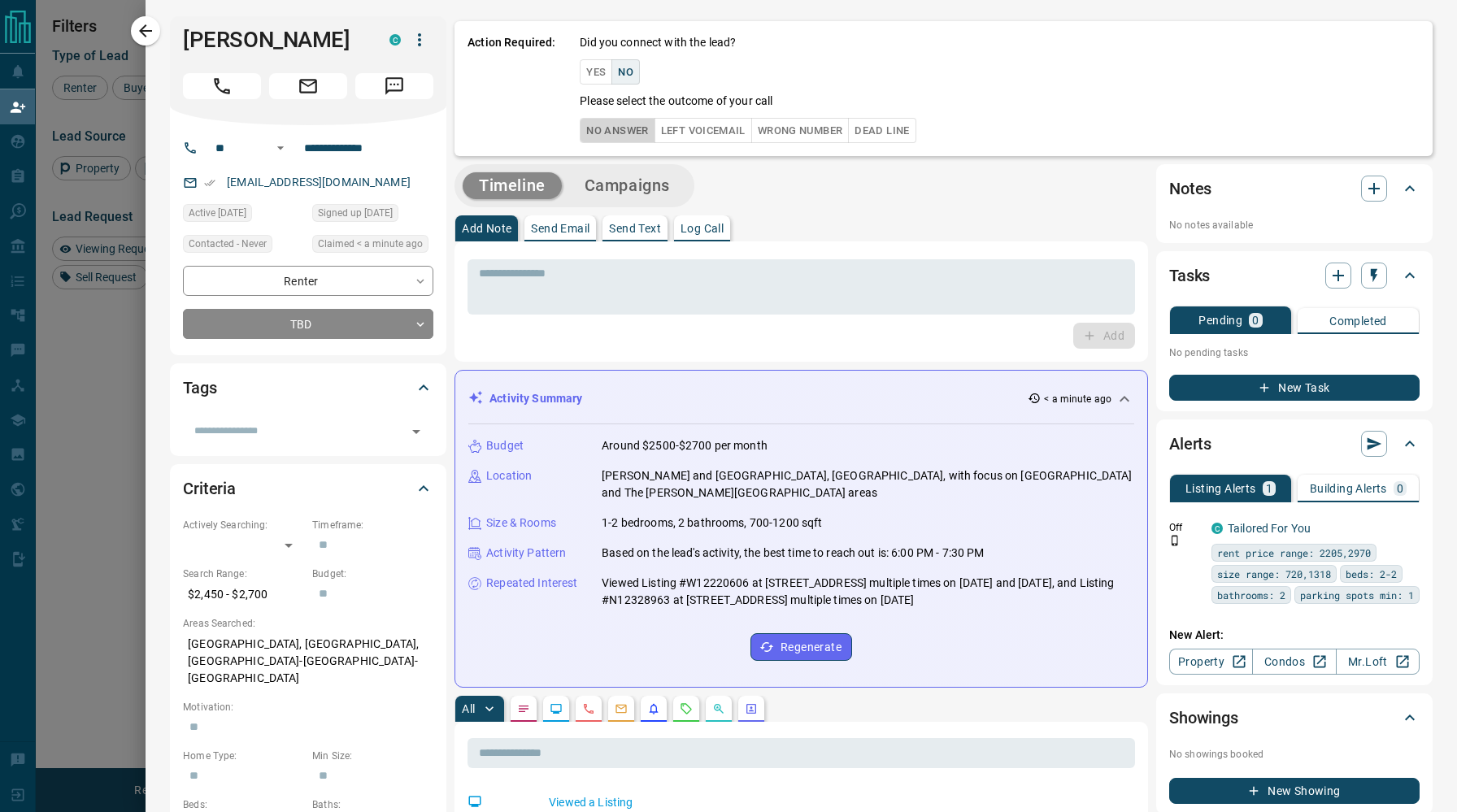
click at [638, 124] on button "No Answer" at bounding box center [616, 130] width 75 height 25
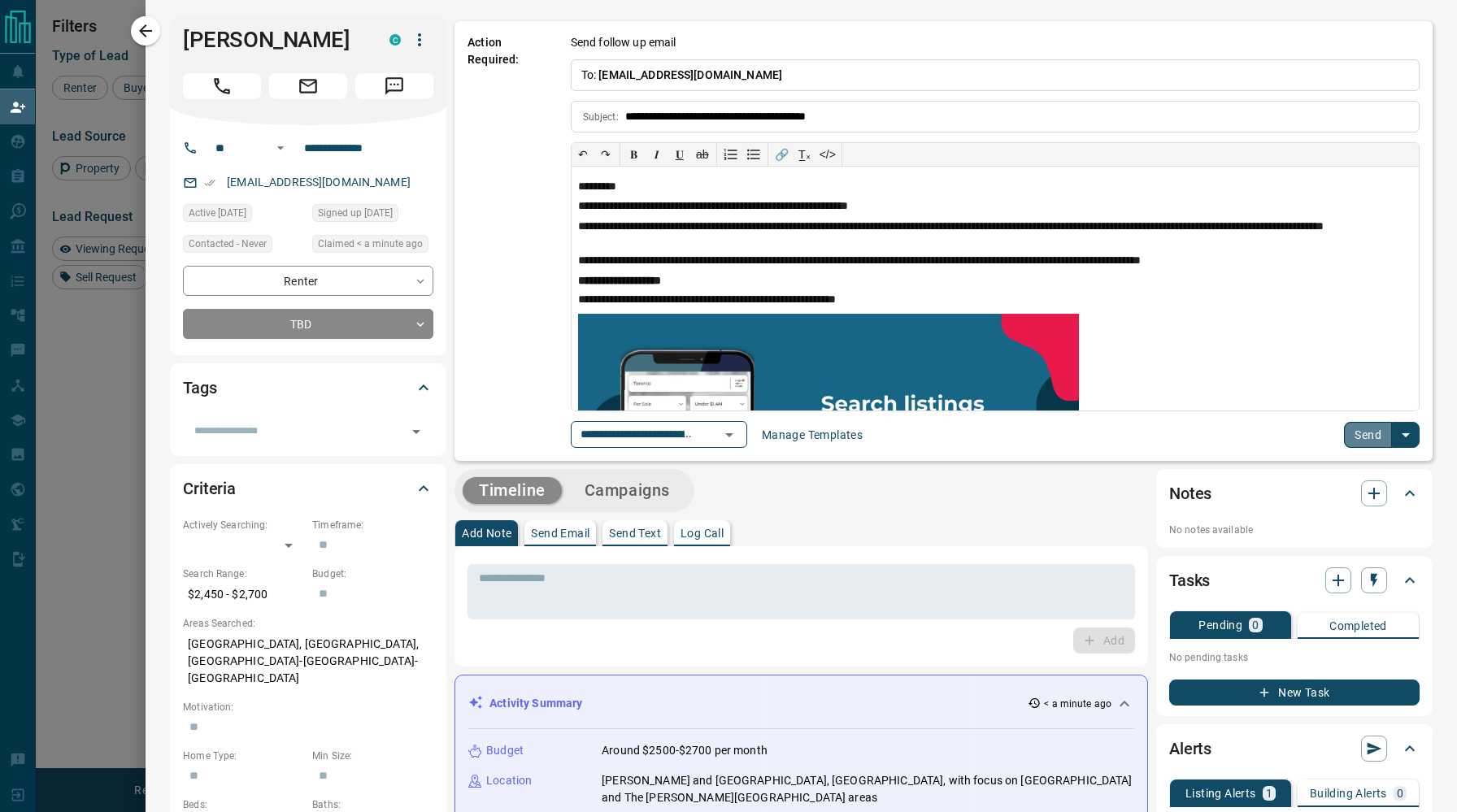
click at [1352, 435] on button "Send" at bounding box center [1367, 434] width 48 height 26
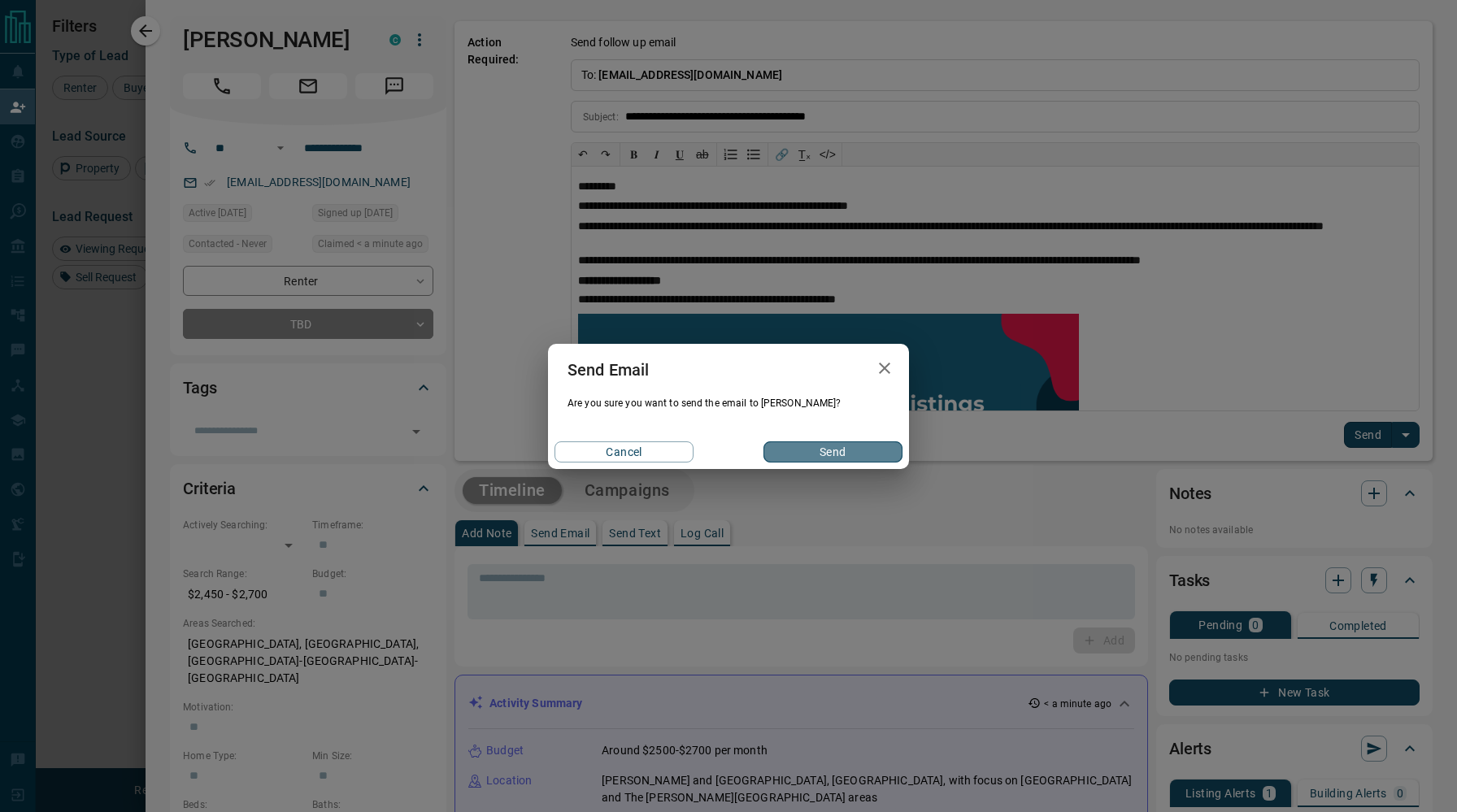
click at [872, 459] on button "Send" at bounding box center [832, 452] width 139 height 21
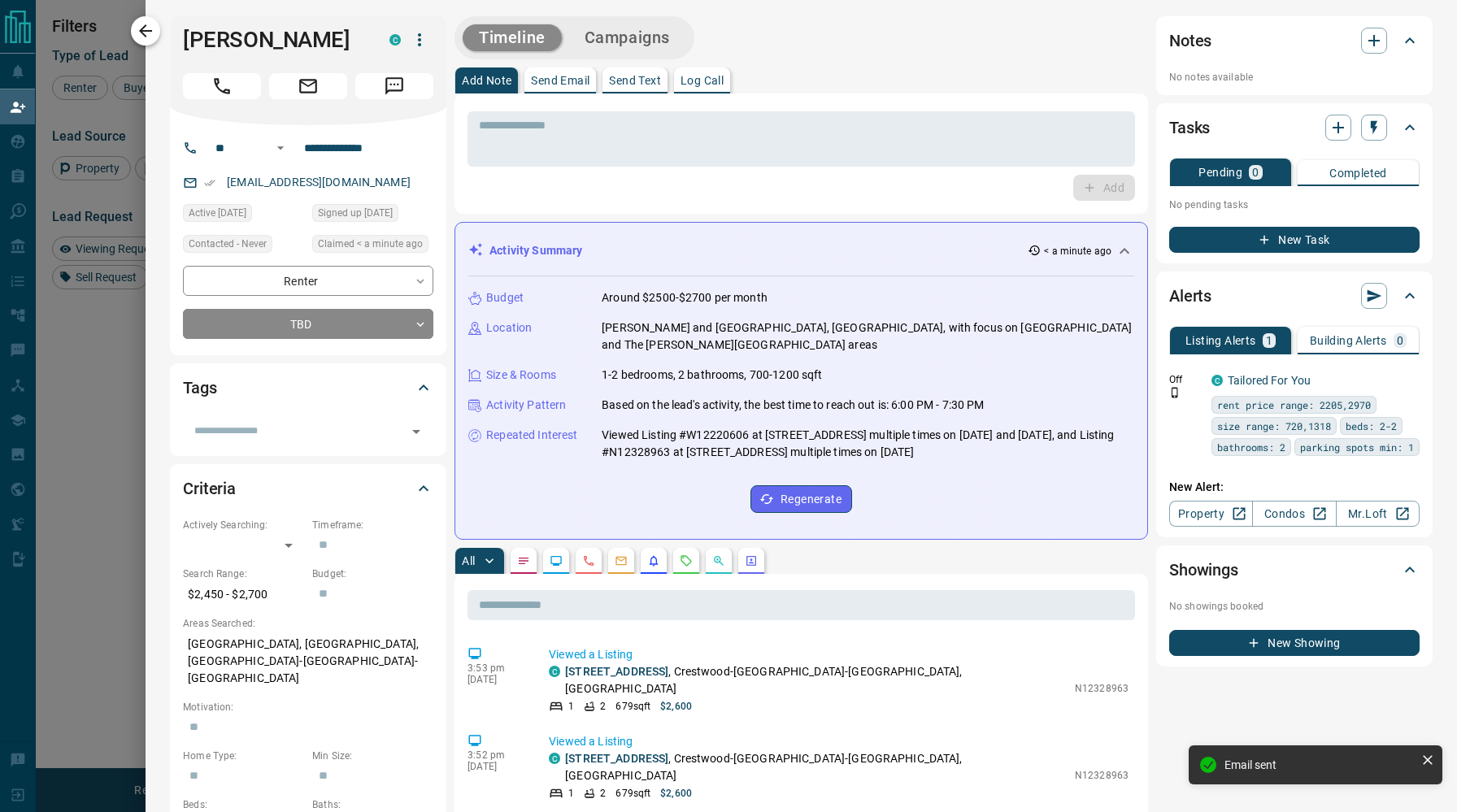
click at [144, 30] on icon "button" at bounding box center [146, 31] width 13 height 13
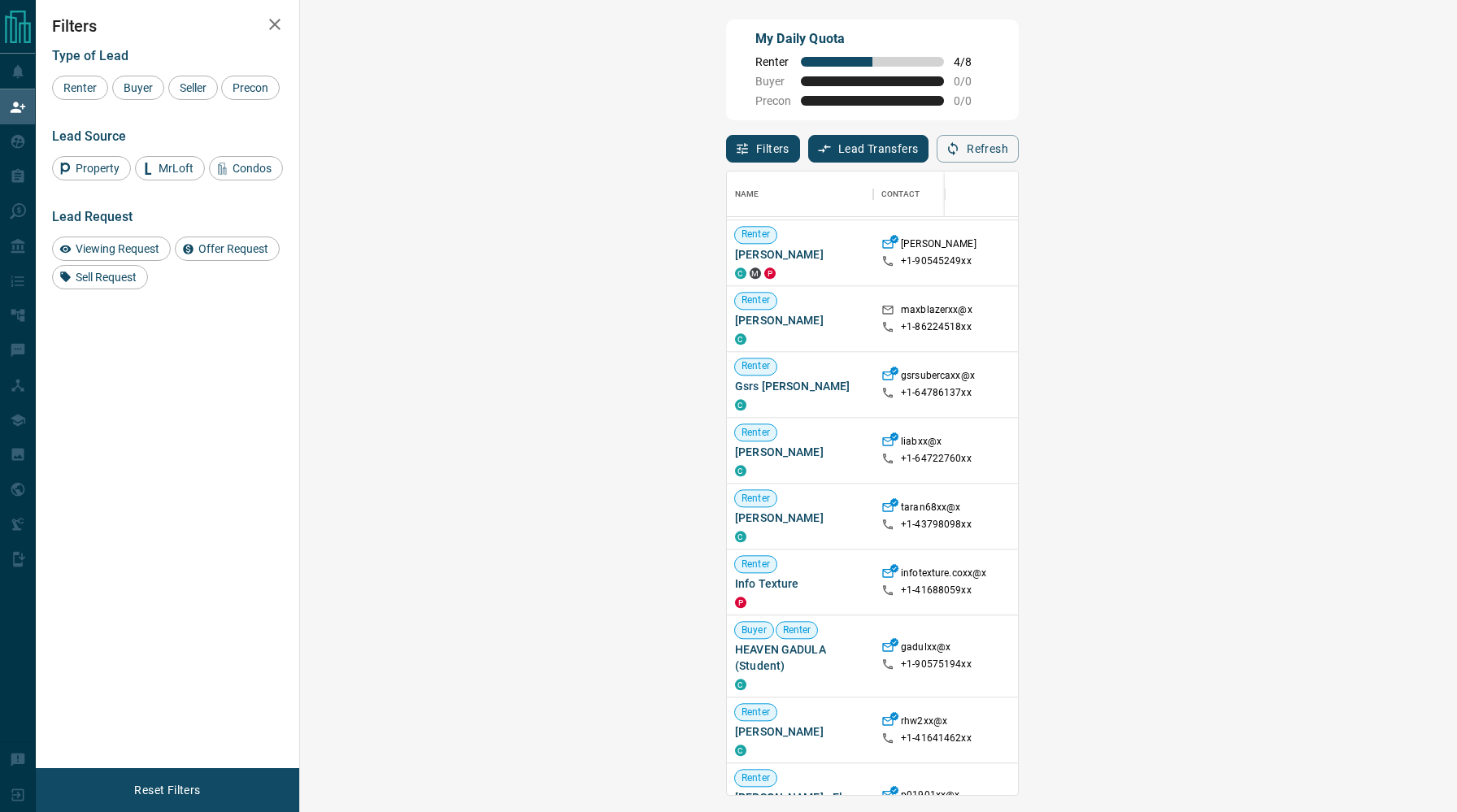
scroll to position [1595, 0]
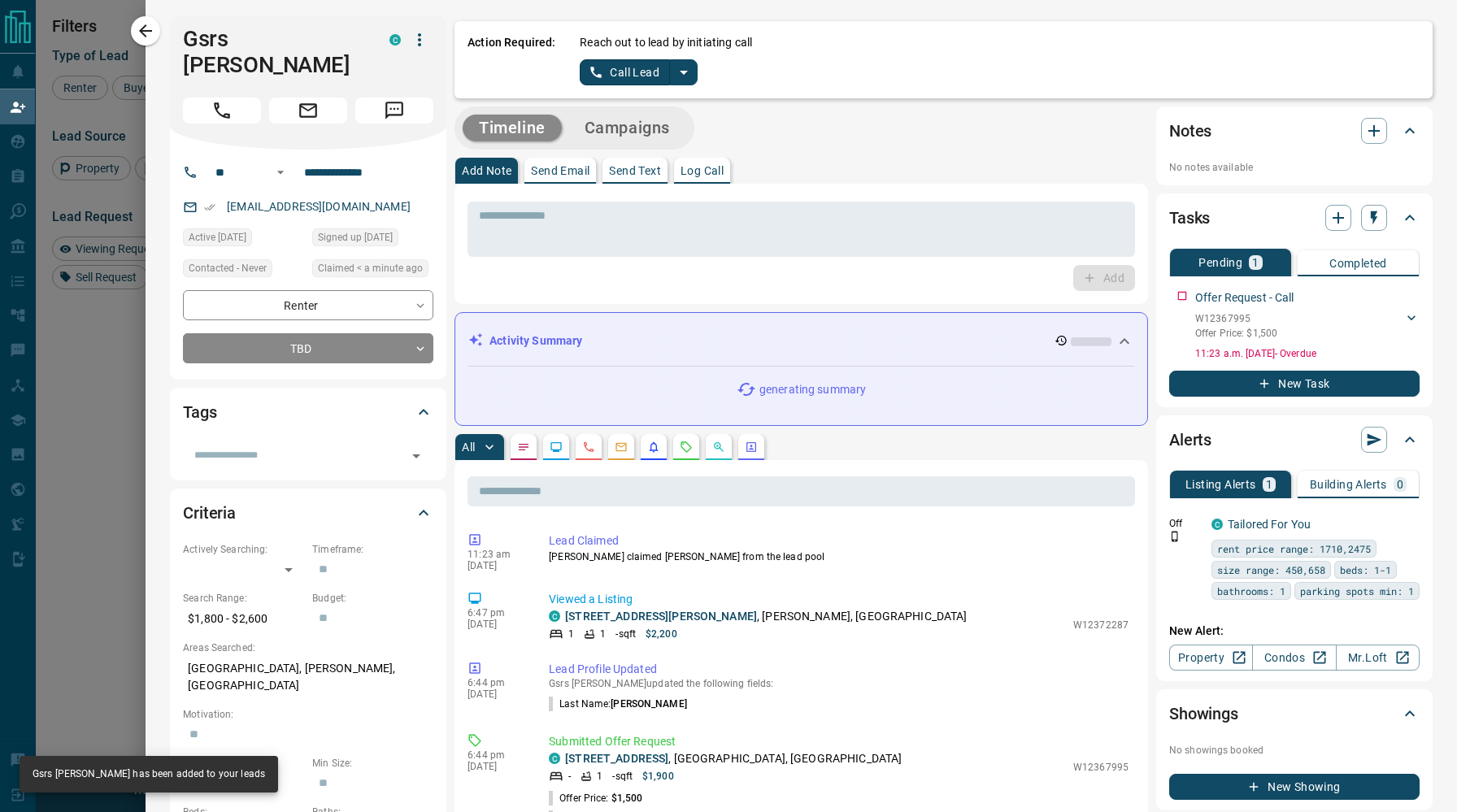
click at [616, 72] on button "Call Lead" at bounding box center [624, 72] width 90 height 26
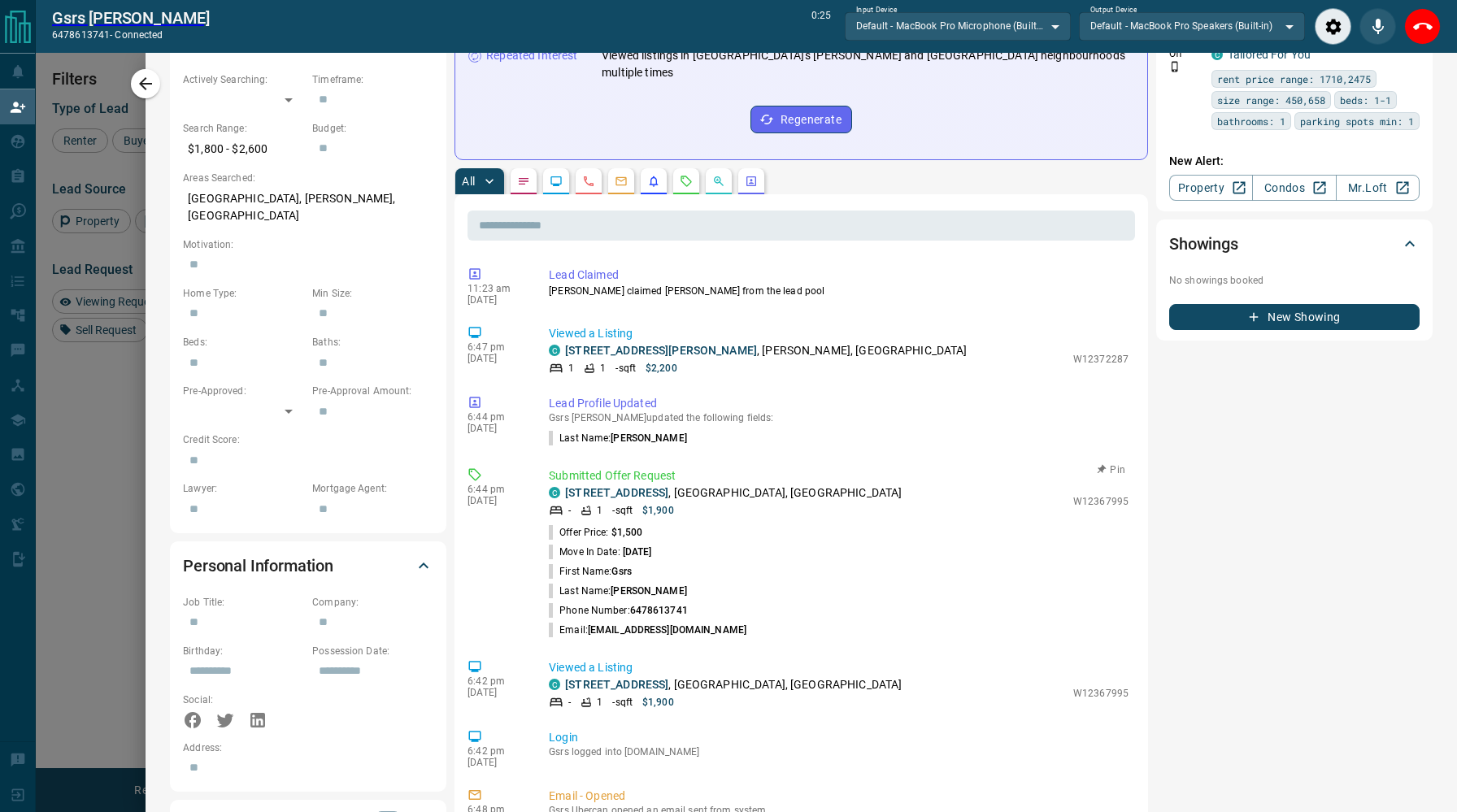
scroll to position [576, 0]
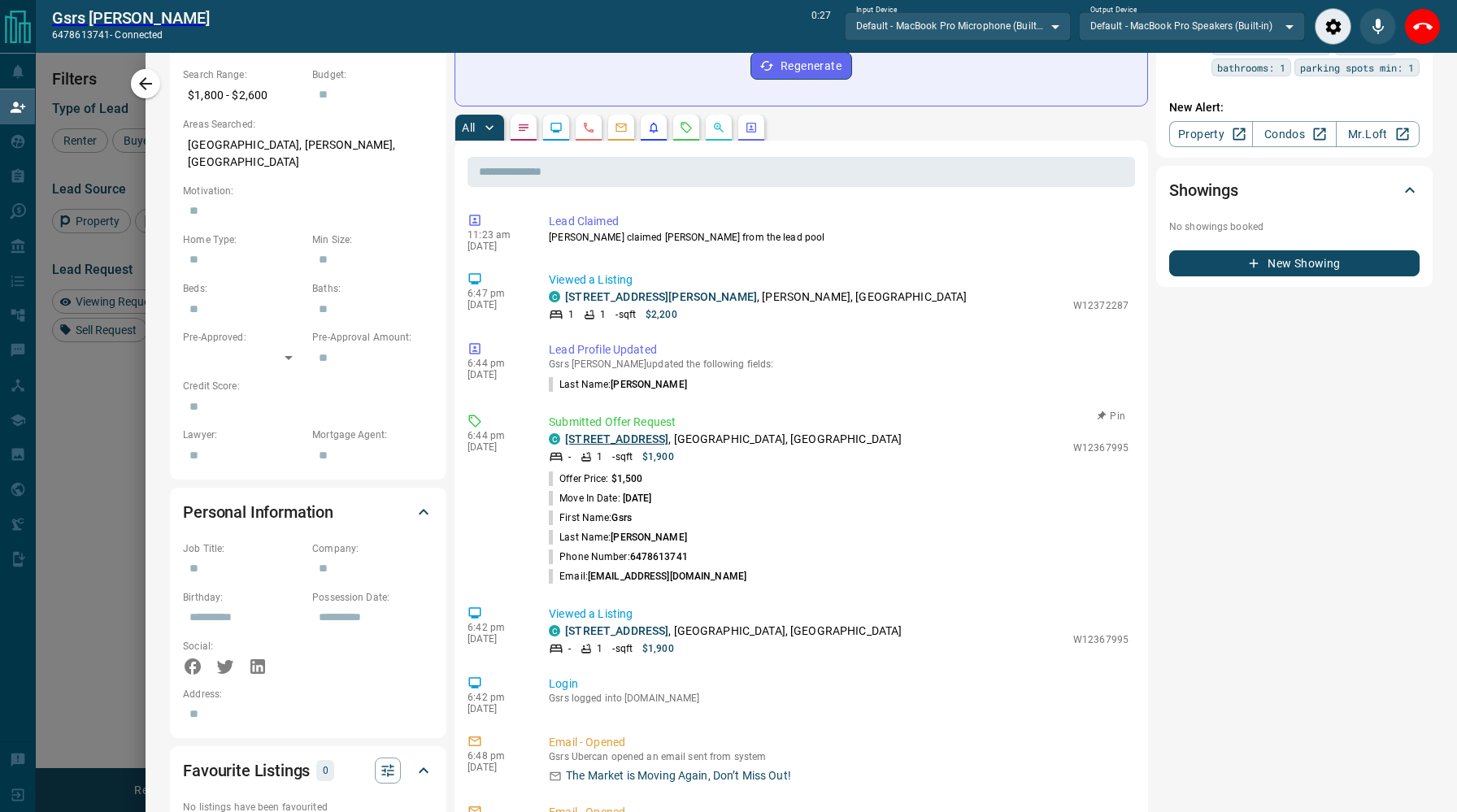
click at [648, 432] on link "[STREET_ADDRESS]" at bounding box center [616, 439] width 103 height 13
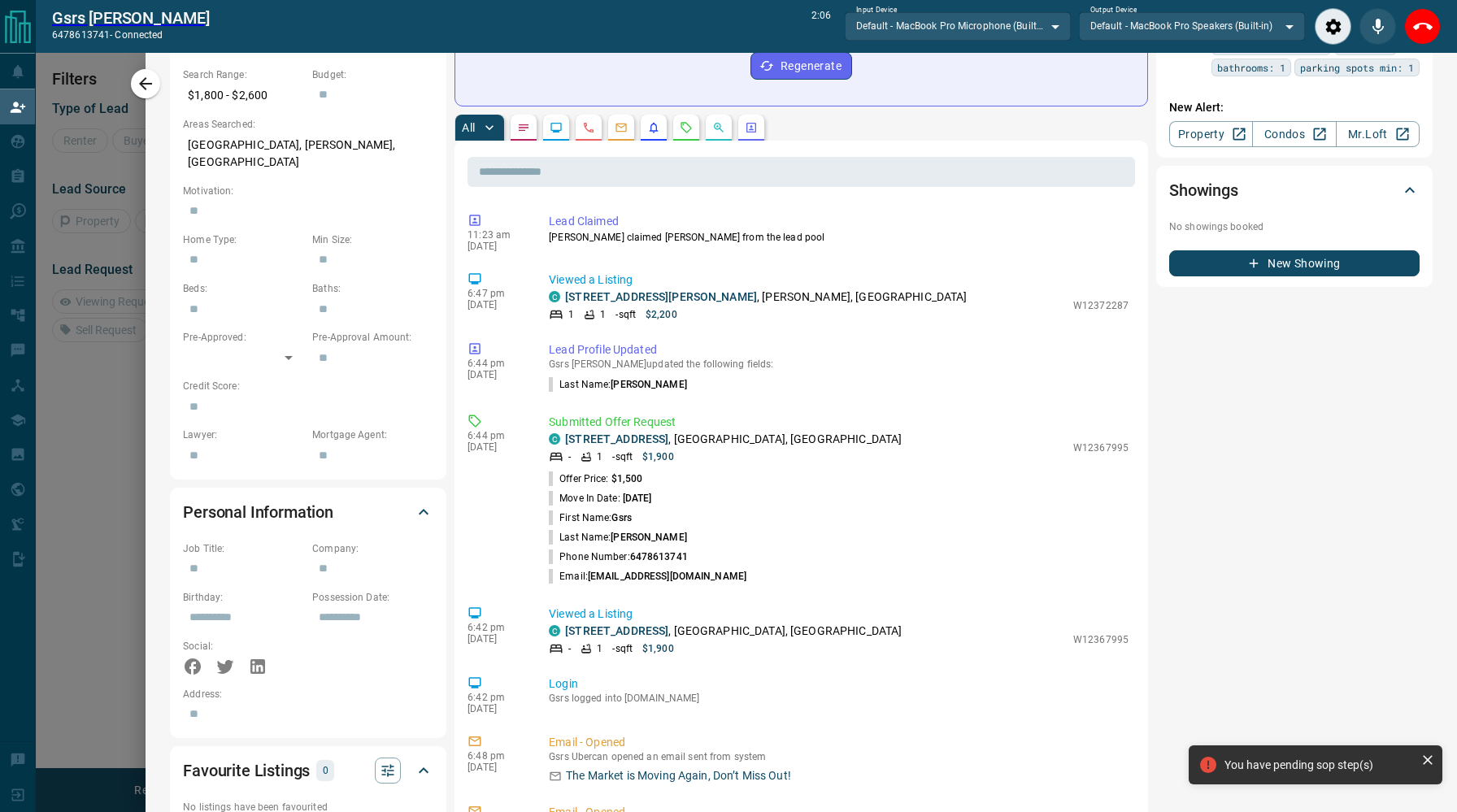
scroll to position [0, 0]
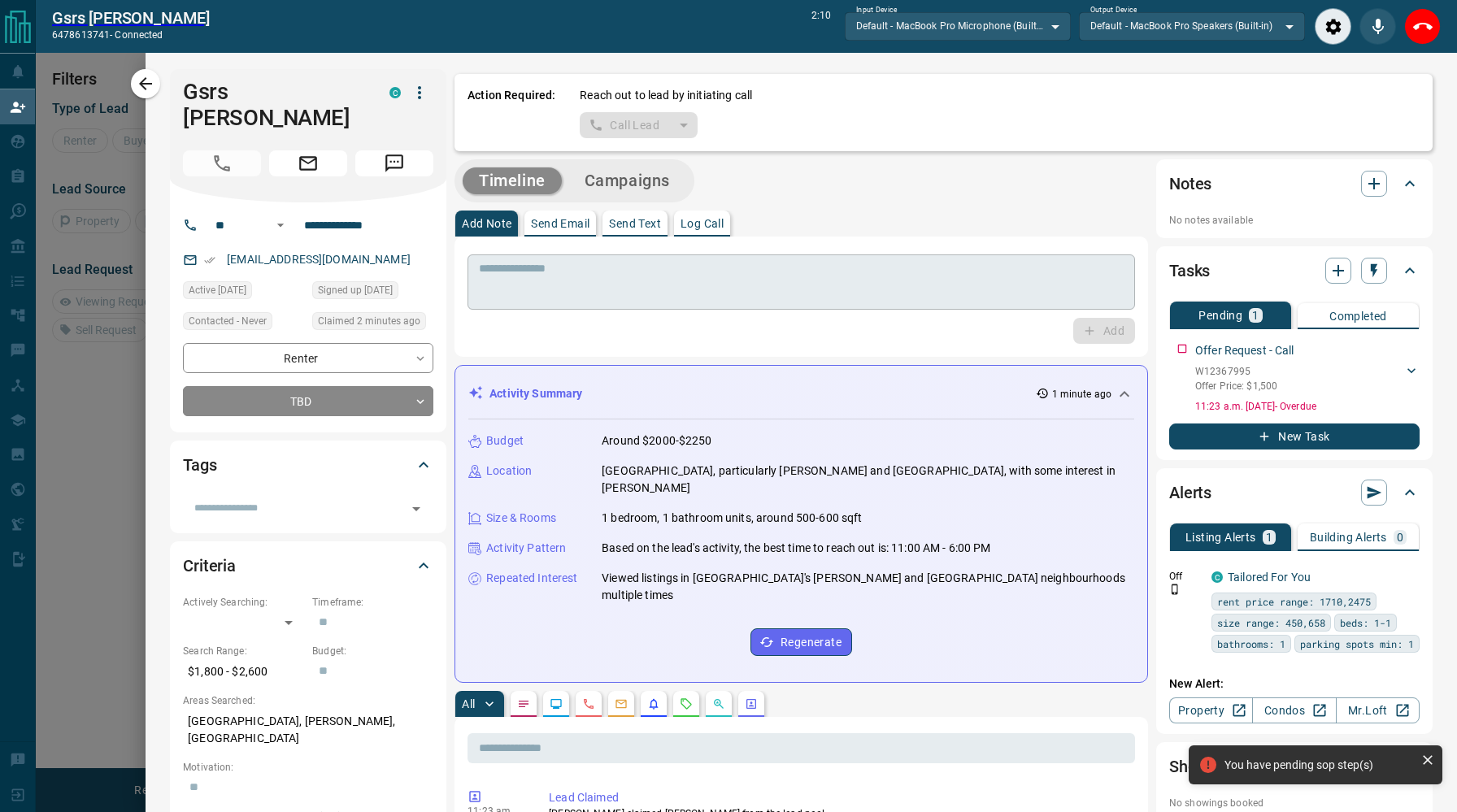
click at [954, 269] on textarea at bounding box center [801, 282] width 645 height 42
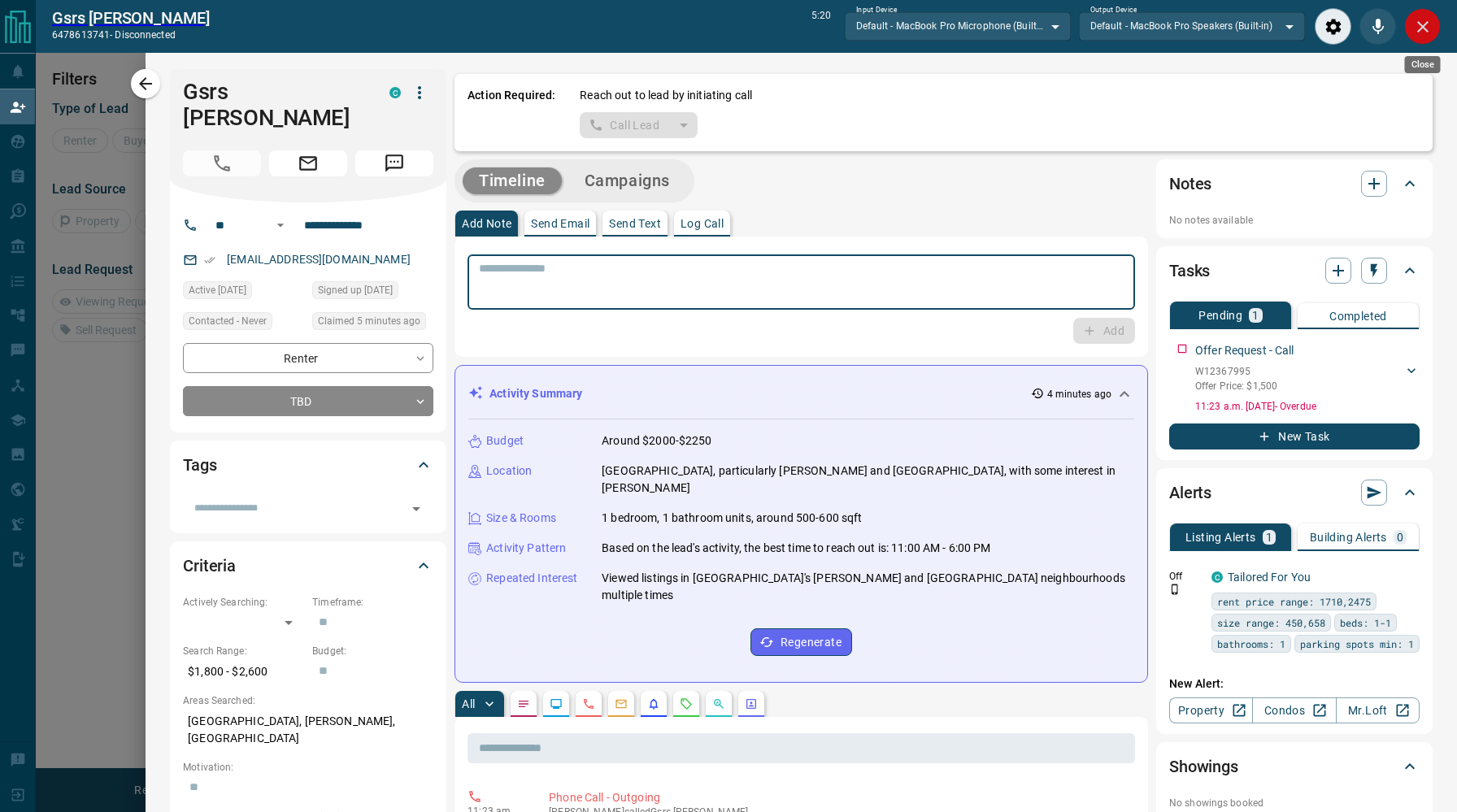
click at [1420, 34] on icon "Close" at bounding box center [1421, 26] width 19 height 19
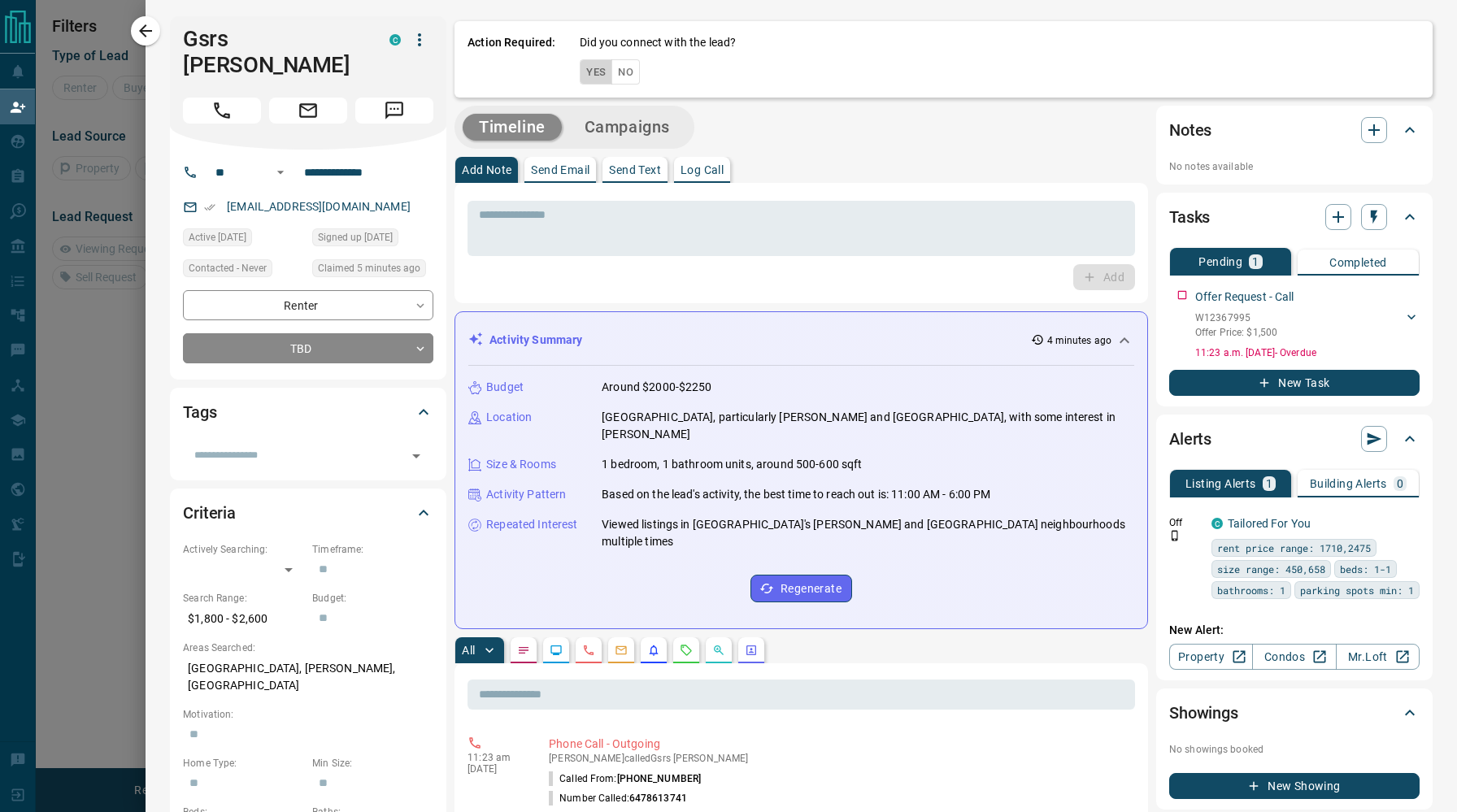
click at [596, 74] on button "Yes" at bounding box center [596, 72] width 33 height 25
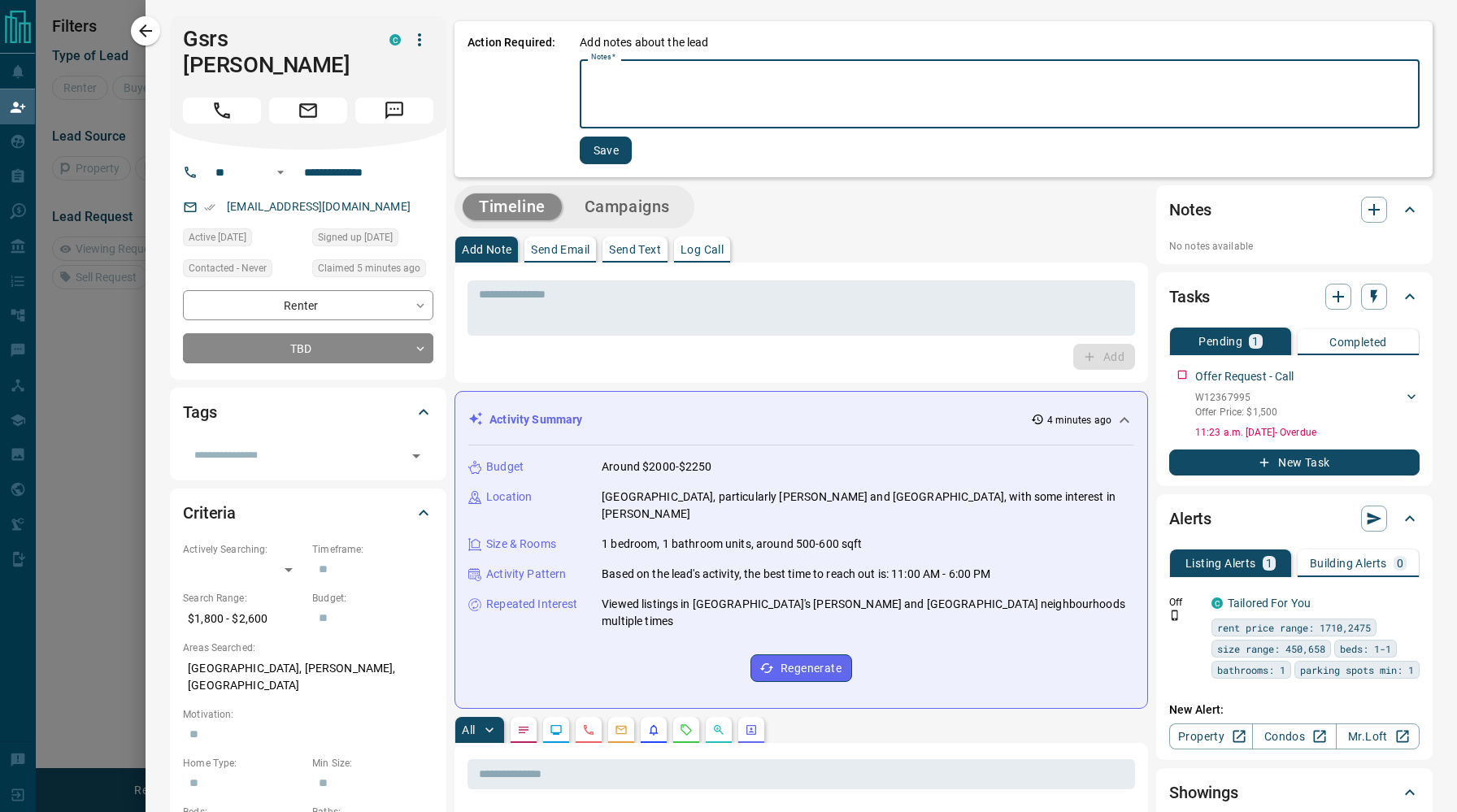
click at [596, 74] on textarea "Notes   *" at bounding box center [999, 94] width 817 height 56
type textarea "**********"
click at [606, 147] on button "Save" at bounding box center [604, 150] width 52 height 27
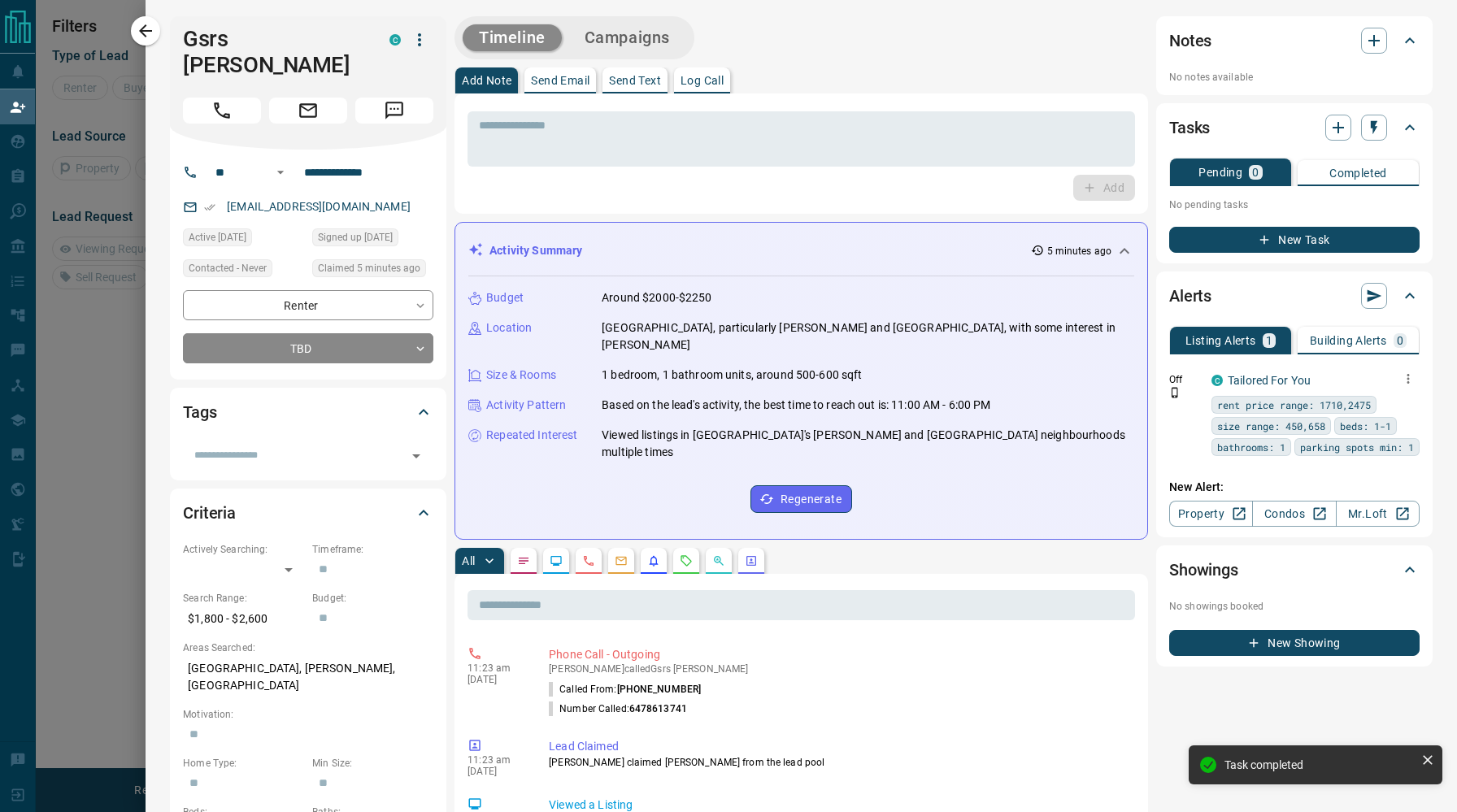
click at [1412, 381] on icon "button" at bounding box center [1408, 379] width 15 height 15
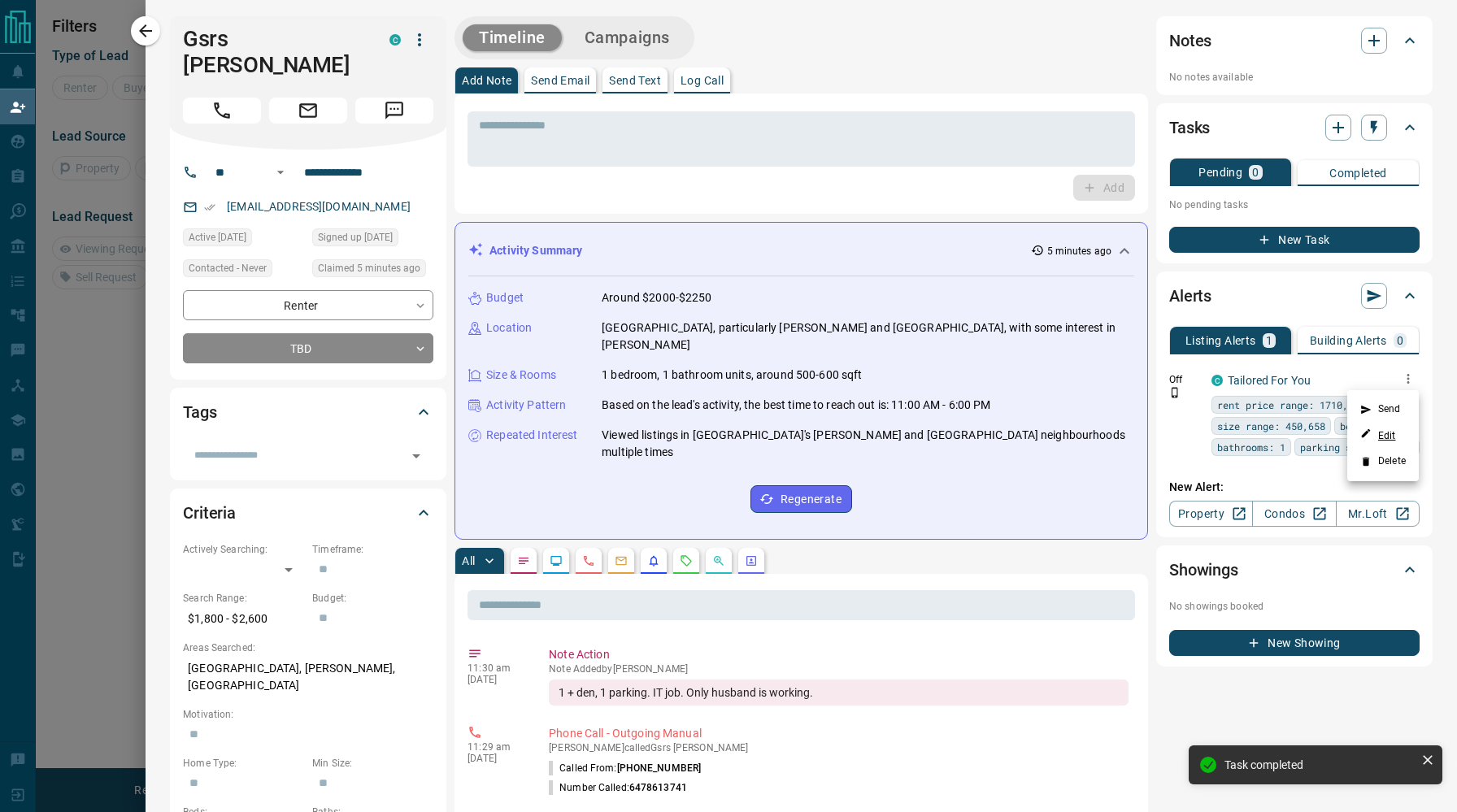
click at [1391, 438] on link "Edit" at bounding box center [1377, 435] width 36 height 15
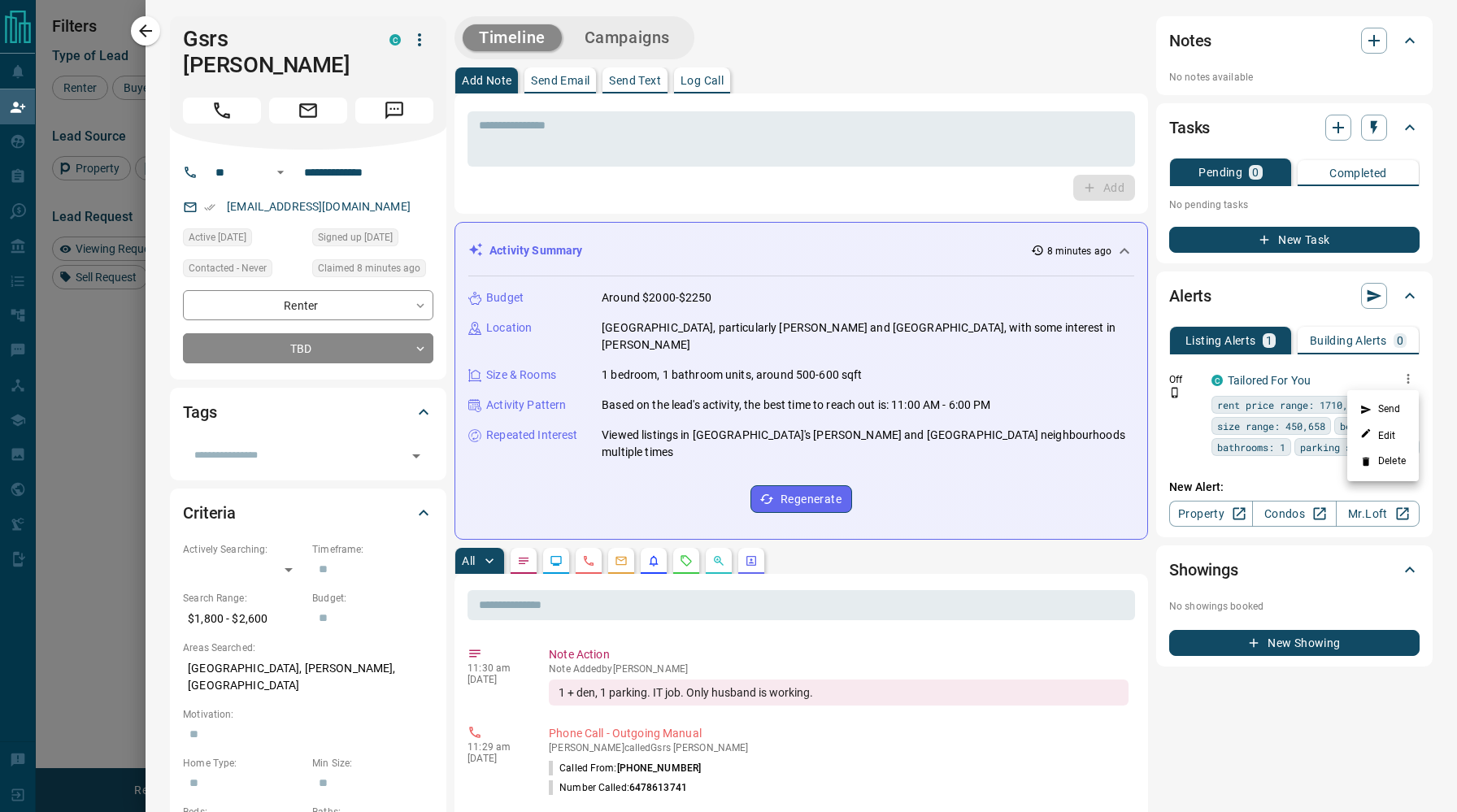
click at [628, 72] on div at bounding box center [728, 406] width 1457 height 812
click at [628, 78] on p "Send Text" at bounding box center [635, 80] width 52 height 11
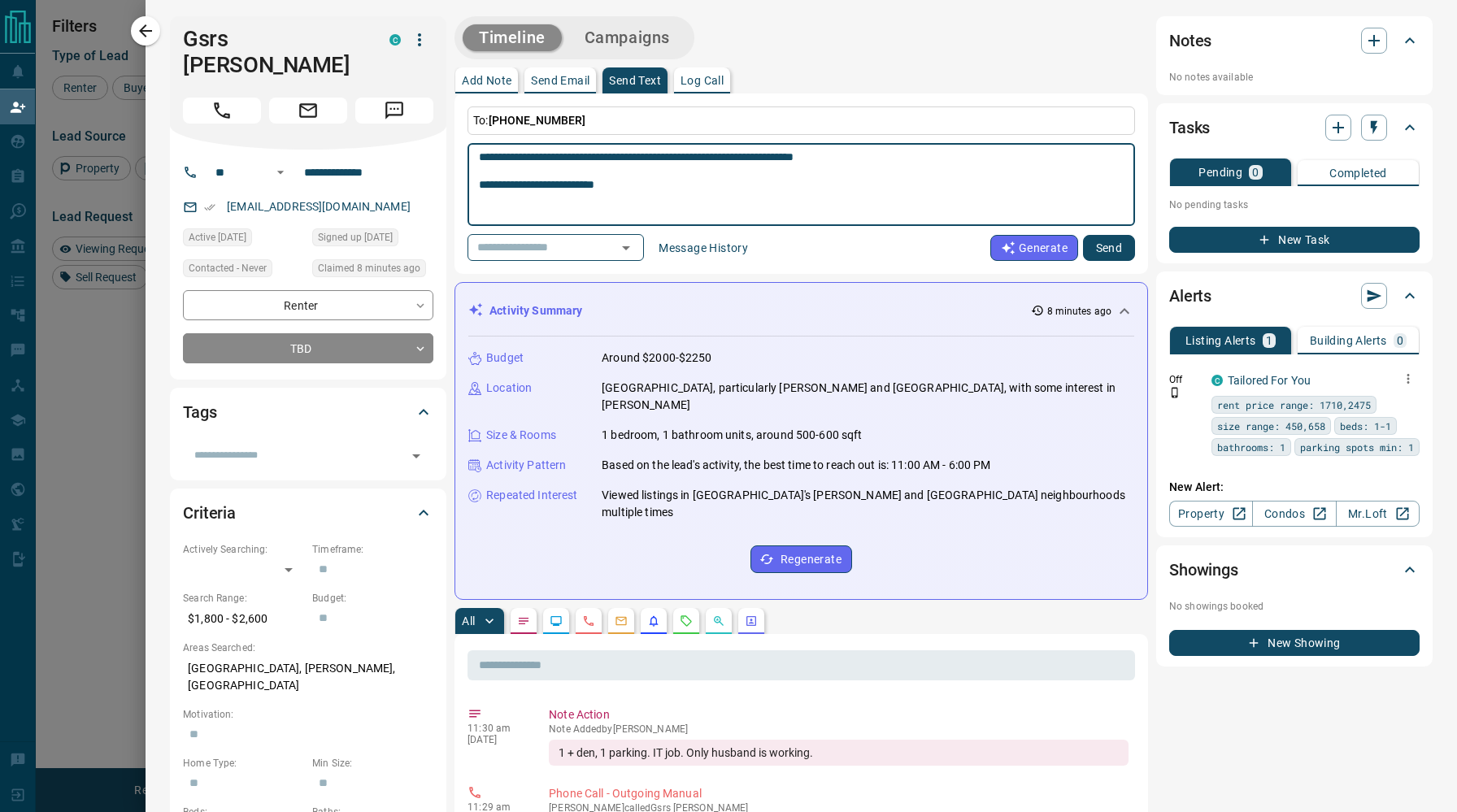
type textarea "**********"
click at [1104, 250] on button "Send" at bounding box center [1108, 248] width 52 height 26
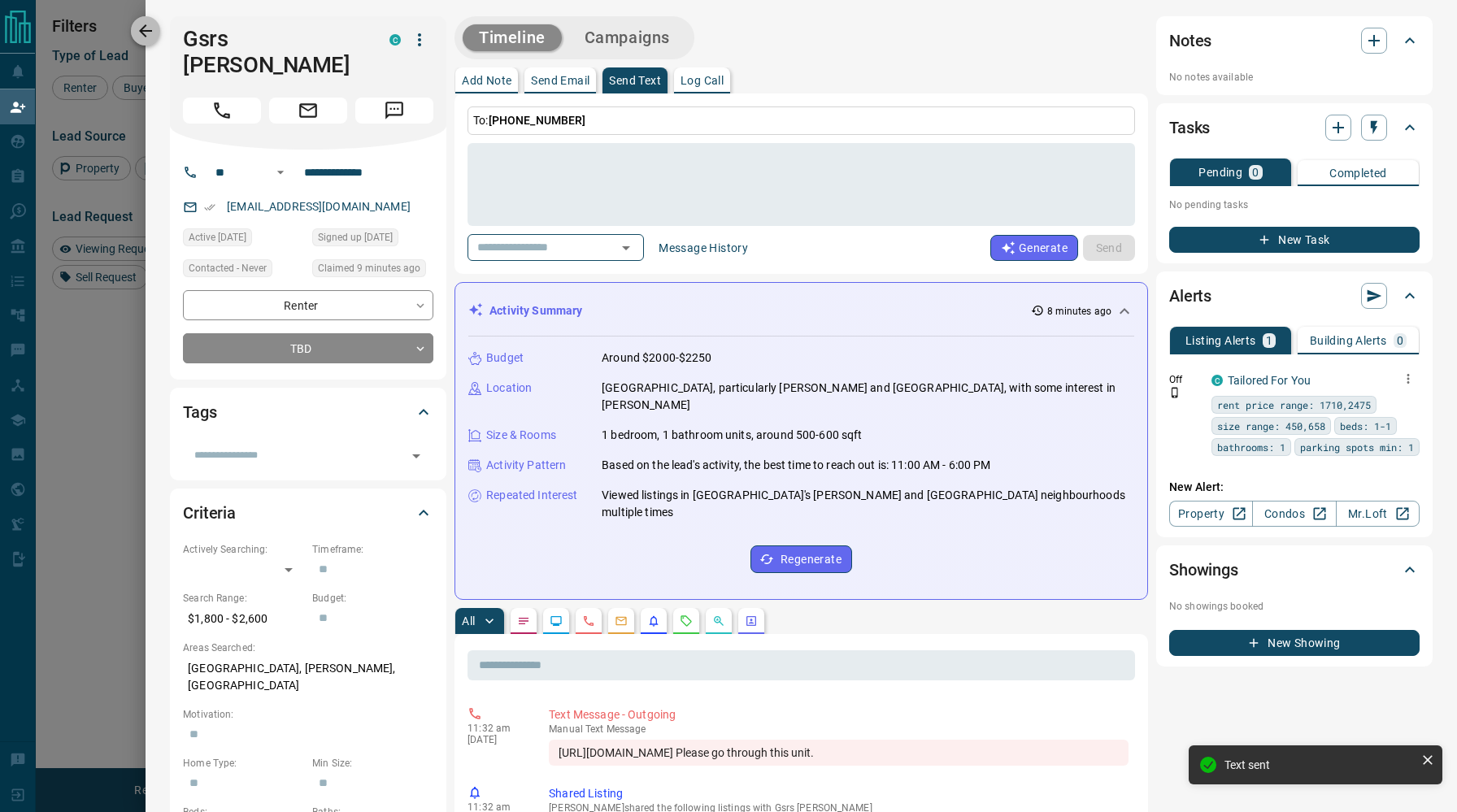
click at [151, 34] on icon "button" at bounding box center [145, 30] width 19 height 19
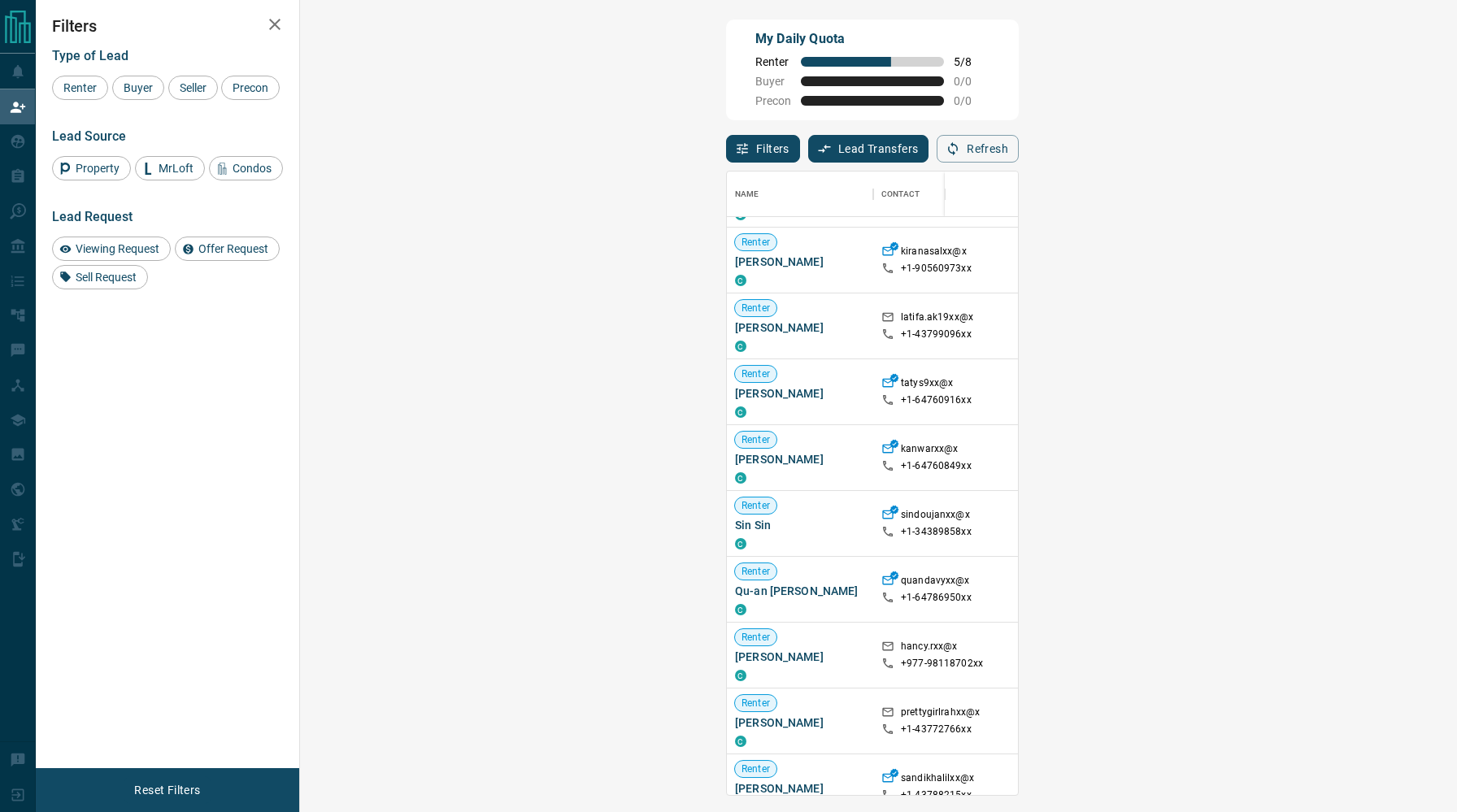
scroll to position [579, 0]
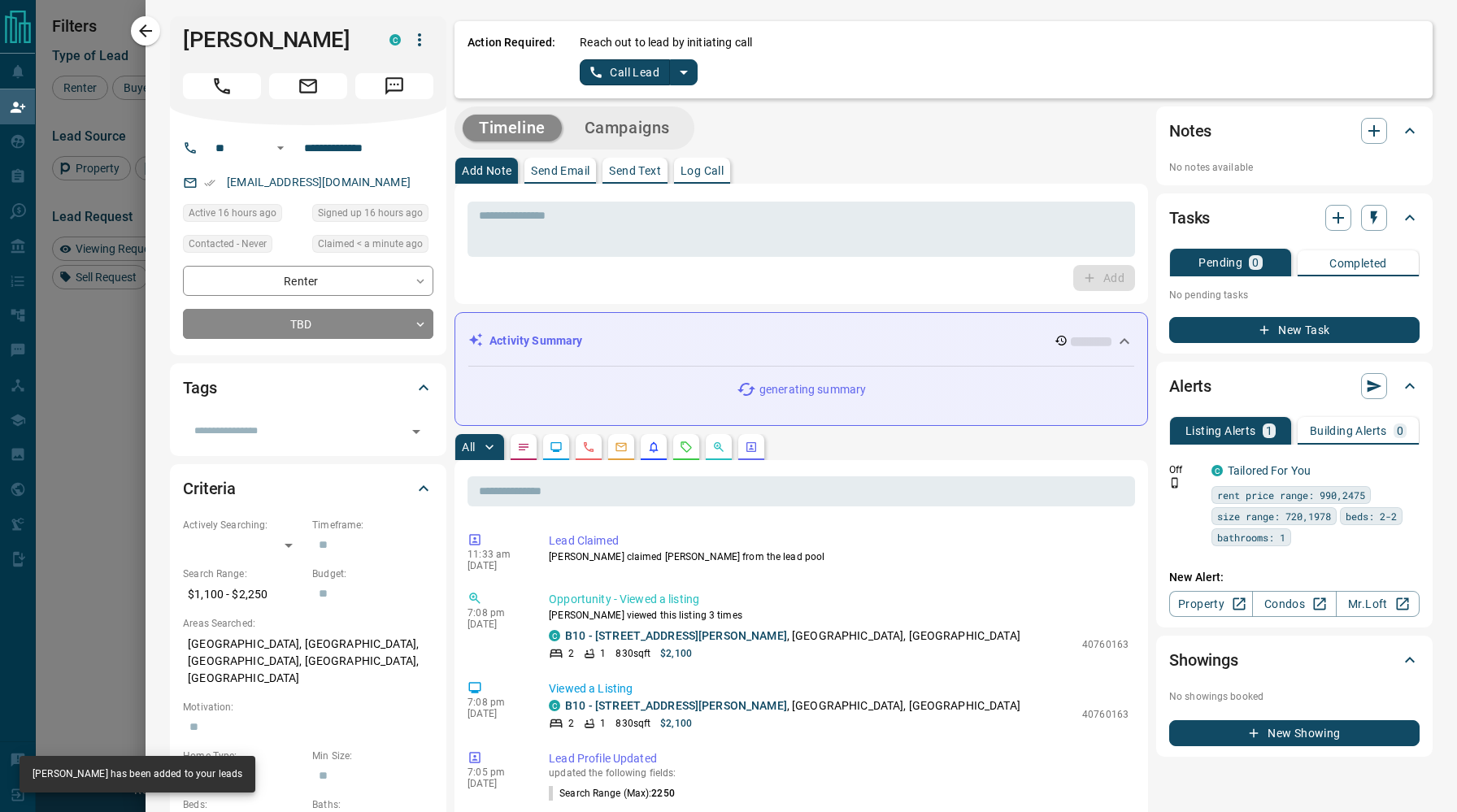
click at [678, 70] on icon "split button" at bounding box center [683, 72] width 19 height 19
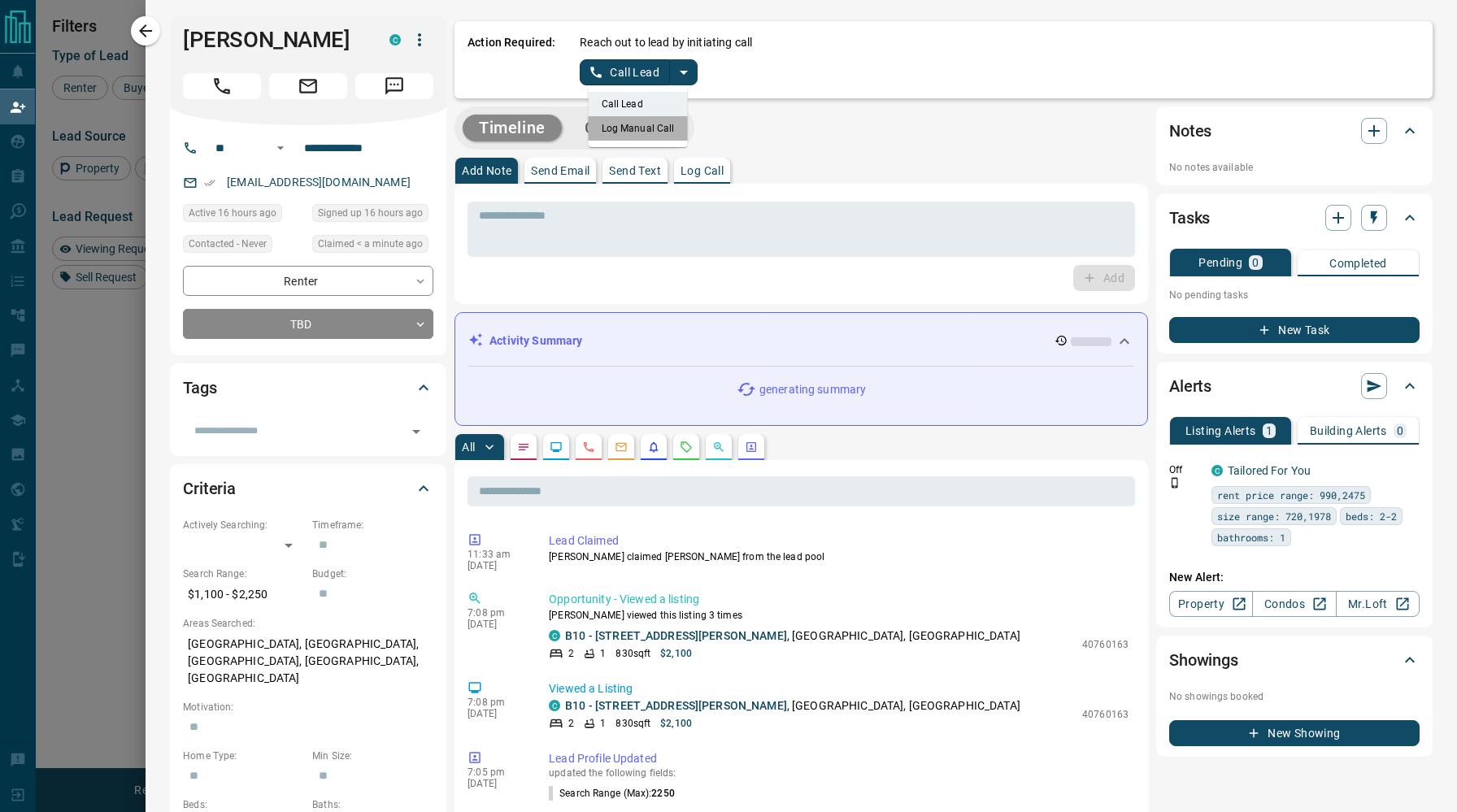
click at [634, 125] on li "Log Manual Call" at bounding box center [637, 128] width 99 height 25
click at [631, 73] on button "Log Manual Call" at bounding box center [633, 72] width 107 height 26
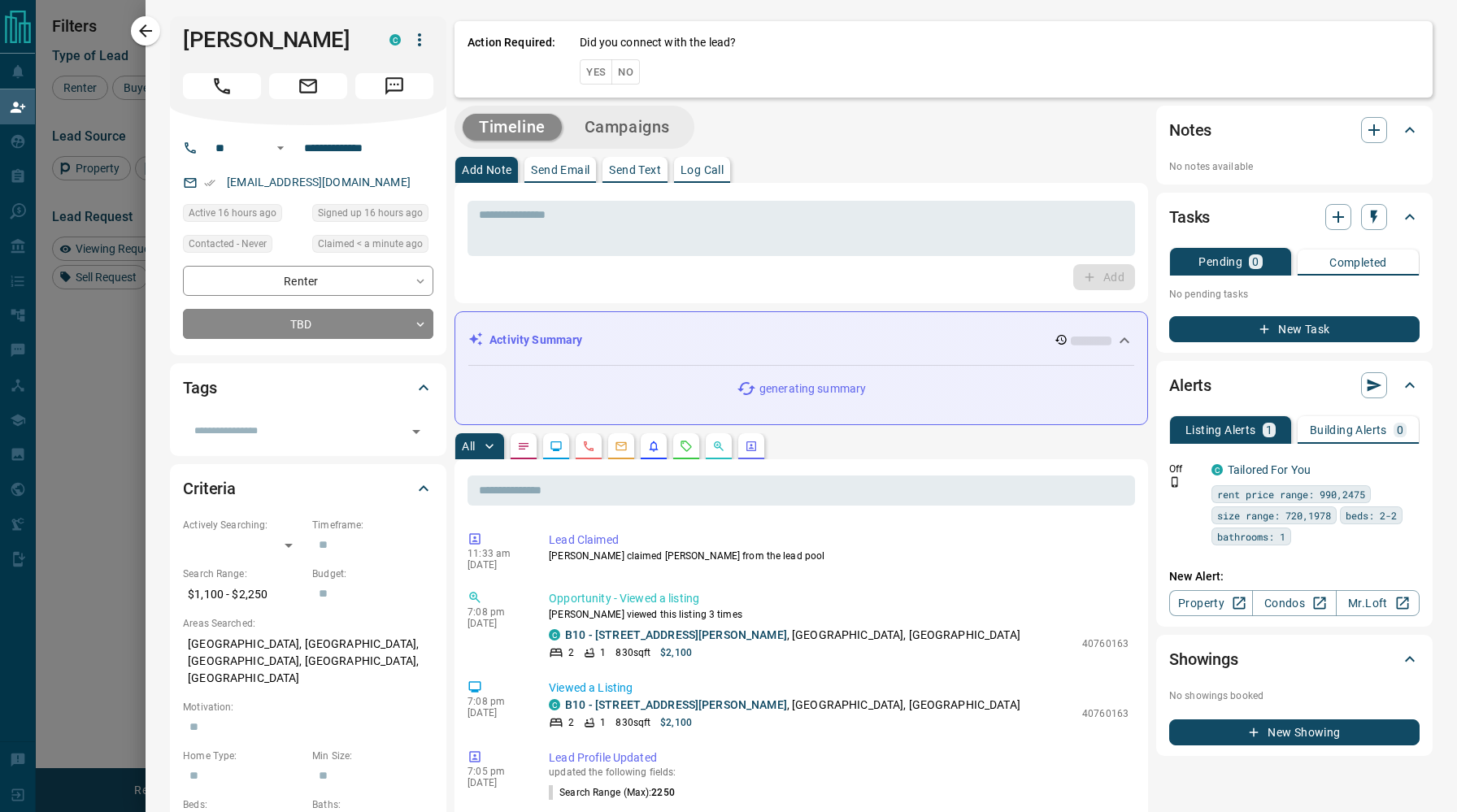
click at [631, 73] on button "No" at bounding box center [625, 72] width 28 height 25
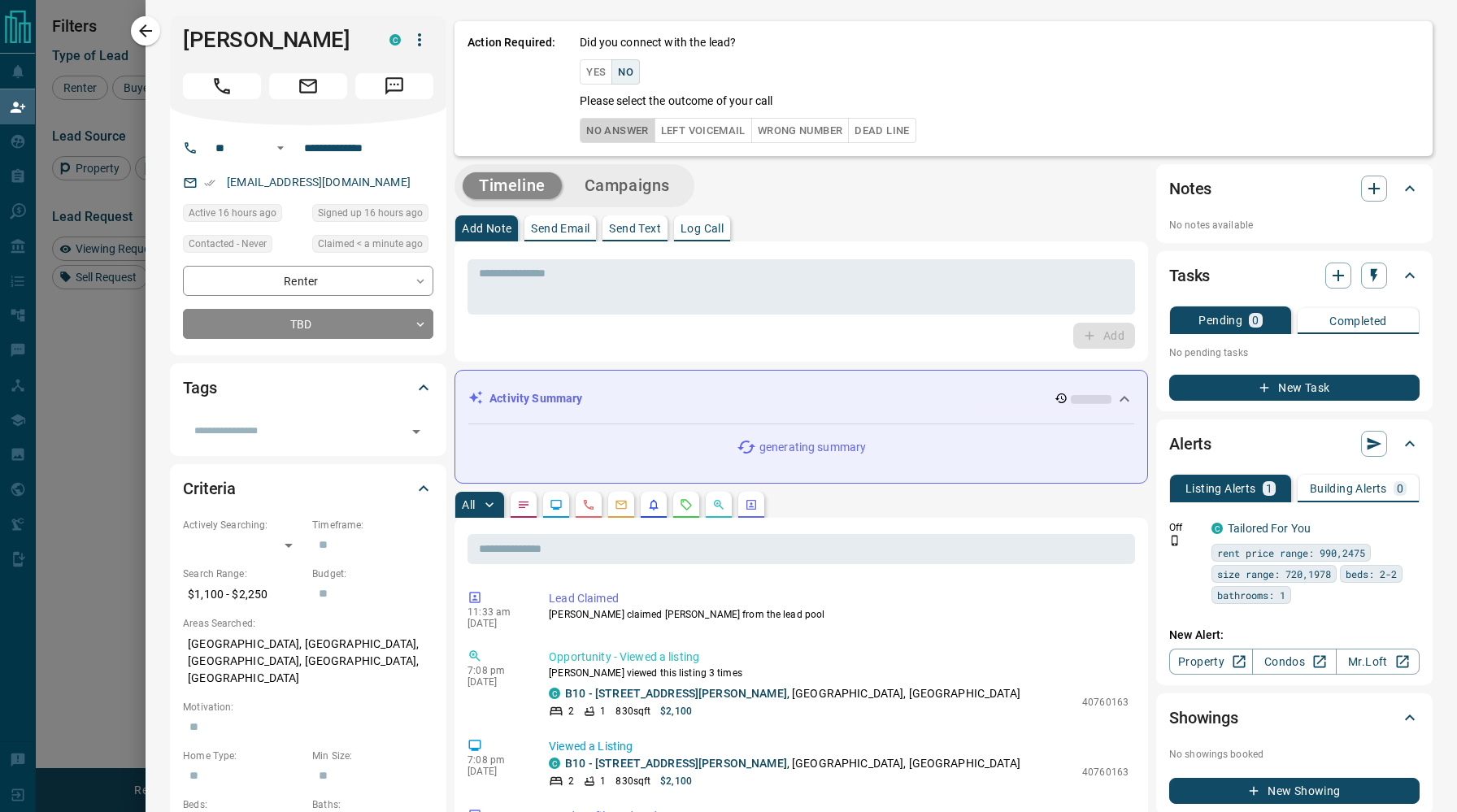
click at [634, 125] on button "No Answer" at bounding box center [616, 130] width 75 height 25
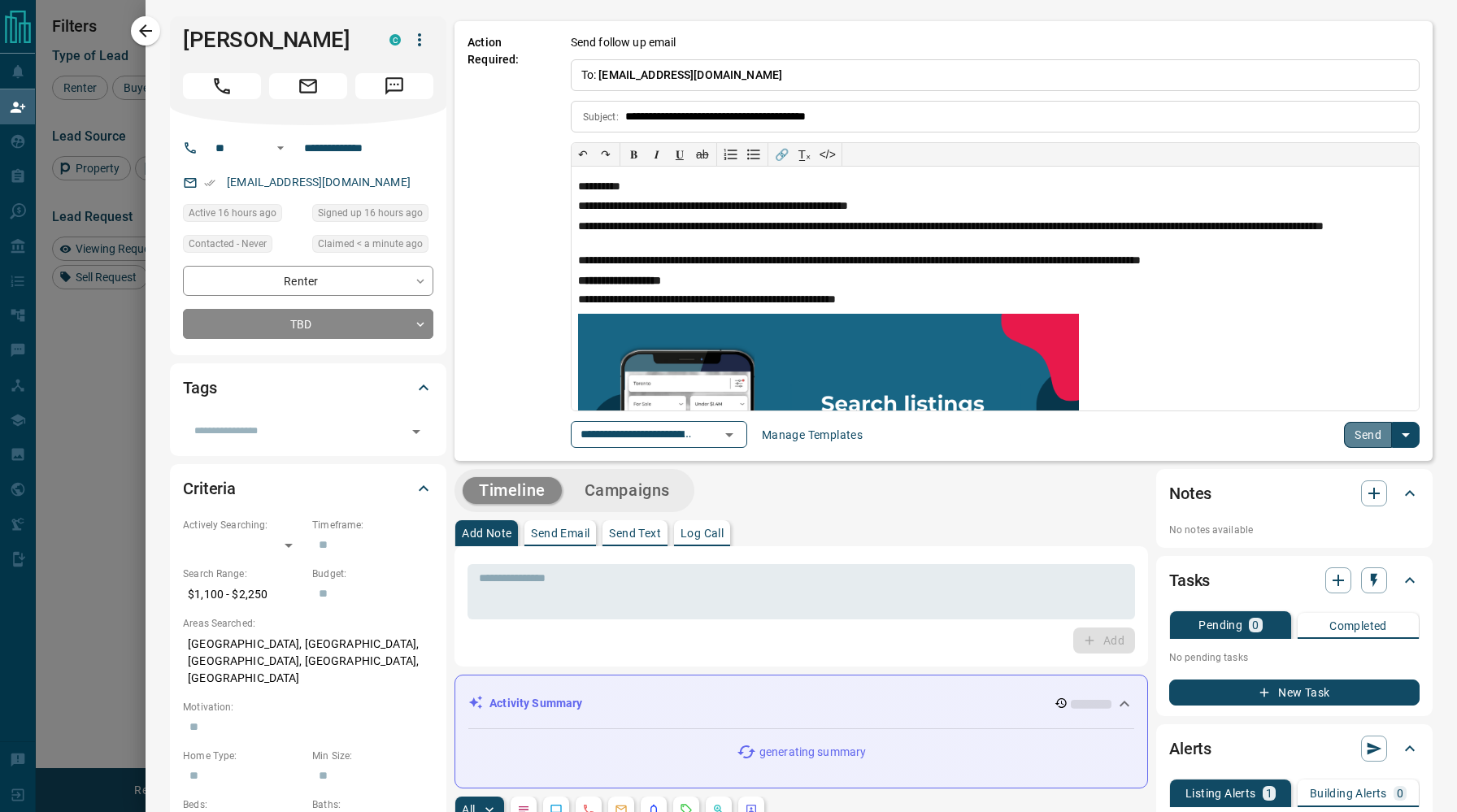
click at [1357, 433] on button "Send" at bounding box center [1367, 434] width 48 height 26
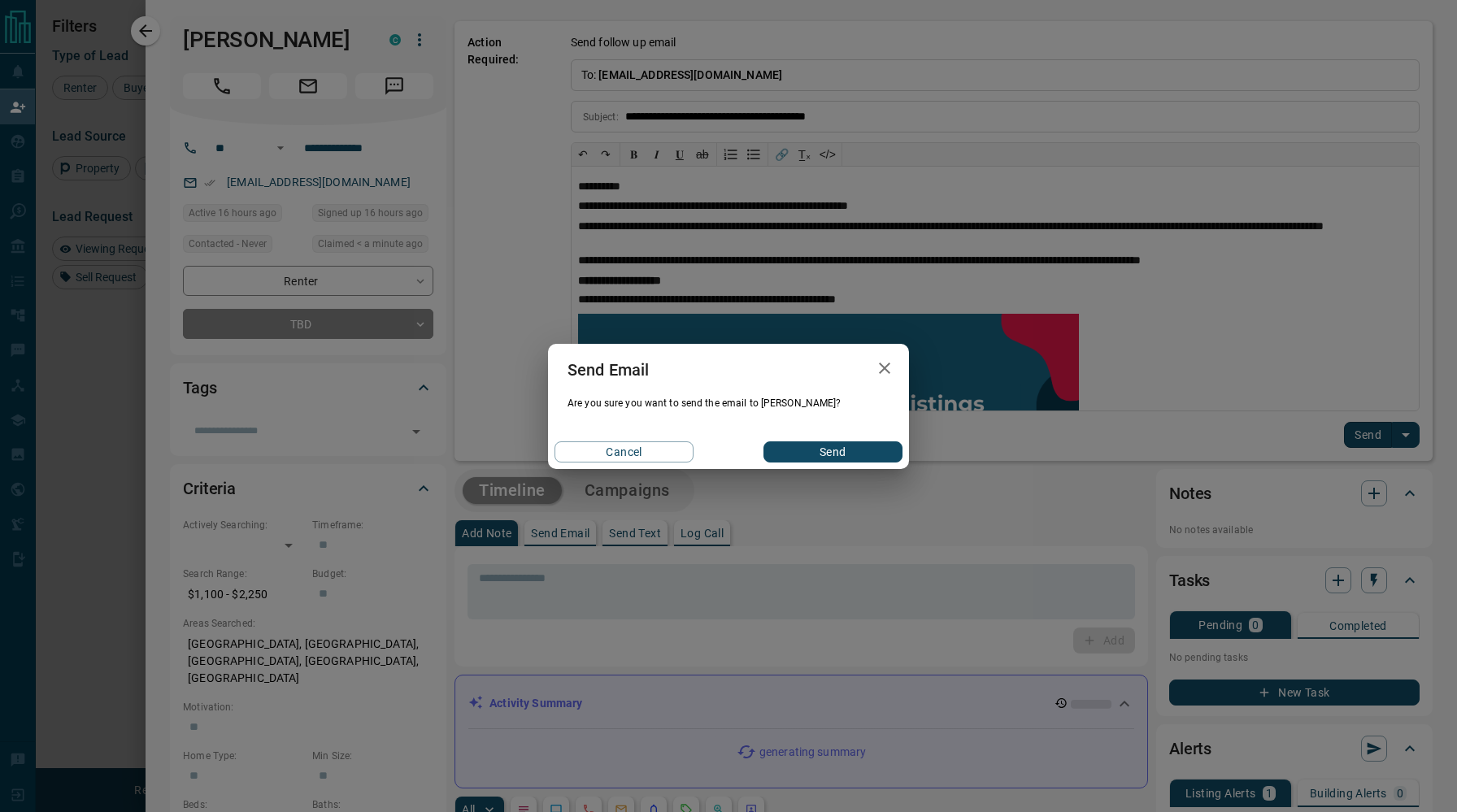
click at [785, 455] on button "Send" at bounding box center [832, 452] width 139 height 21
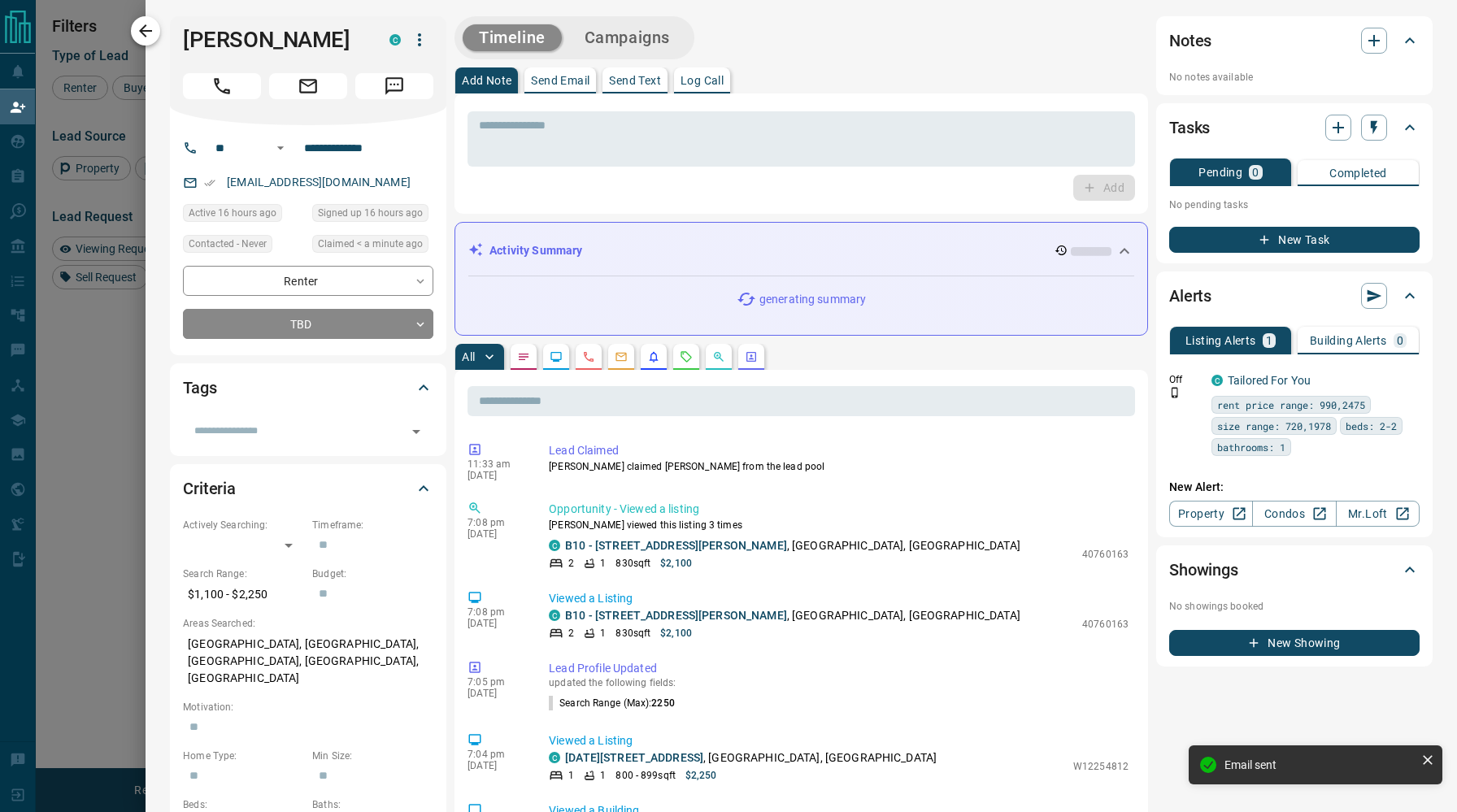
click at [150, 28] on icon "button" at bounding box center [145, 30] width 19 height 19
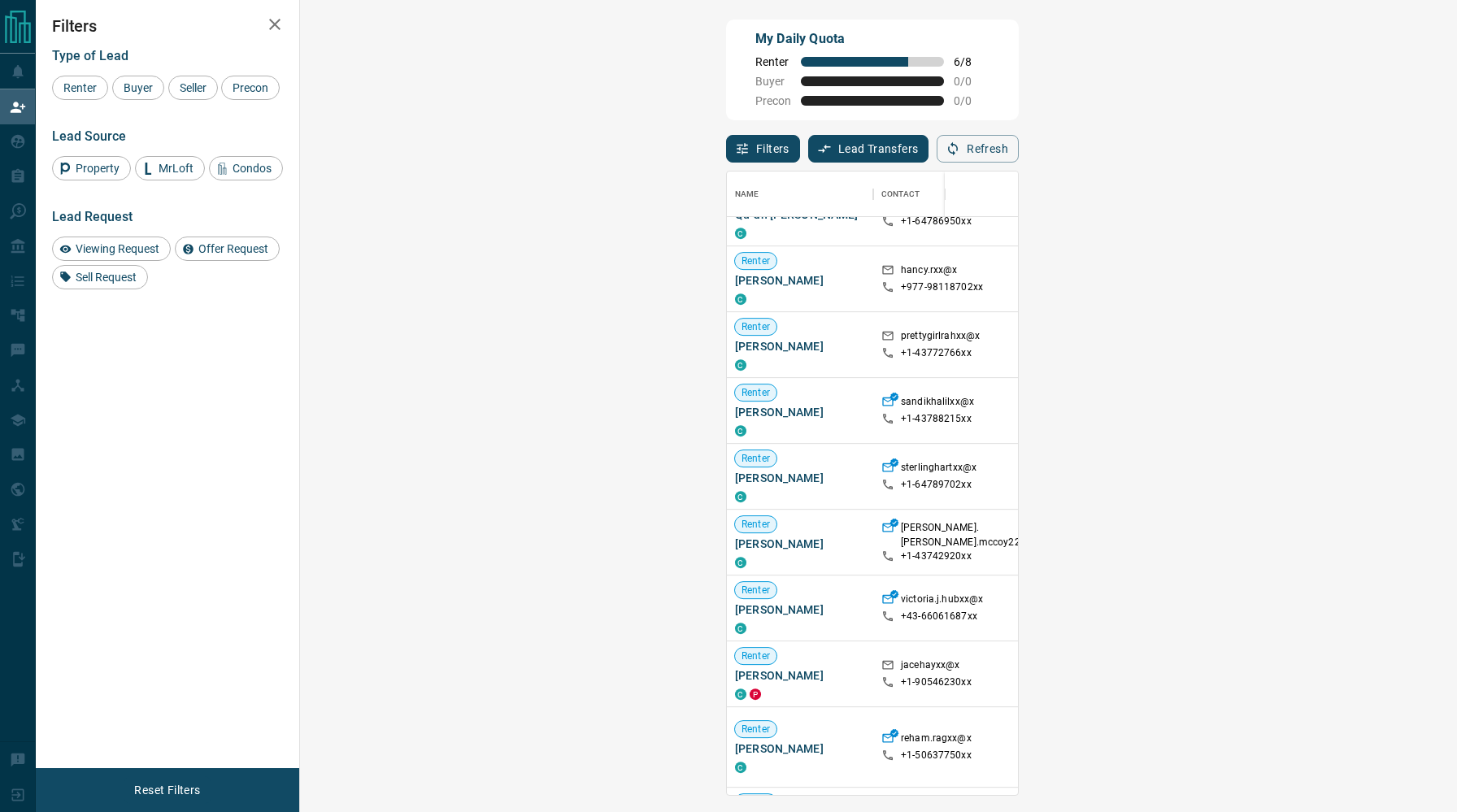
scroll to position [851, 0]
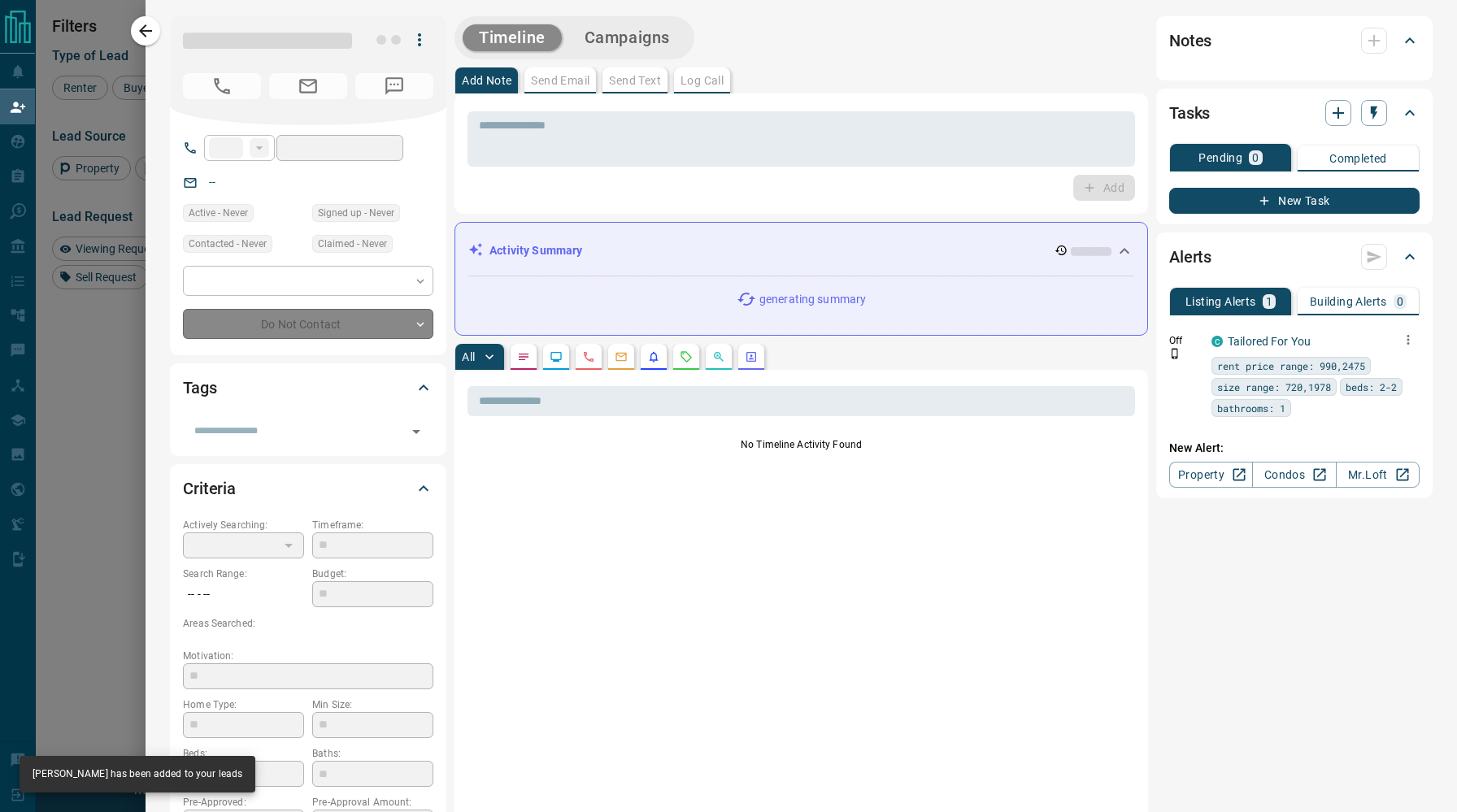
type input "**"
type input "**********"
type input "**"
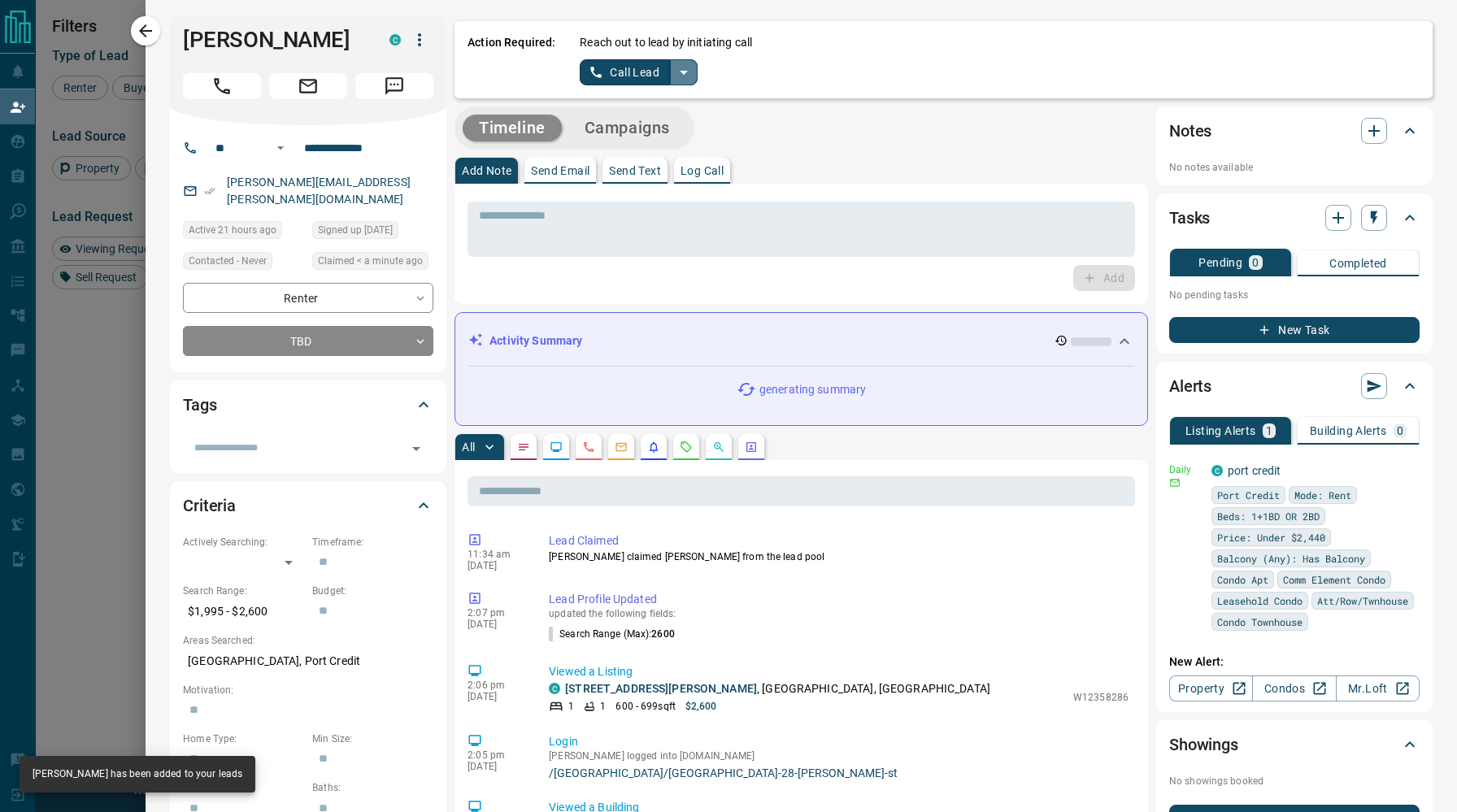
click at [680, 74] on icon "split button" at bounding box center [683, 72] width 19 height 19
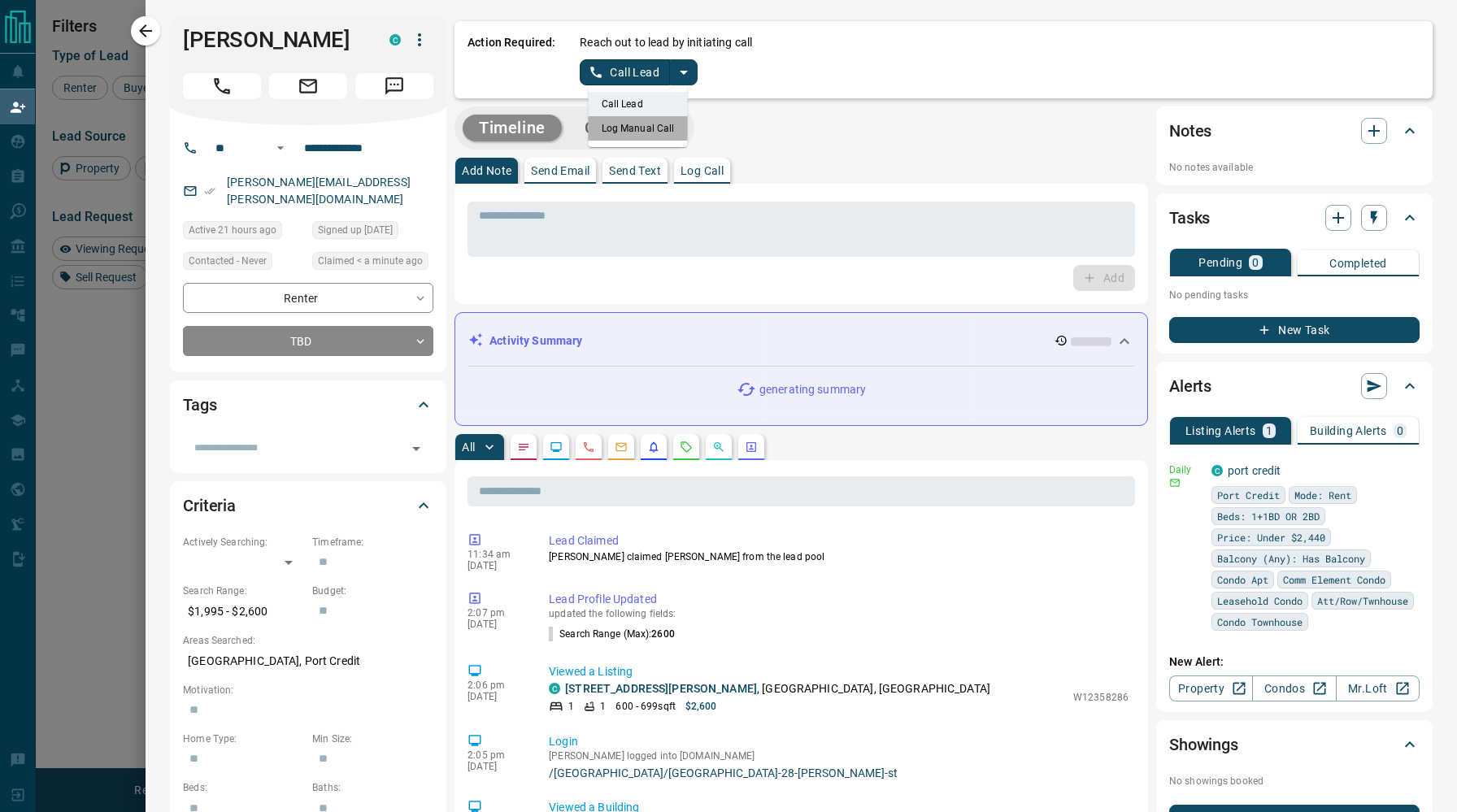
click at [616, 125] on li "Log Manual Call" at bounding box center [637, 128] width 99 height 25
click at [616, 66] on button "Log Manual Call" at bounding box center [633, 72] width 107 height 26
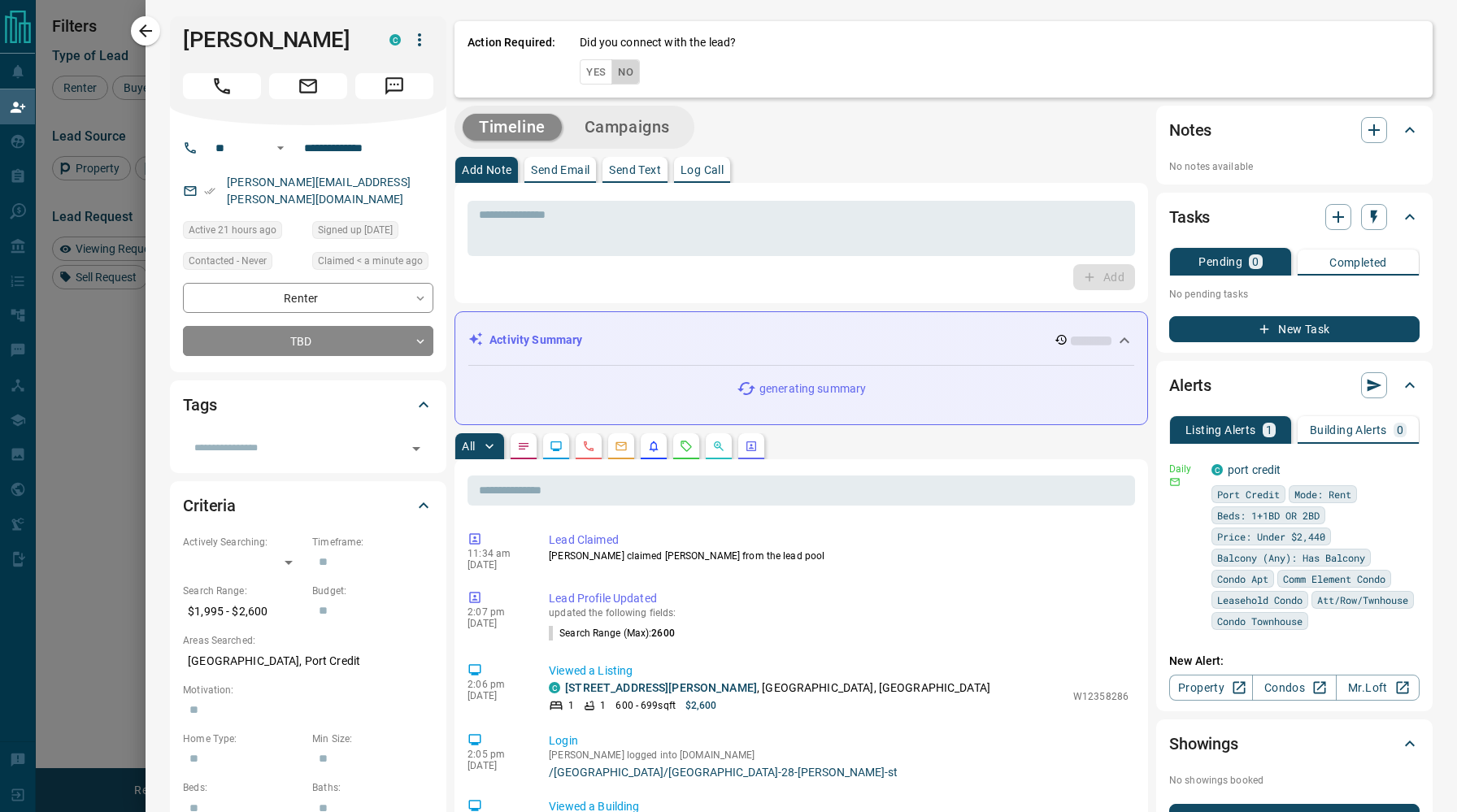
click at [617, 69] on button "No" at bounding box center [625, 72] width 28 height 25
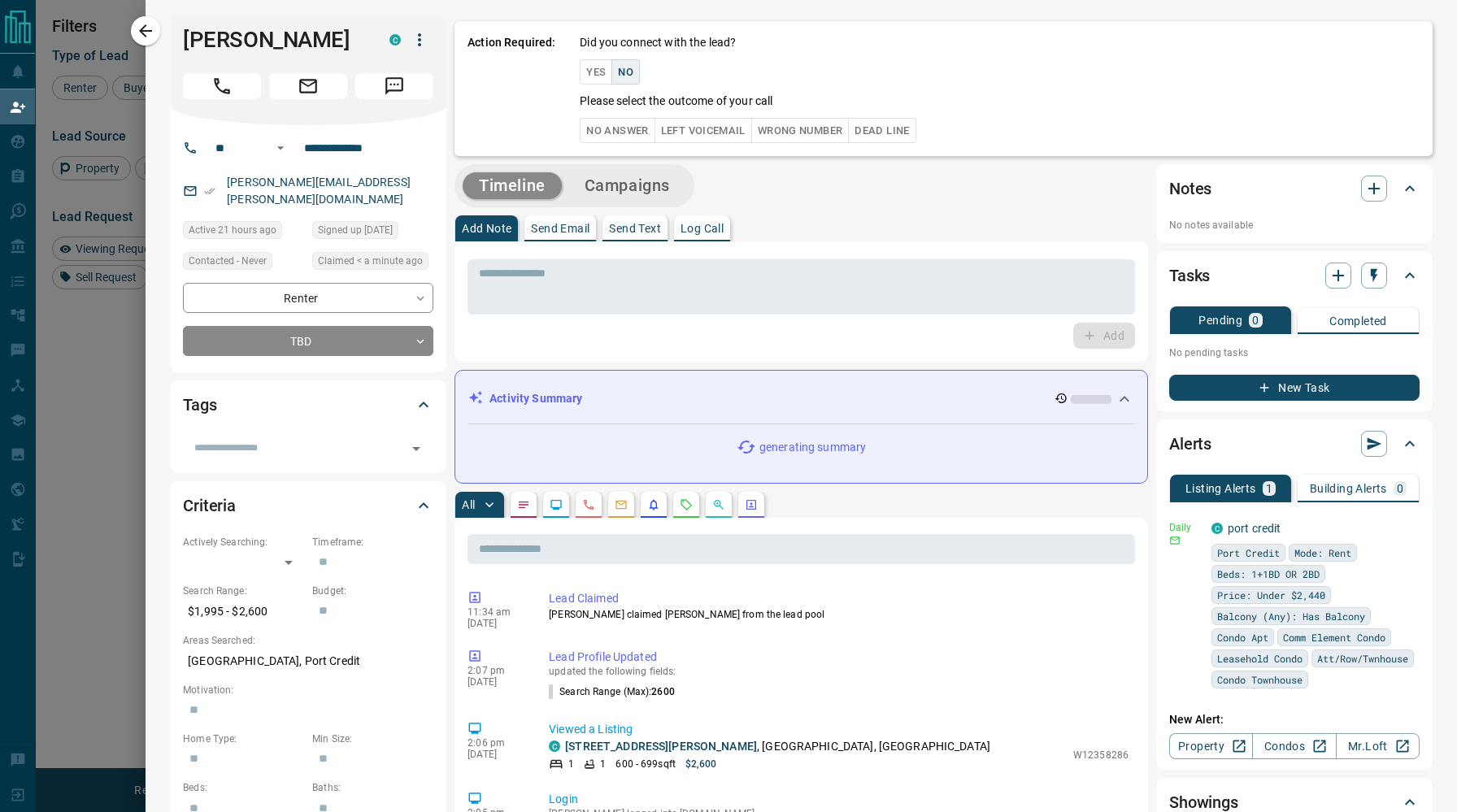
click at [625, 131] on button "No Answer" at bounding box center [616, 130] width 75 height 25
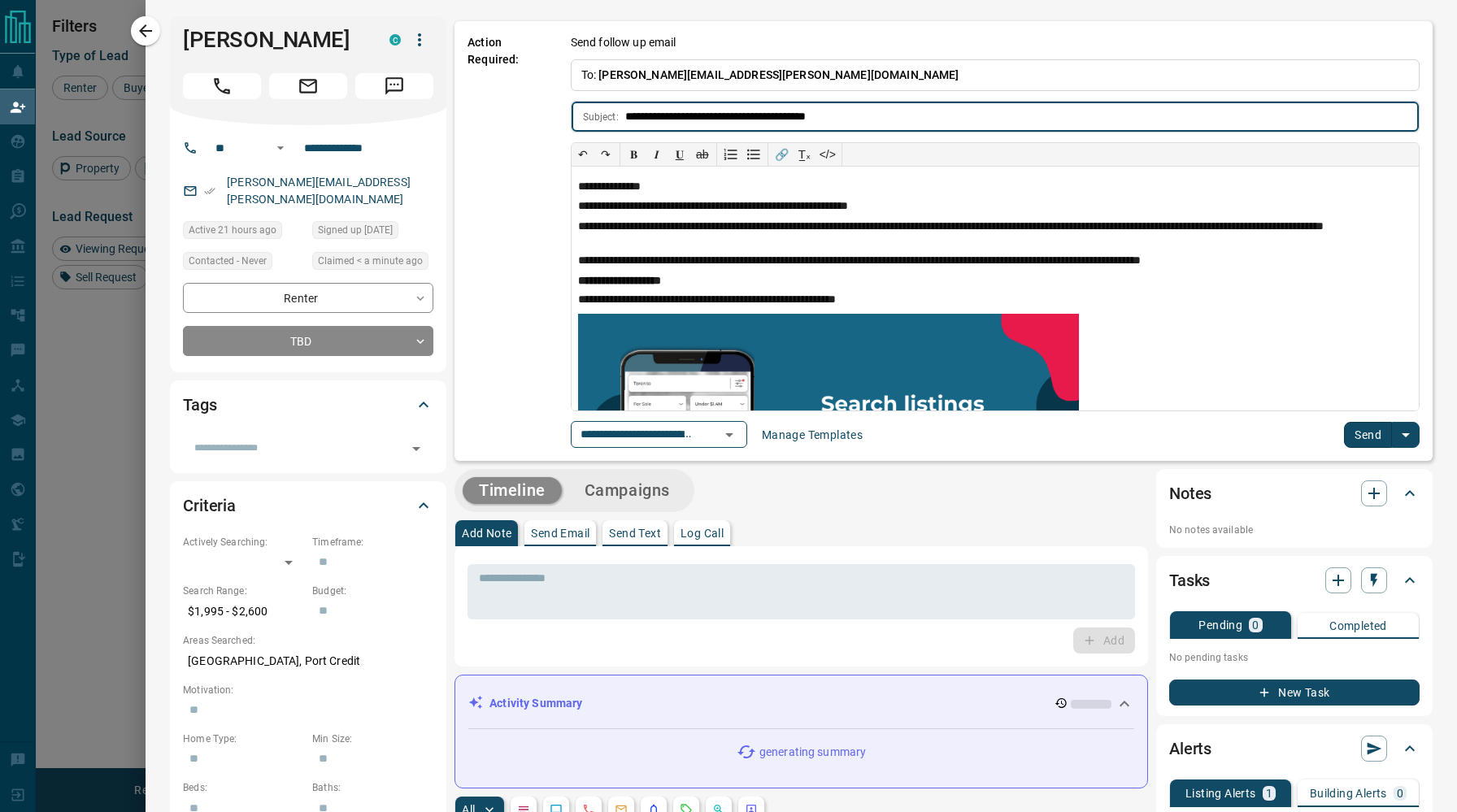
click at [1355, 428] on button "Send" at bounding box center [1367, 434] width 48 height 26
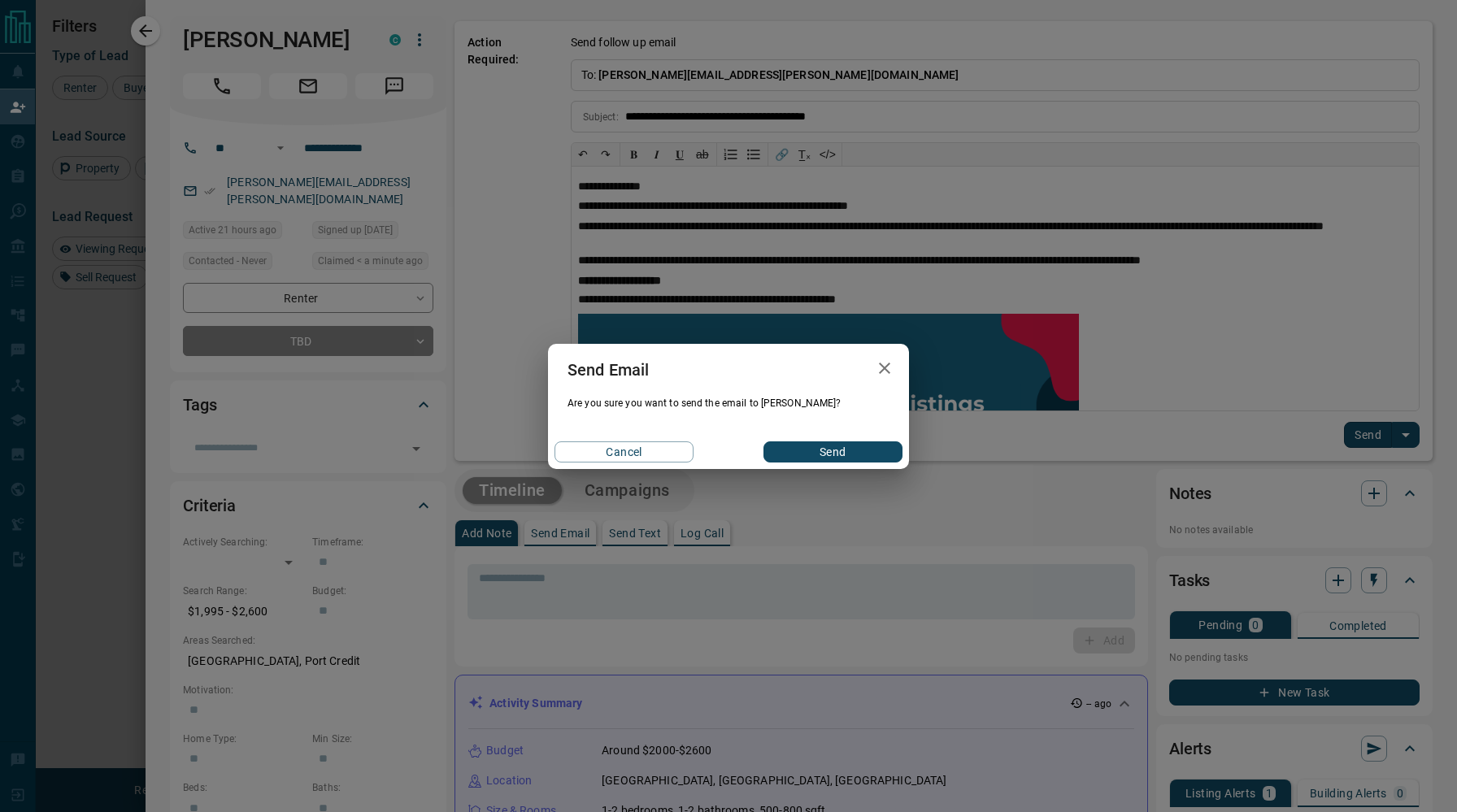
click at [813, 455] on button "Send" at bounding box center [832, 452] width 139 height 21
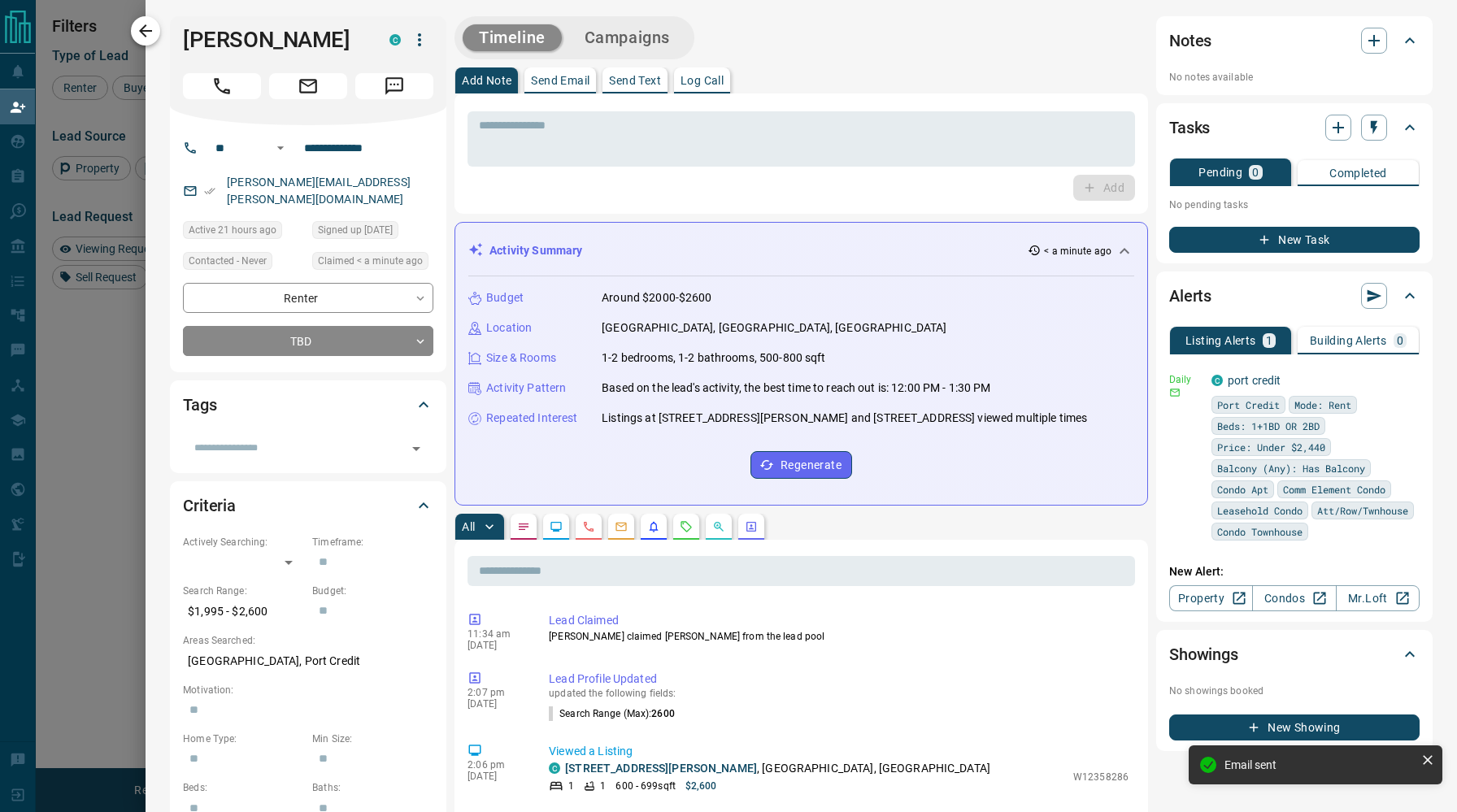
click at [149, 34] on icon "button" at bounding box center [145, 30] width 19 height 19
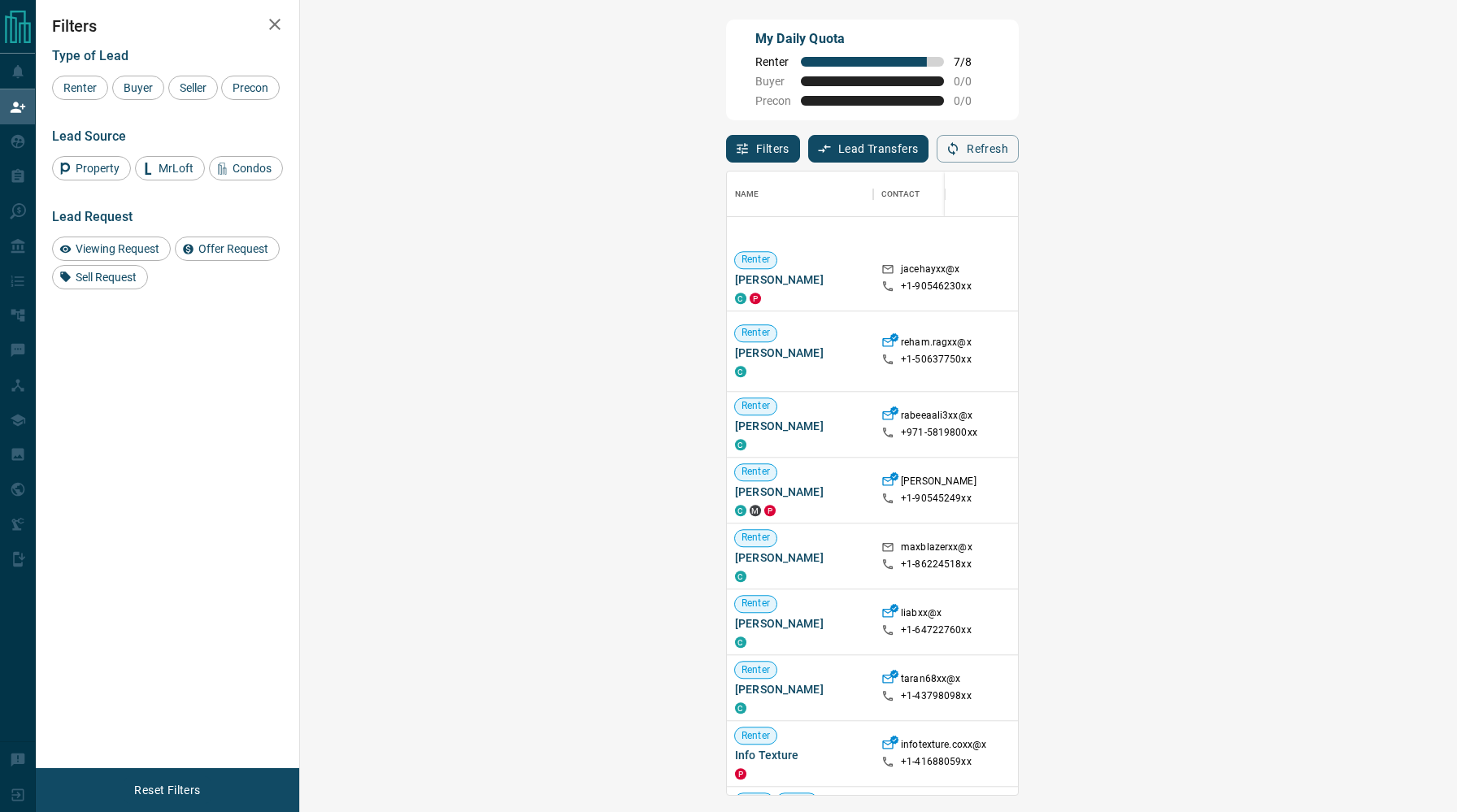
scroll to position [1430, 0]
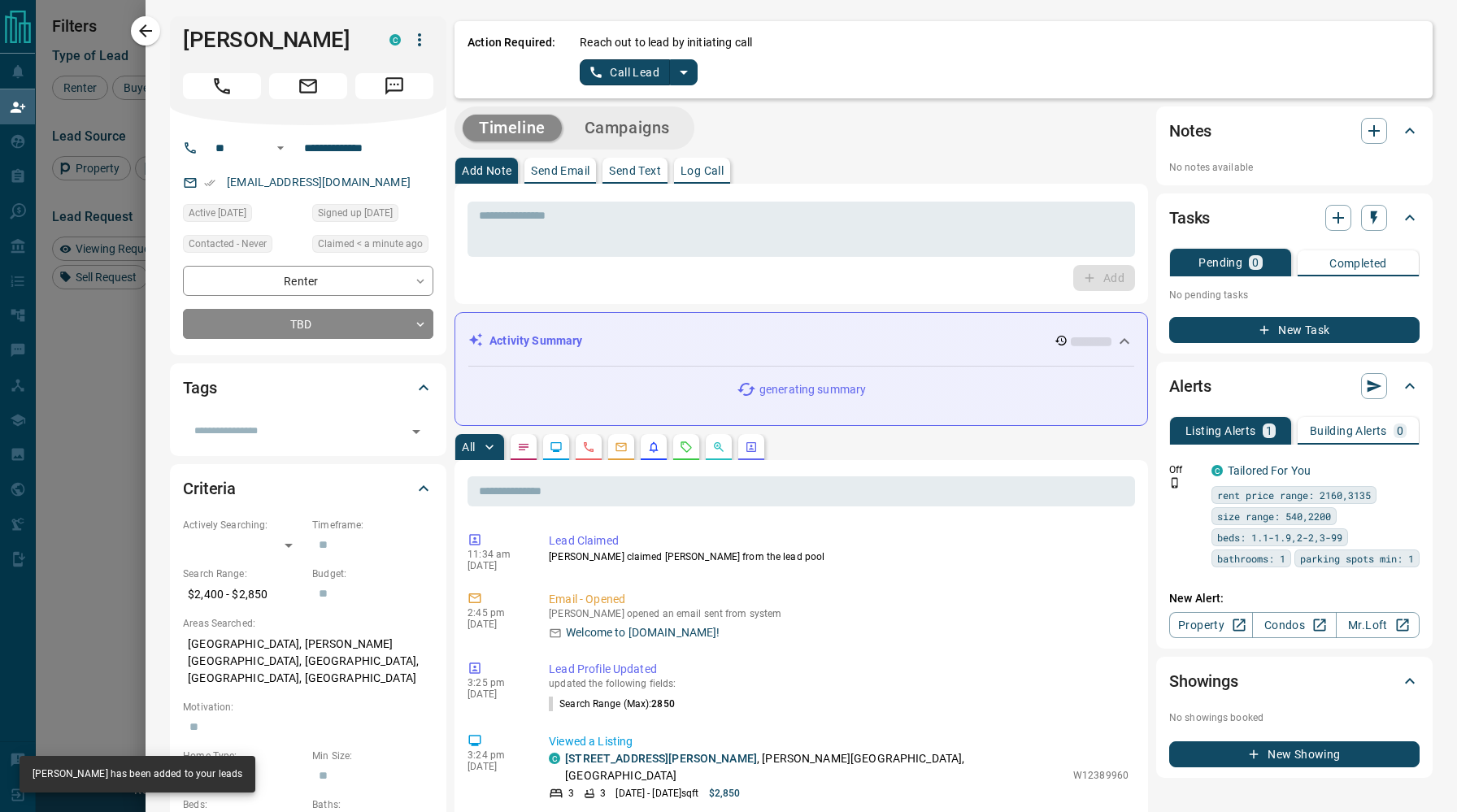
click at [682, 76] on icon "split button" at bounding box center [683, 72] width 19 height 19
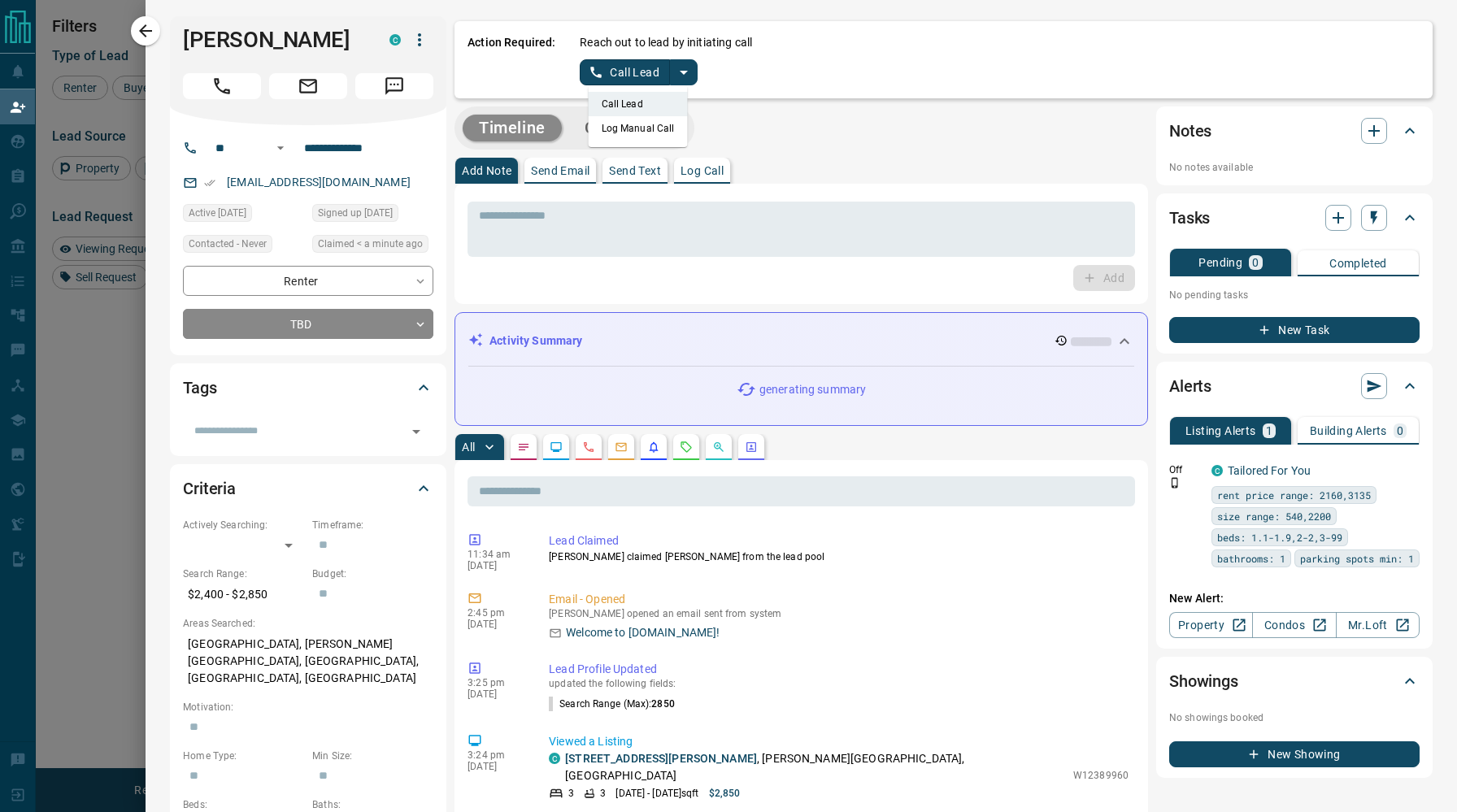
click at [629, 123] on li "Log Manual Call" at bounding box center [637, 128] width 99 height 25
click at [626, 79] on button "Log Manual Call" at bounding box center [633, 72] width 107 height 26
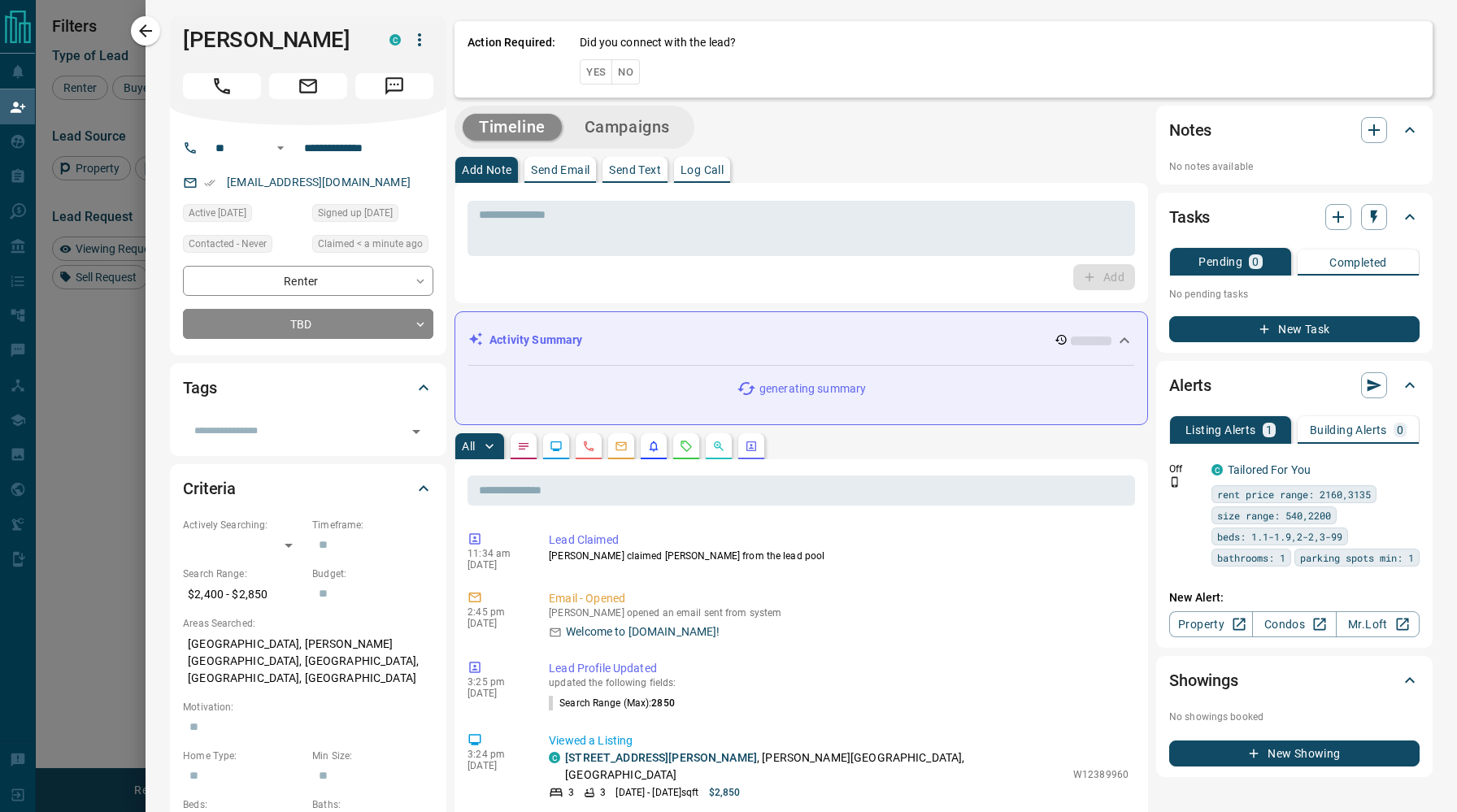
click at [626, 76] on button "No" at bounding box center [625, 72] width 28 height 25
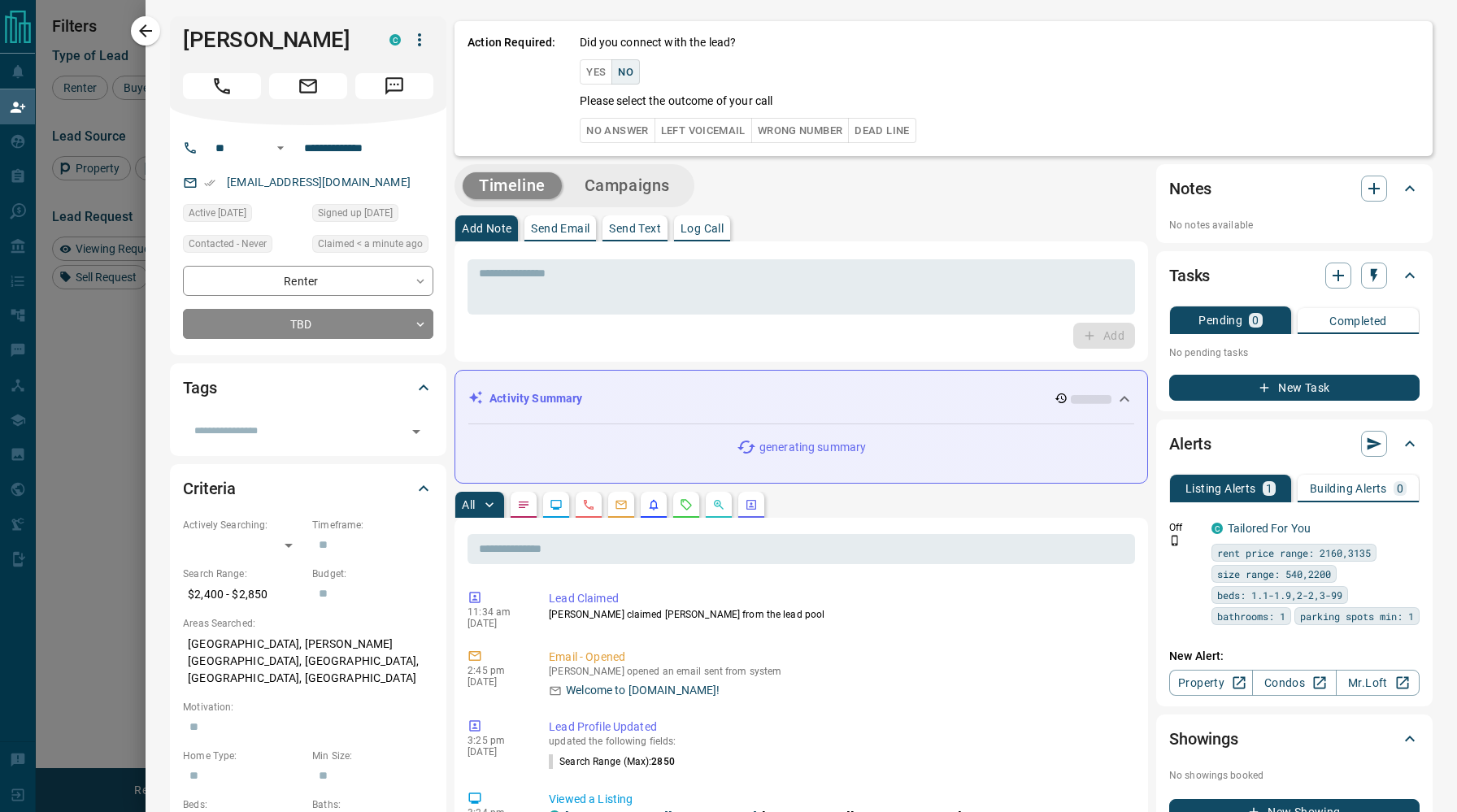
click at [670, 122] on button "Left Voicemail" at bounding box center [703, 130] width 97 height 25
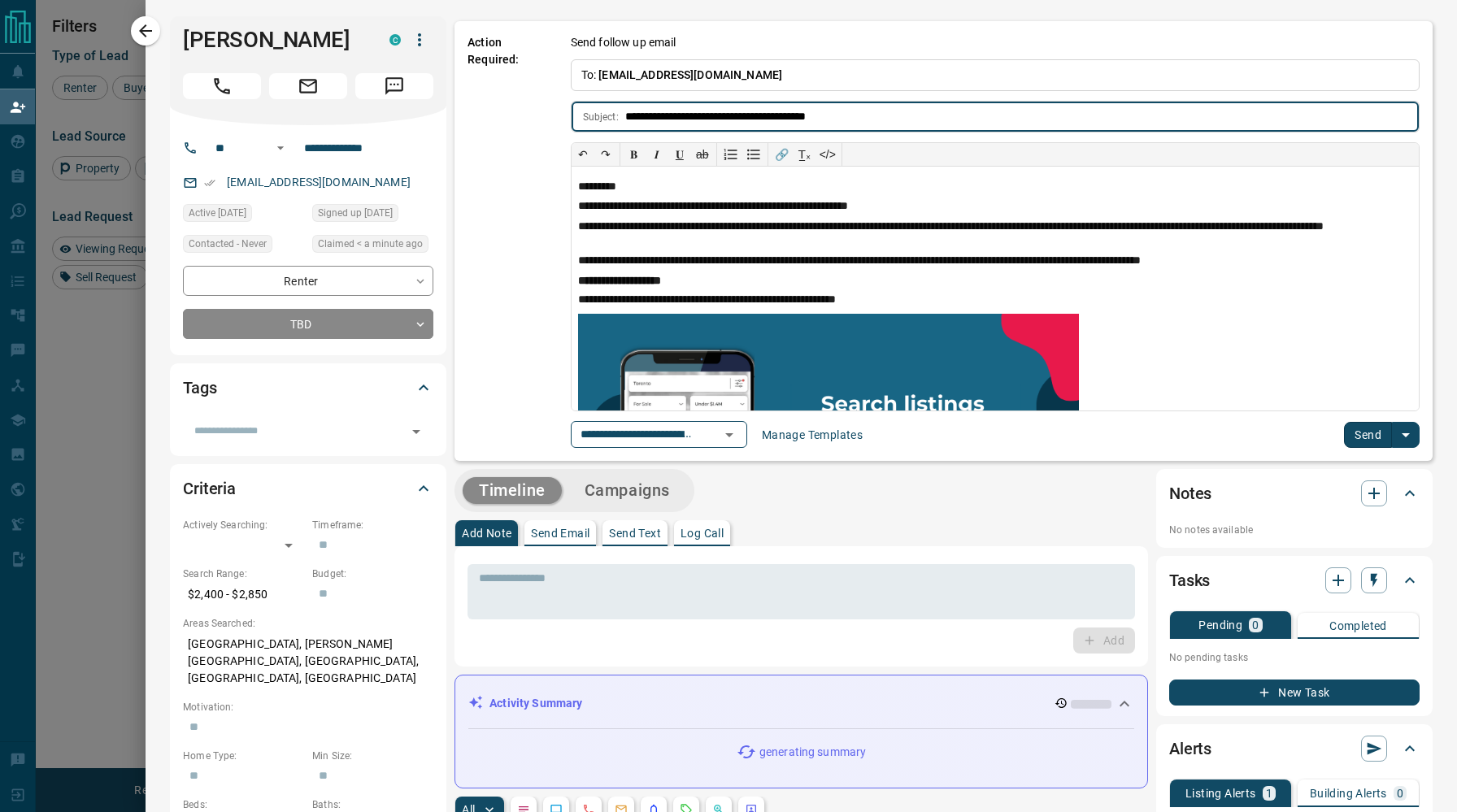
click at [1353, 435] on button "Send" at bounding box center [1367, 434] width 48 height 26
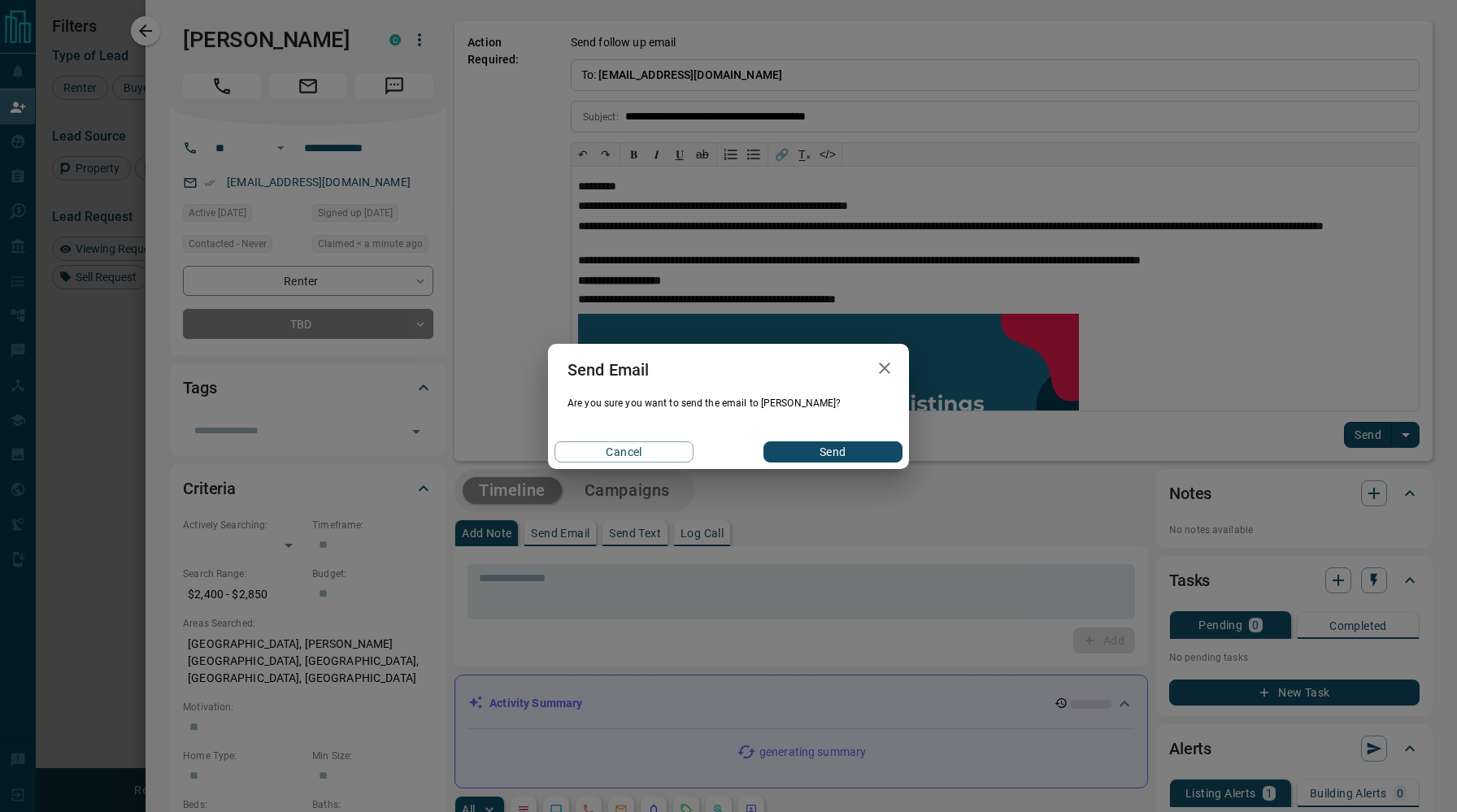
click at [881, 450] on button "Send" at bounding box center [832, 452] width 139 height 21
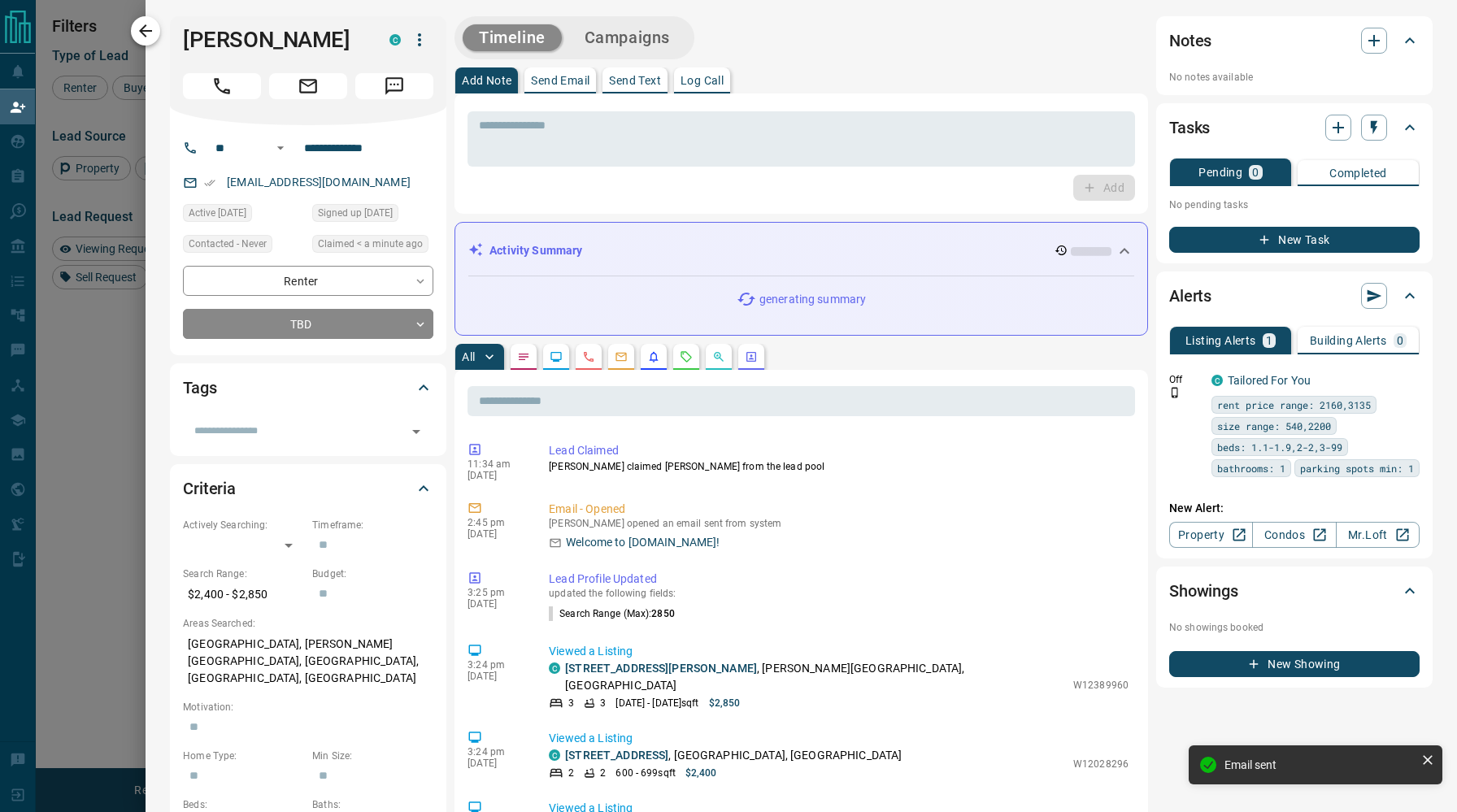
click at [148, 35] on icon "button" at bounding box center [145, 30] width 19 height 19
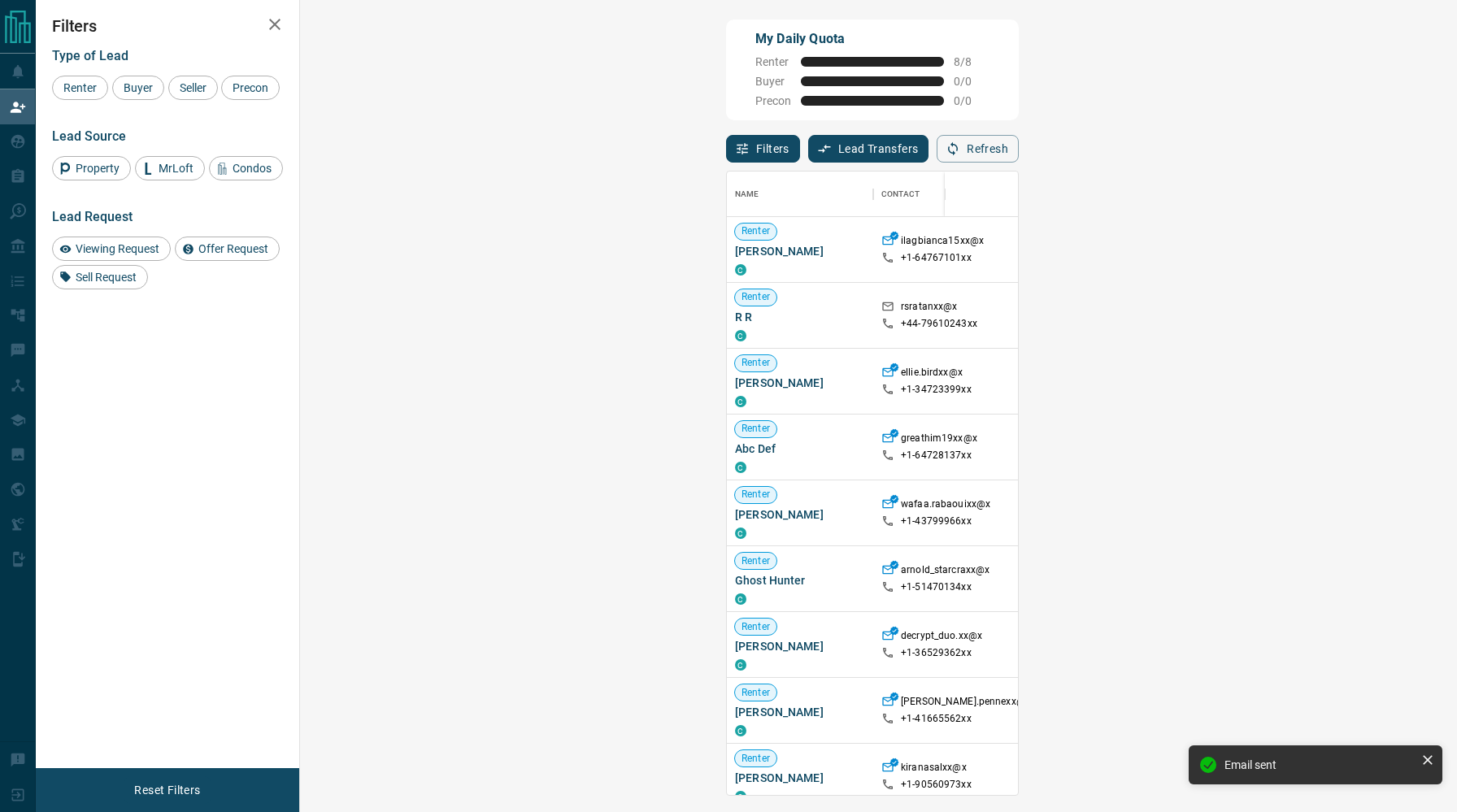
scroll to position [624, 1122]
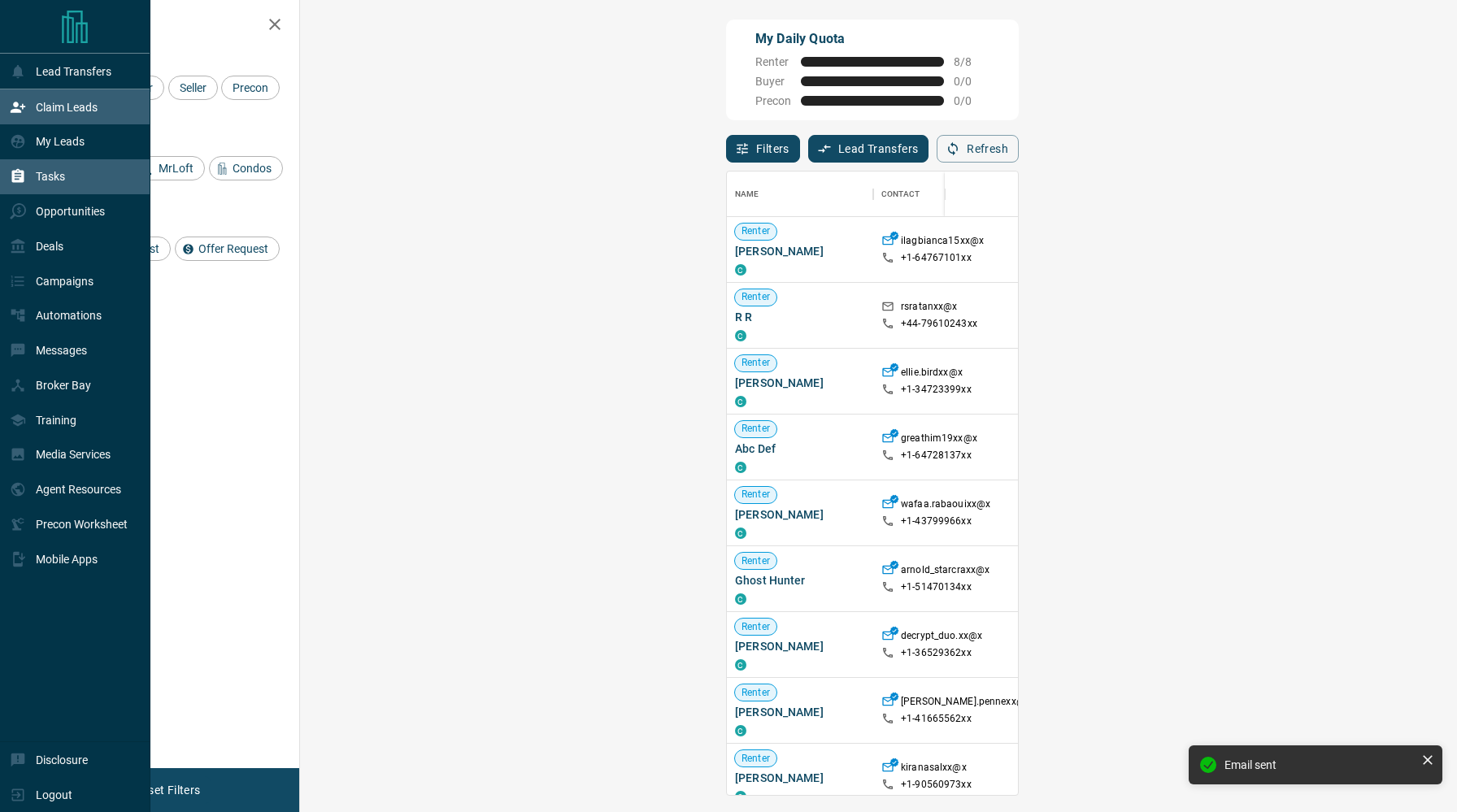
click at [49, 180] on p "Tasks" at bounding box center [50, 177] width 29 height 13
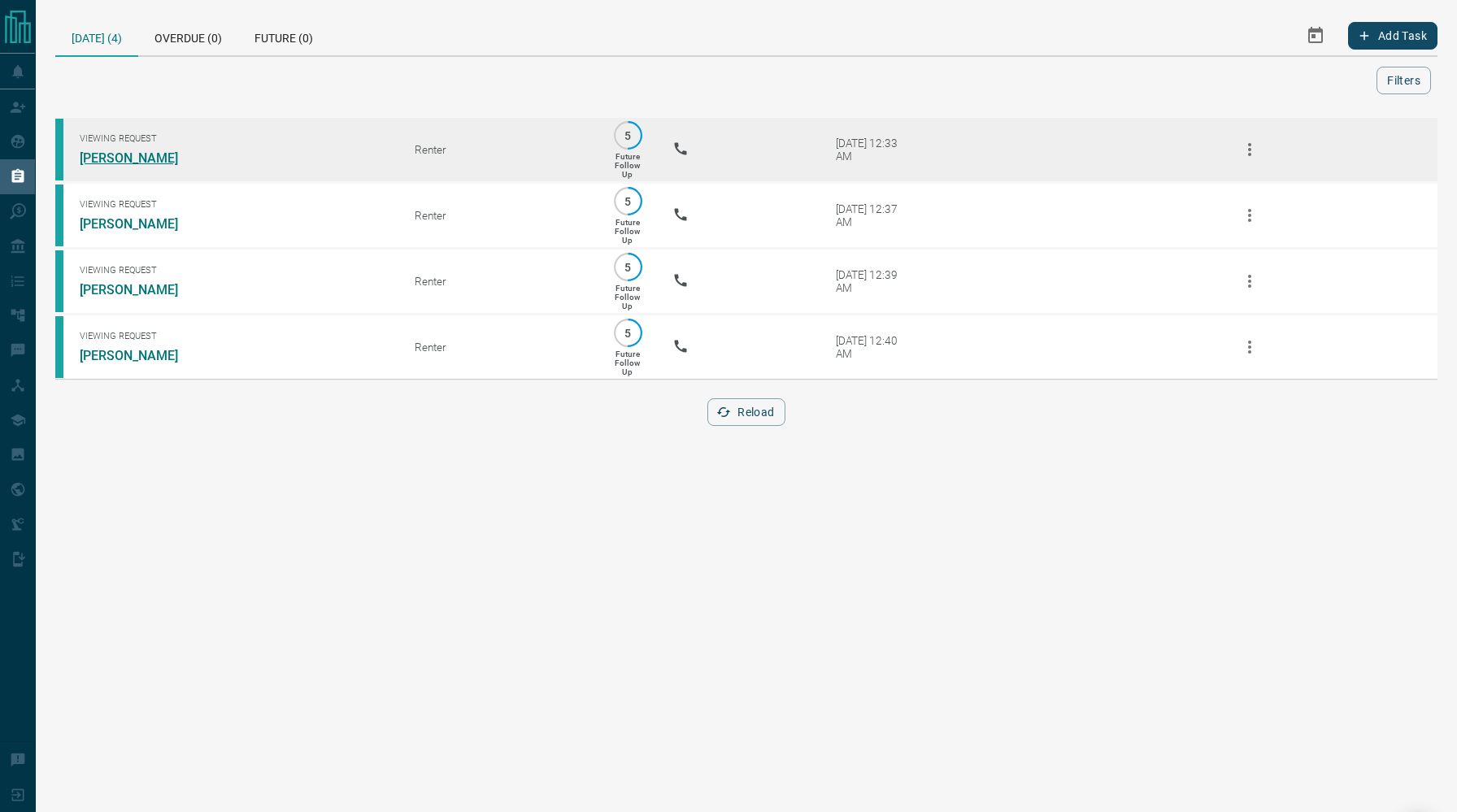
click at [146, 158] on link "[PERSON_NAME]" at bounding box center [140, 157] width 122 height 15
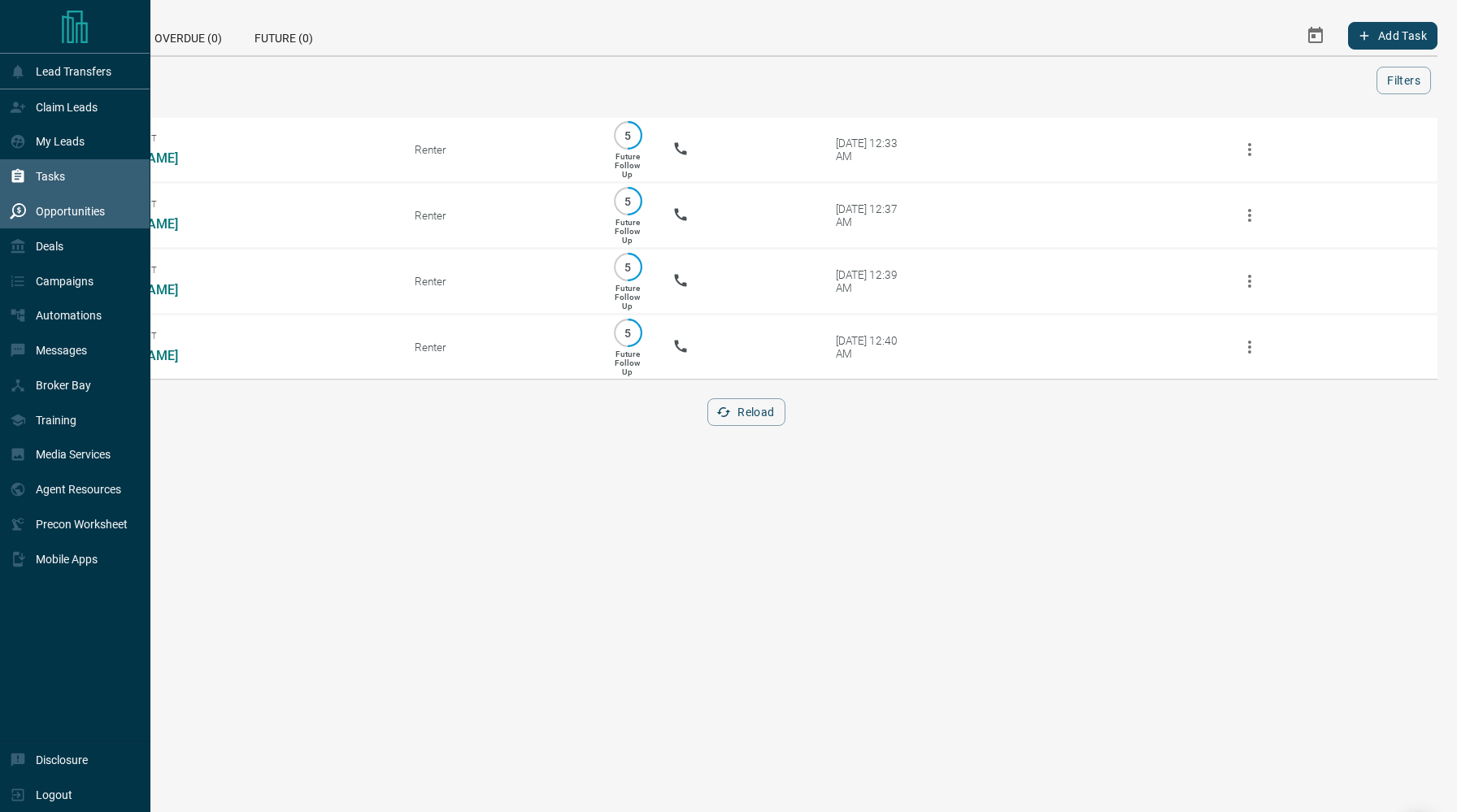
click at [26, 219] on div "Opportunities" at bounding box center [57, 211] width 95 height 26
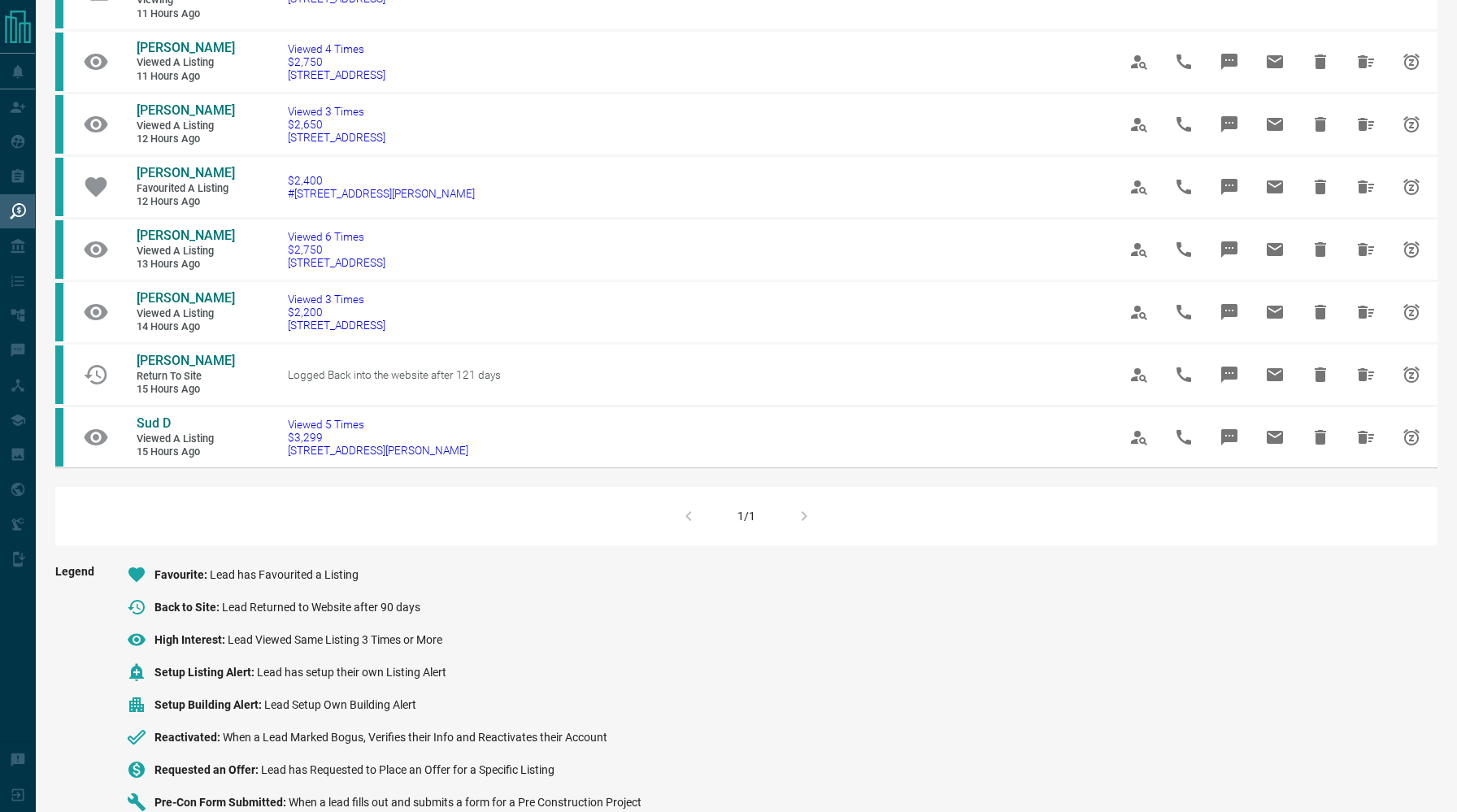
scroll to position [662, 0]
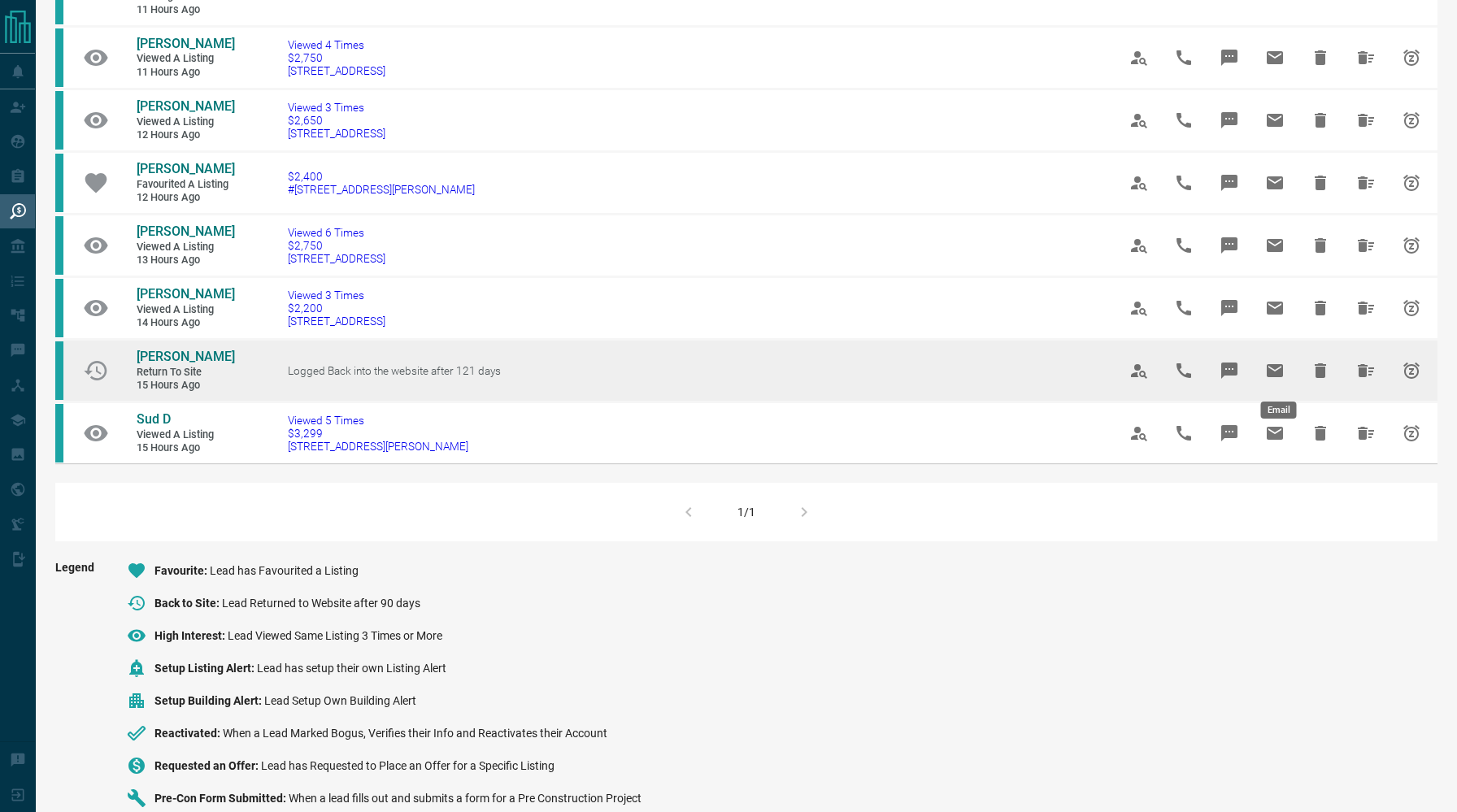
click at [1272, 374] on icon "Email" at bounding box center [1275, 370] width 16 height 13
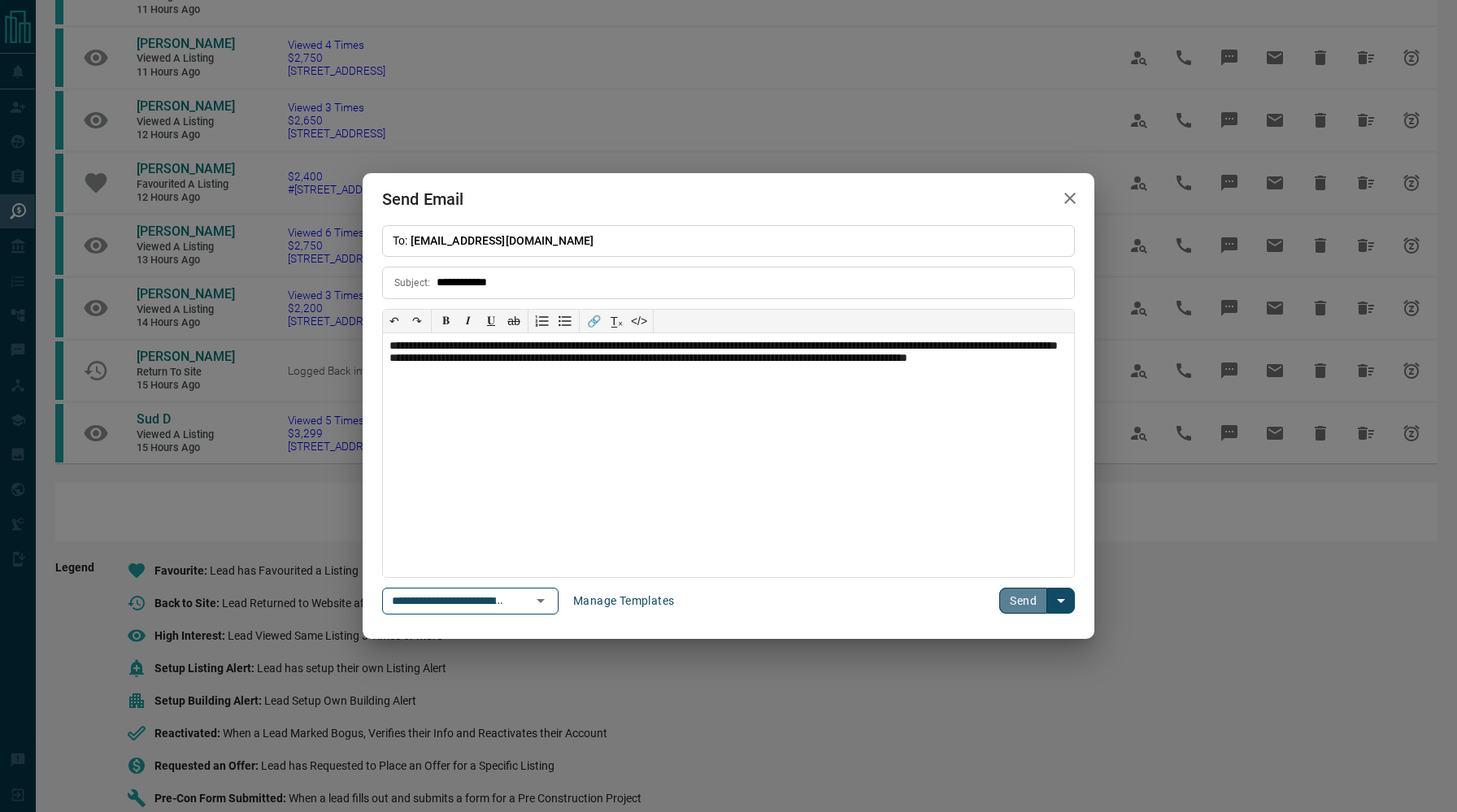
click at [1022, 601] on button "Send" at bounding box center [1023, 600] width 48 height 26
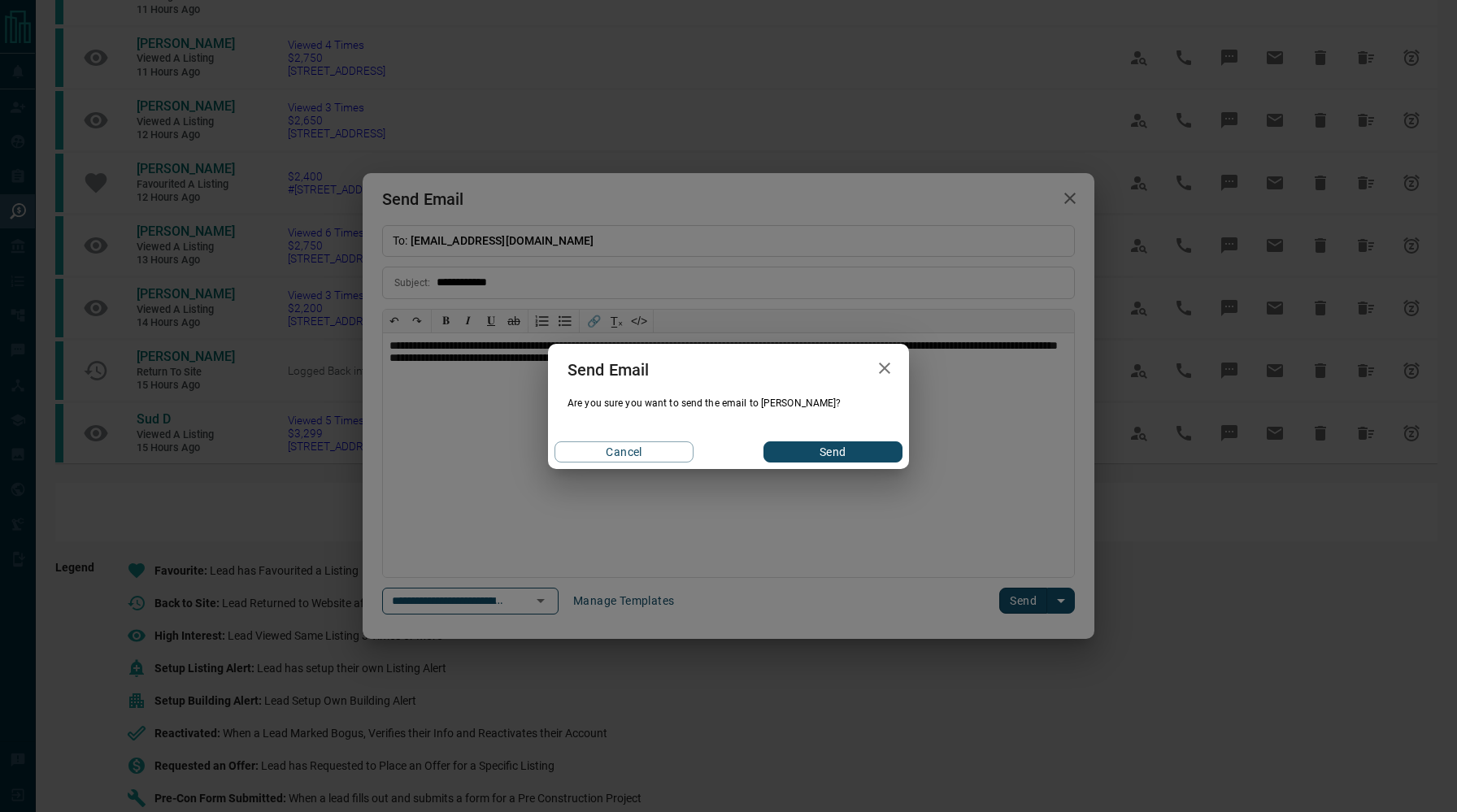
click at [832, 451] on button "Send" at bounding box center [832, 452] width 139 height 21
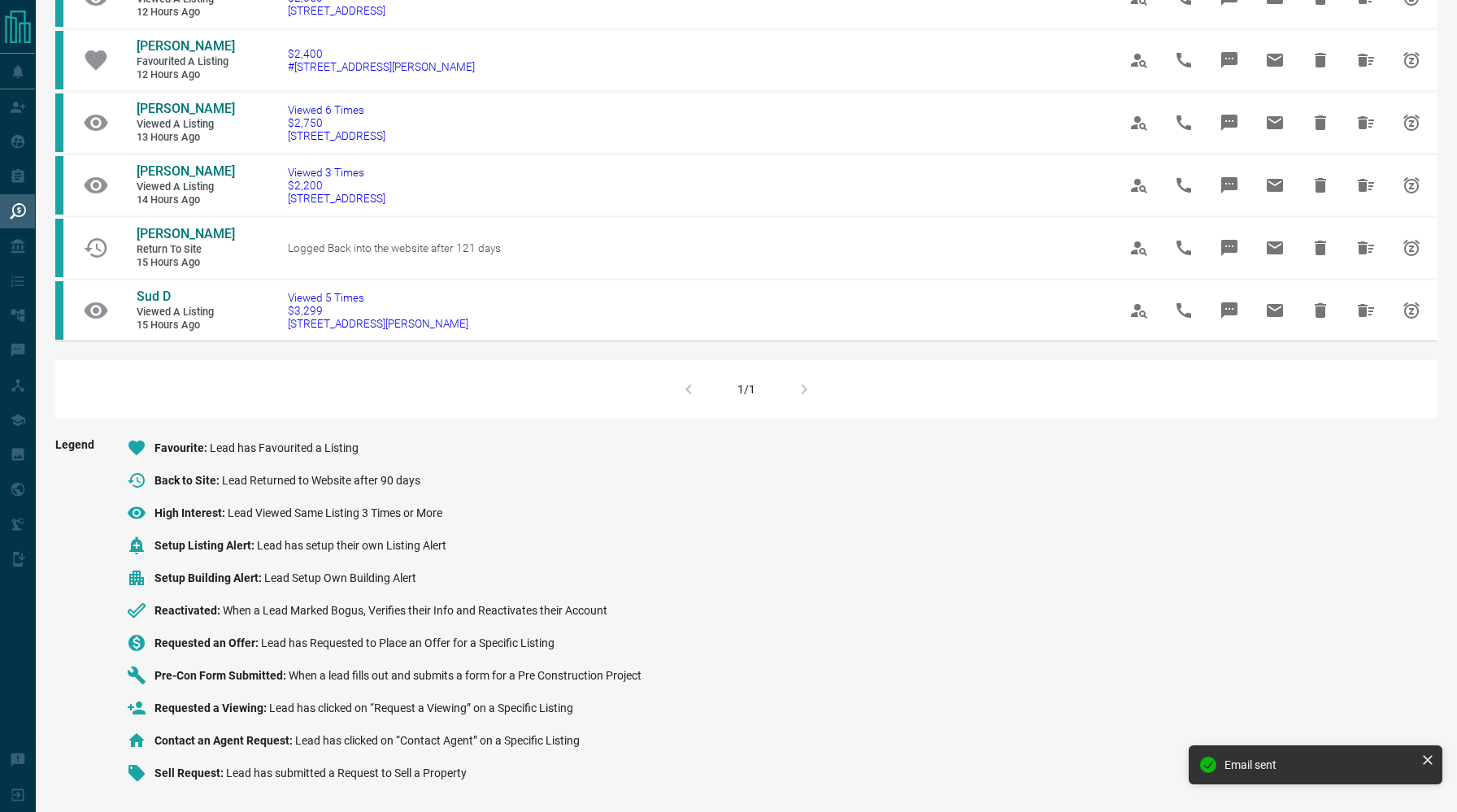
scroll to position [0, 0]
